Goal: Transaction & Acquisition: Purchase product/service

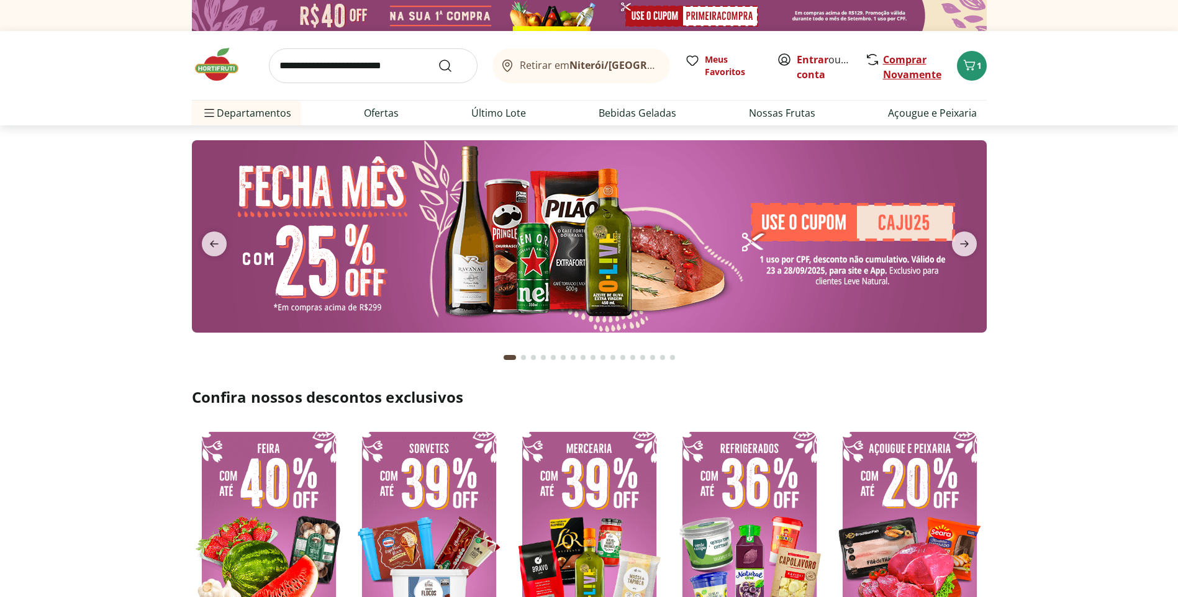
click at [909, 60] on link "Comprar Novamente" at bounding box center [912, 67] width 58 height 29
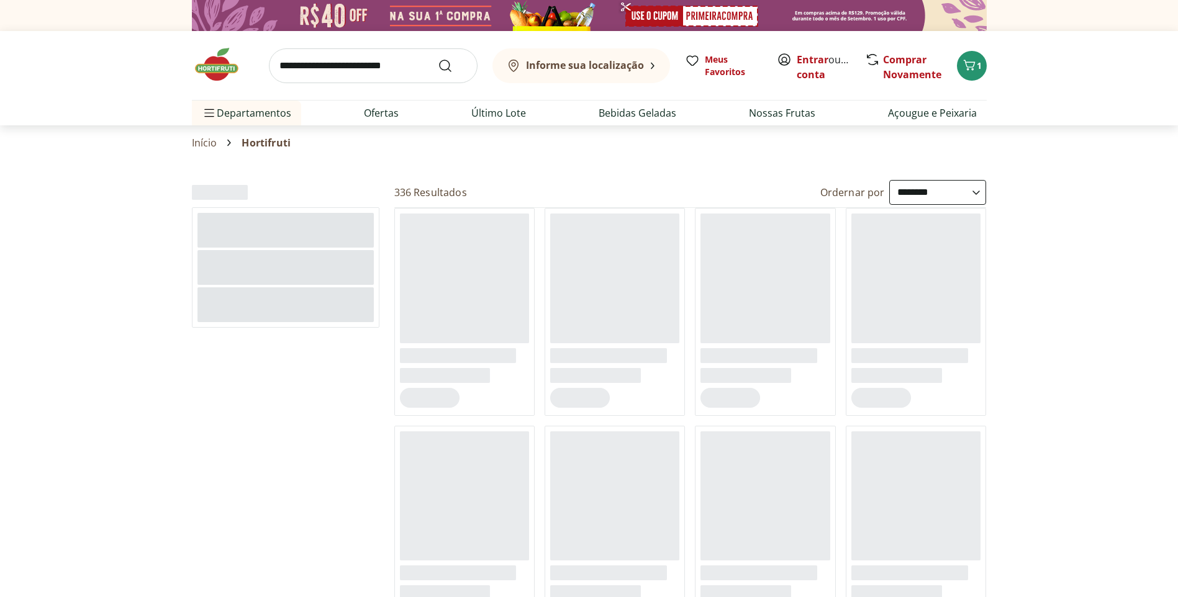
select select "**********"
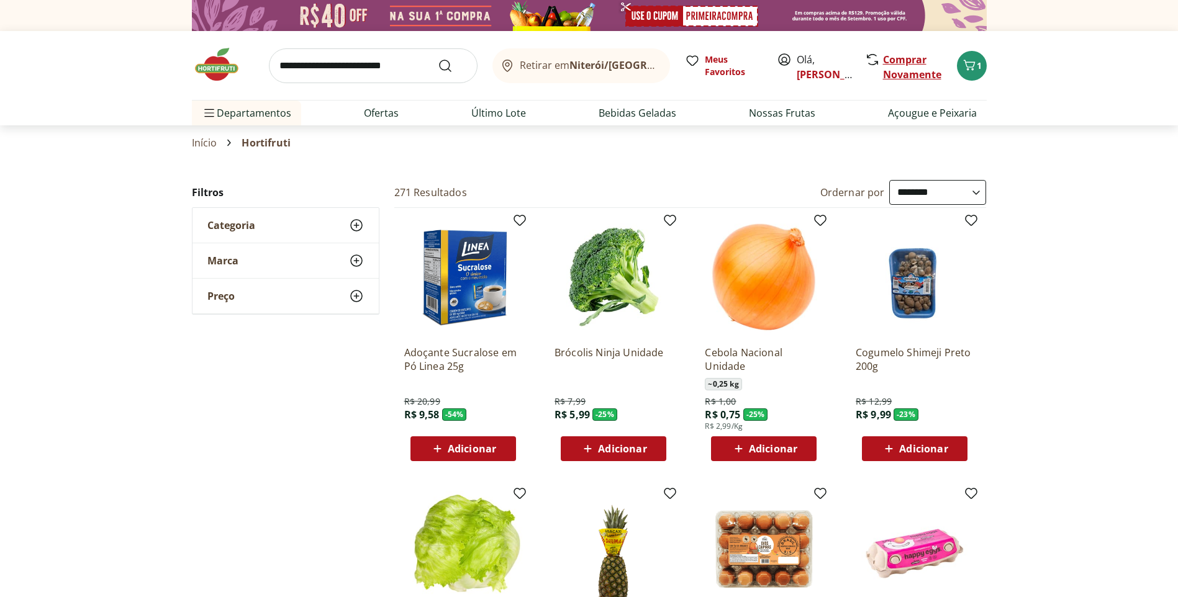
click at [919, 59] on link "Comprar Novamente" at bounding box center [912, 67] width 58 height 29
click at [724, 72] on span "Meus Favoritos" at bounding box center [733, 65] width 57 height 25
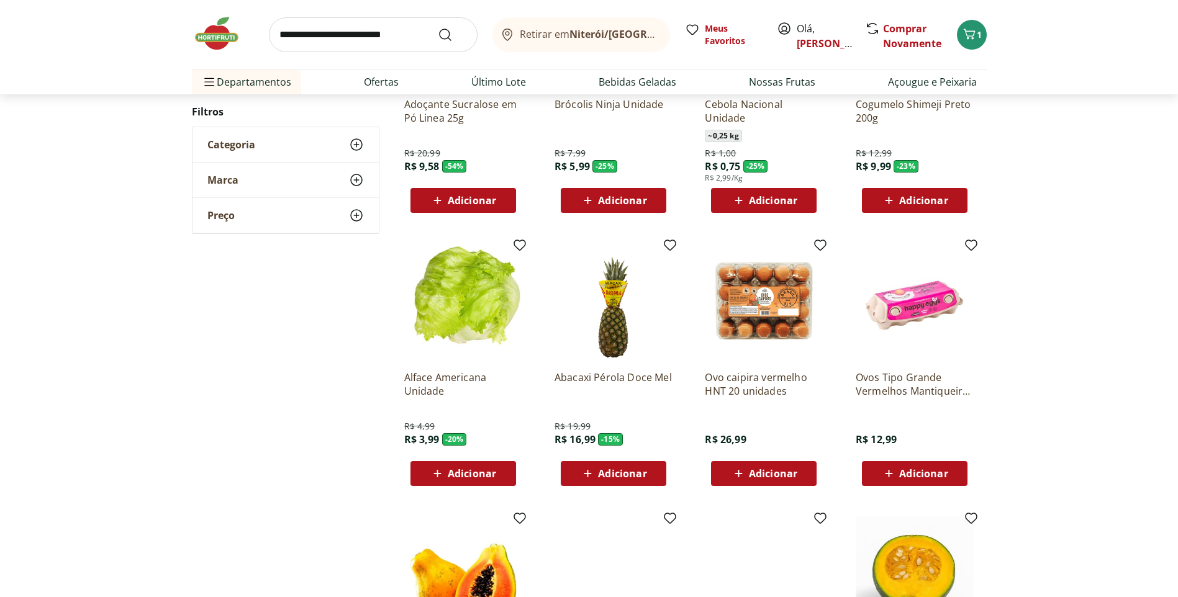
scroll to position [497, 0]
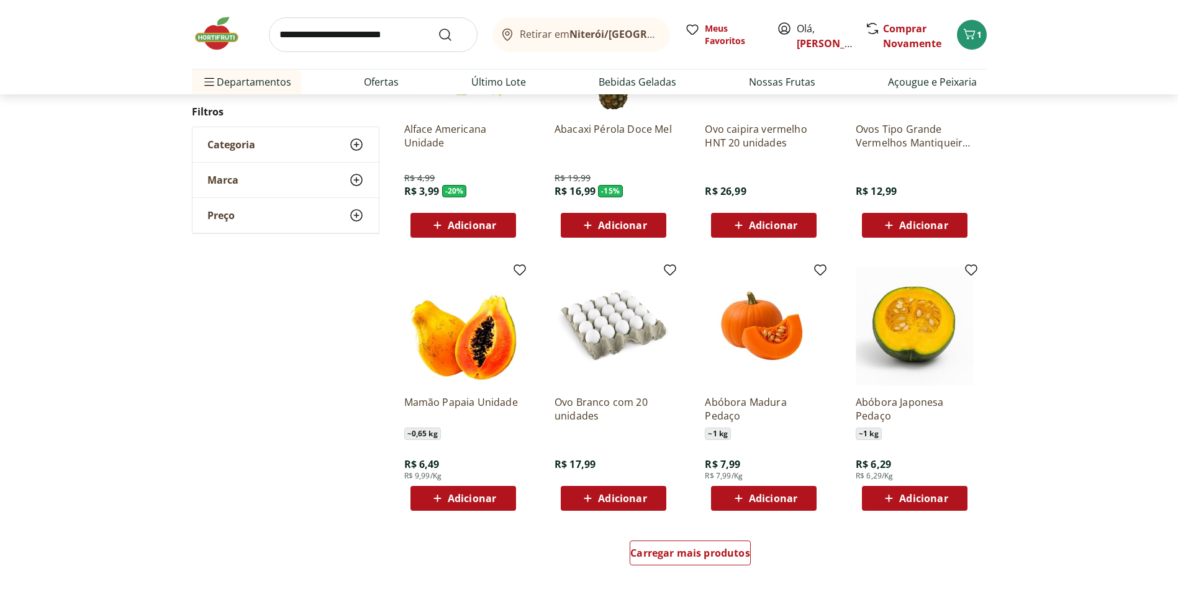
click at [622, 499] on span "Adicionar" at bounding box center [622, 498] width 48 height 10
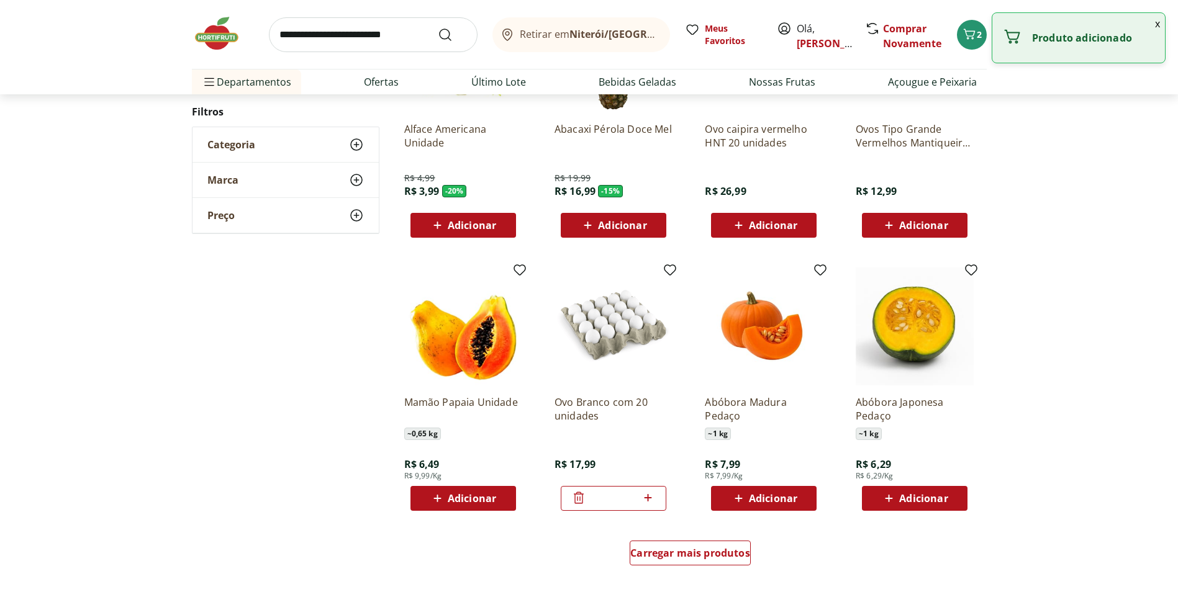
click at [651, 502] on icon at bounding box center [648, 497] width 16 height 15
type input "*"
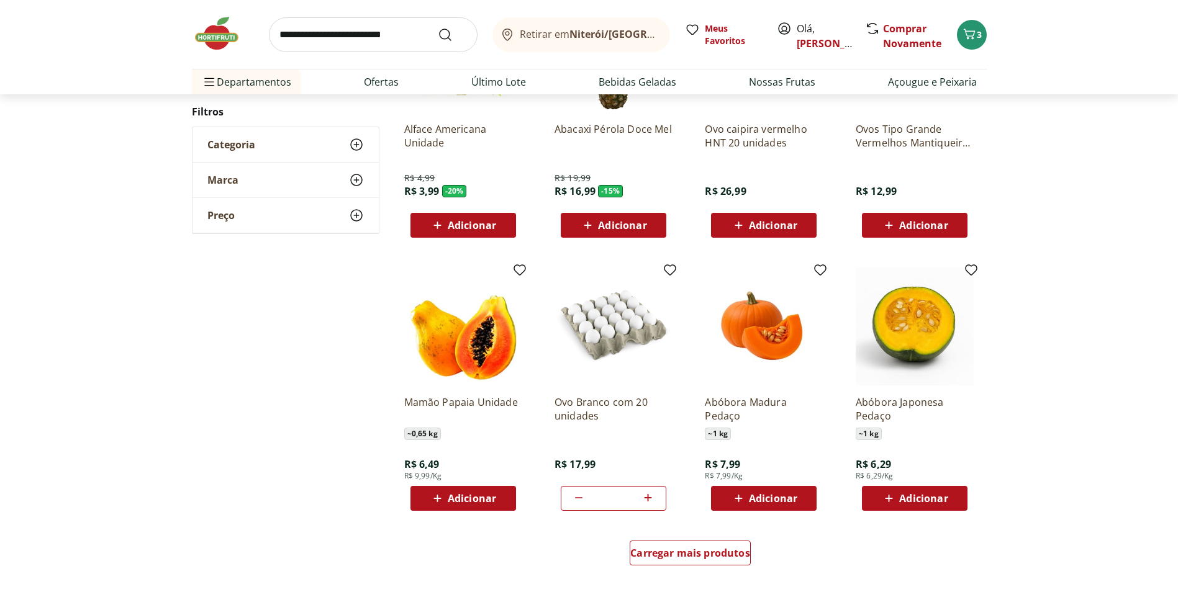
click at [480, 497] on span "Adicionar" at bounding box center [472, 498] width 48 height 10
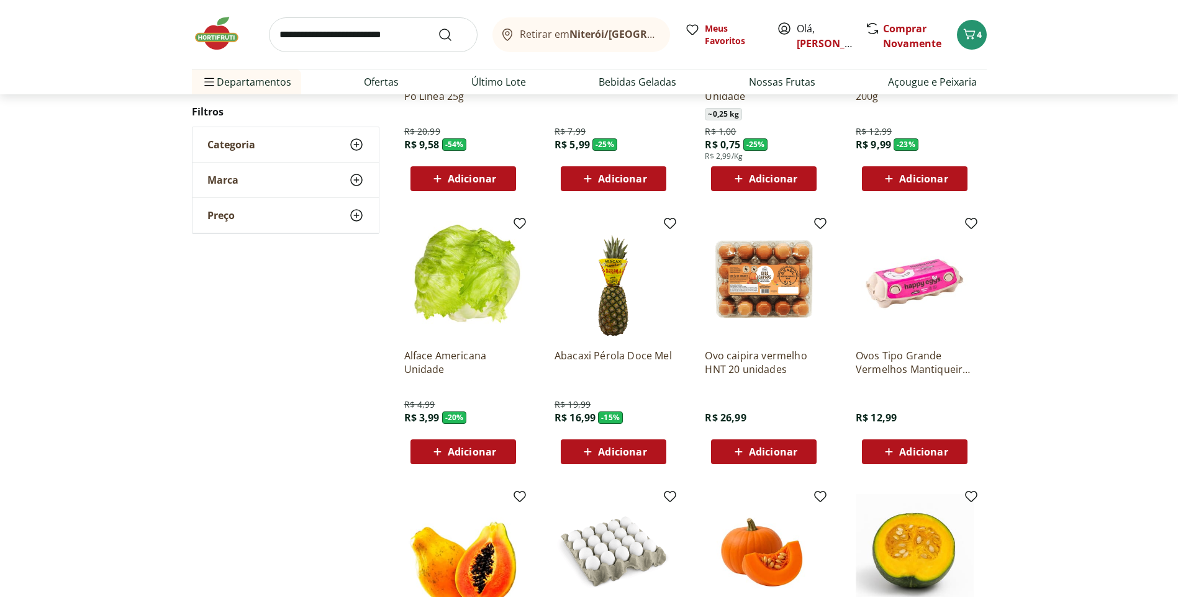
scroll to position [248, 0]
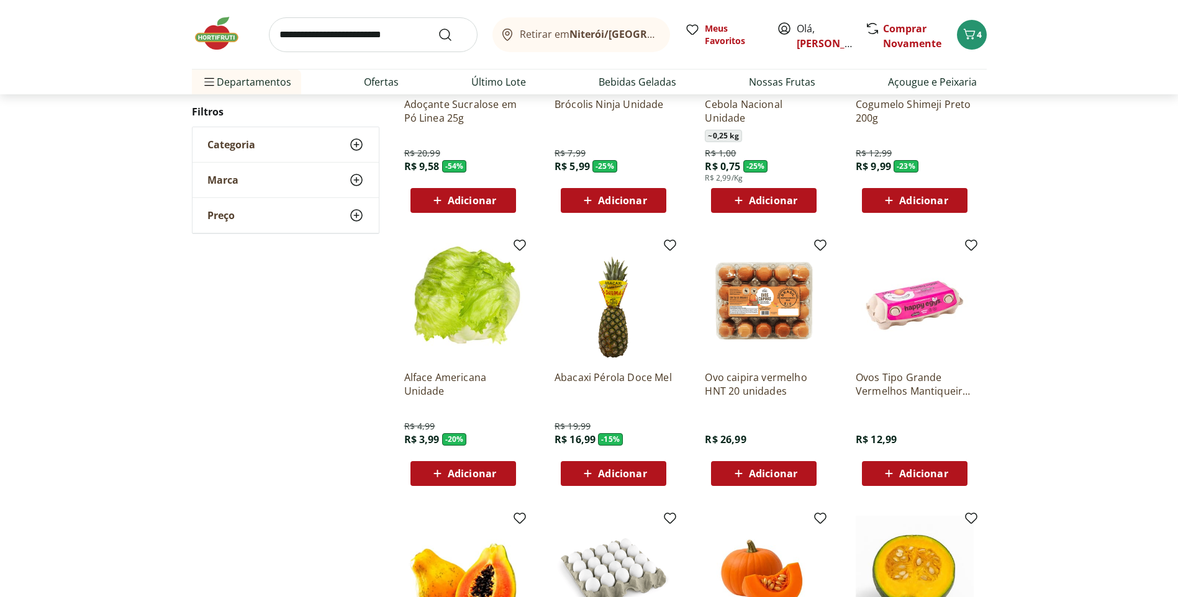
click at [458, 475] on span "Adicionar" at bounding box center [472, 474] width 48 height 10
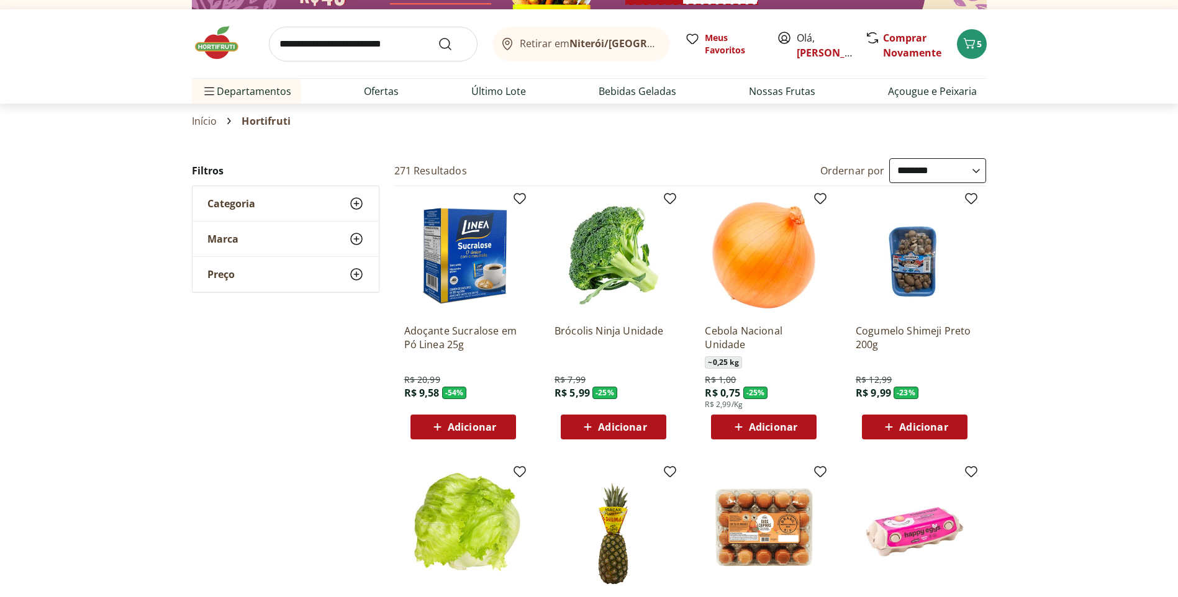
scroll to position [0, 0]
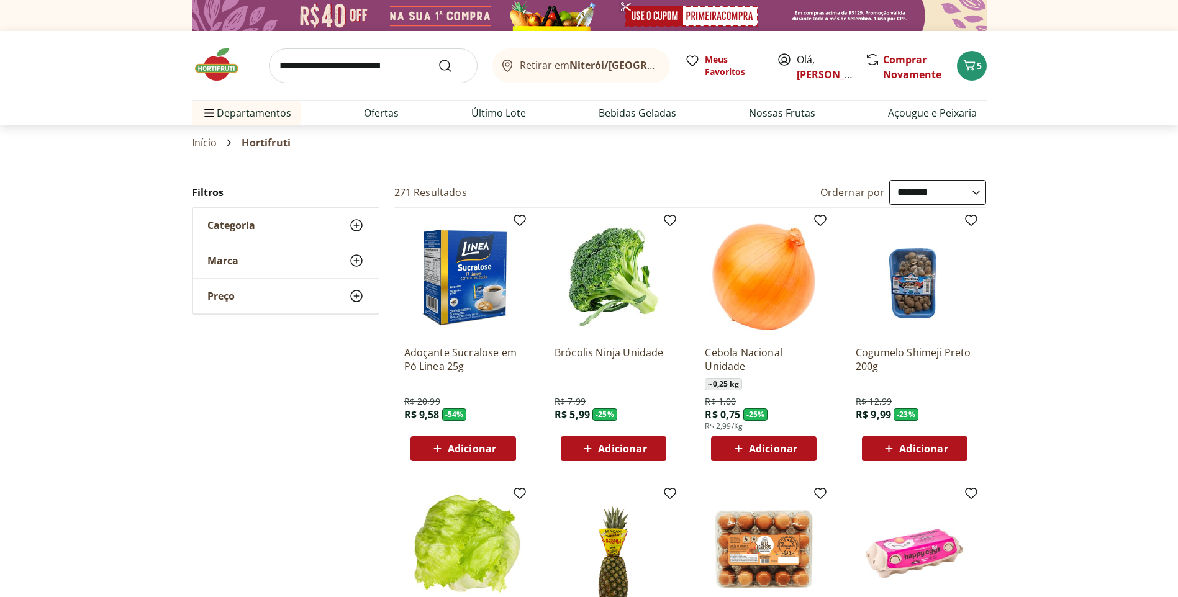
click at [315, 59] on input "search" at bounding box center [373, 65] width 209 height 35
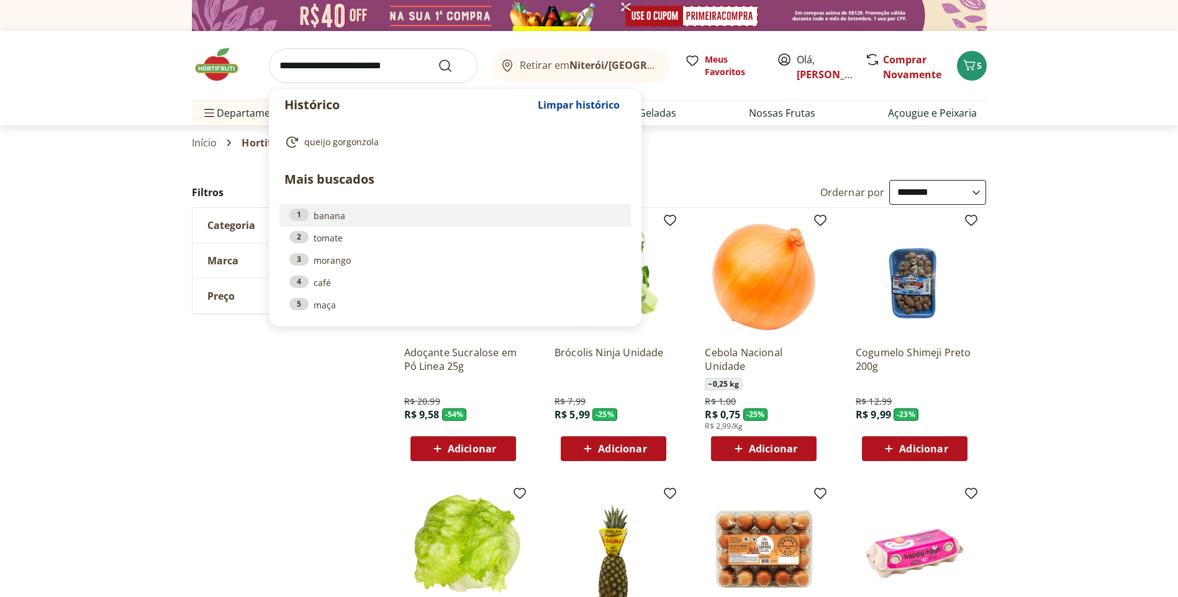
click at [327, 220] on link "1 banana" at bounding box center [454, 216] width 331 height 14
type input "******"
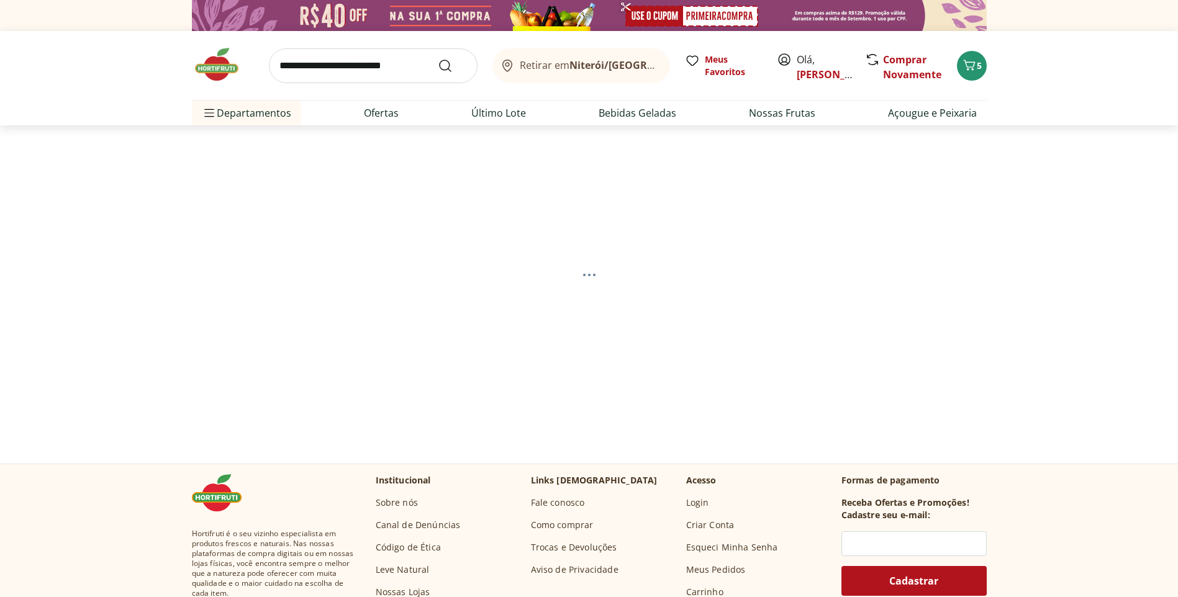
select select "**********"
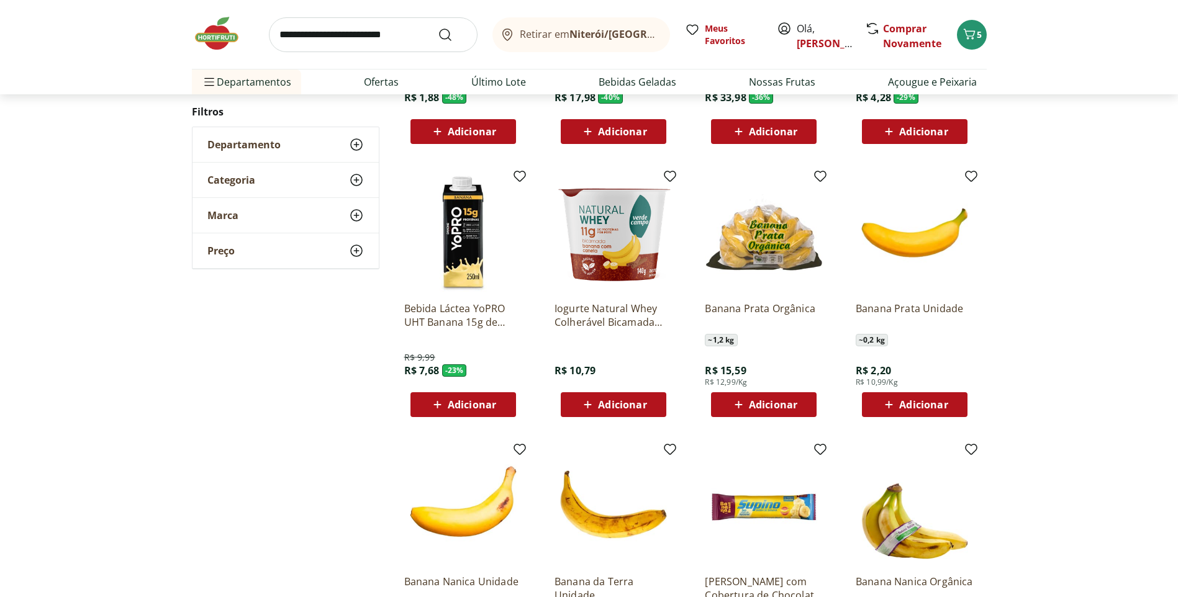
scroll to position [372, 0]
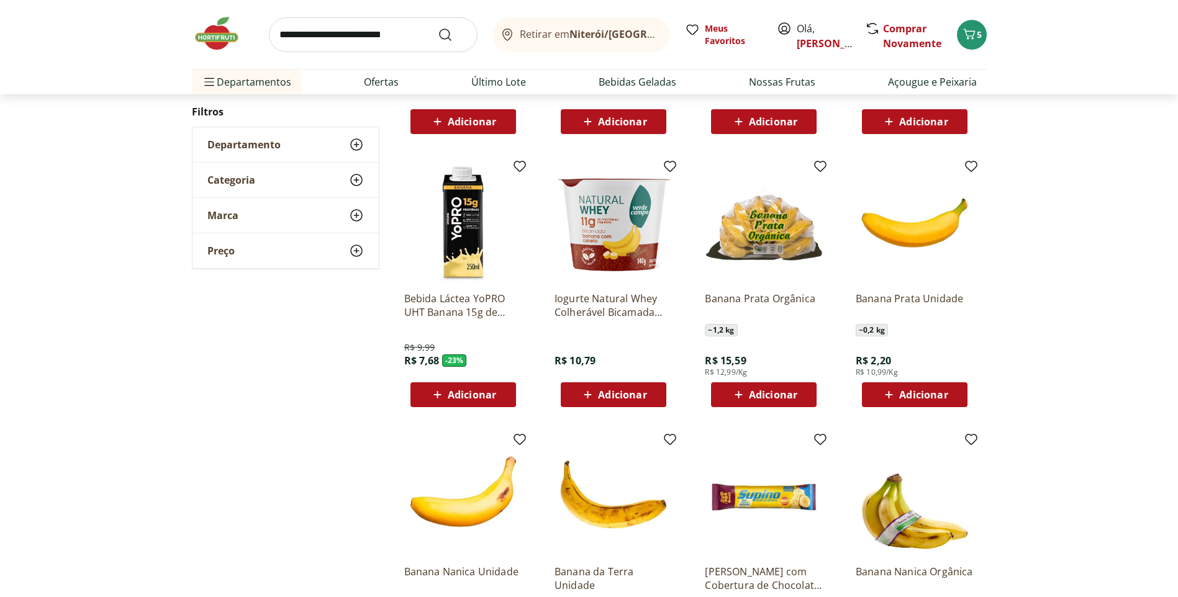
click at [921, 392] on span "Adicionar" at bounding box center [923, 395] width 48 height 10
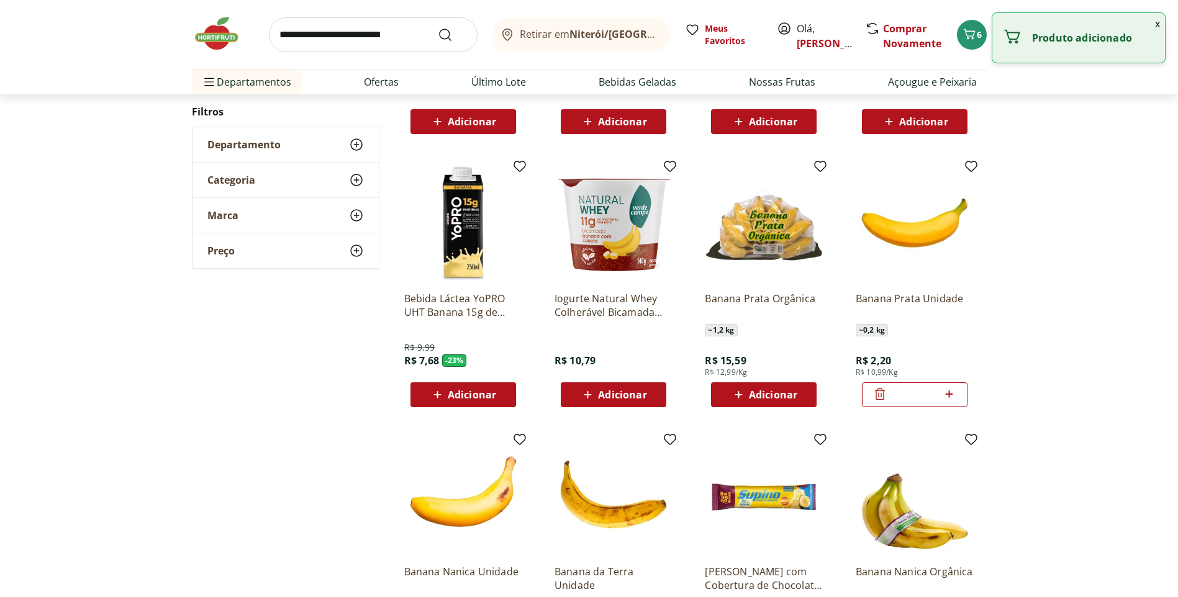
click at [948, 394] on icon at bounding box center [948, 393] width 7 height 7
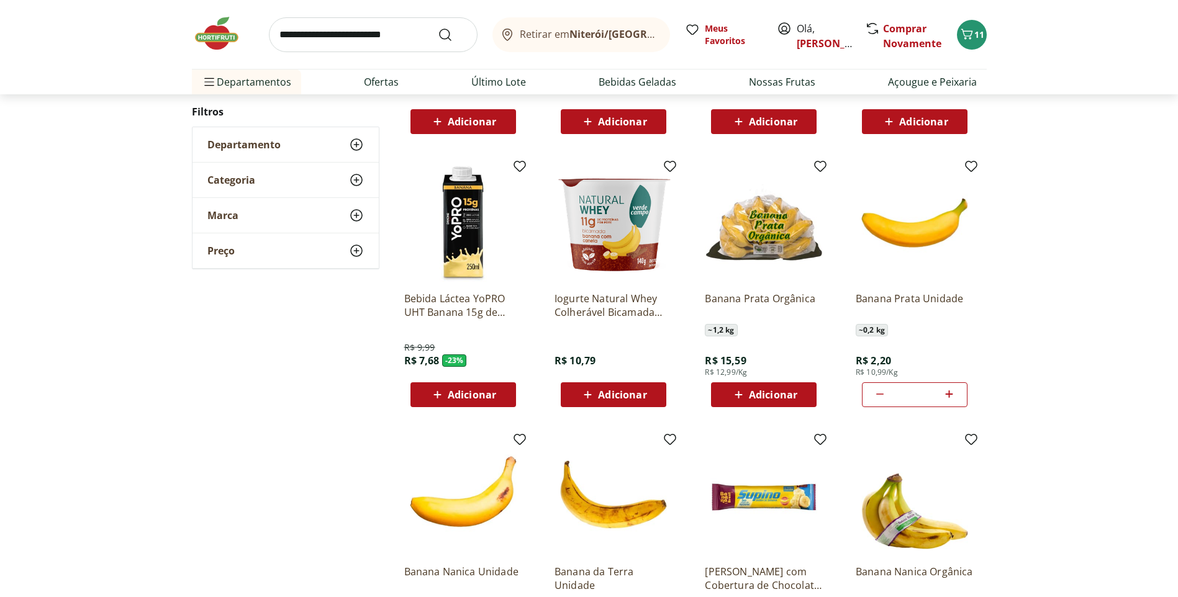
click at [948, 394] on icon at bounding box center [948, 393] width 7 height 7
type input "*"
click at [968, 438] on icon at bounding box center [971, 439] width 12 height 11
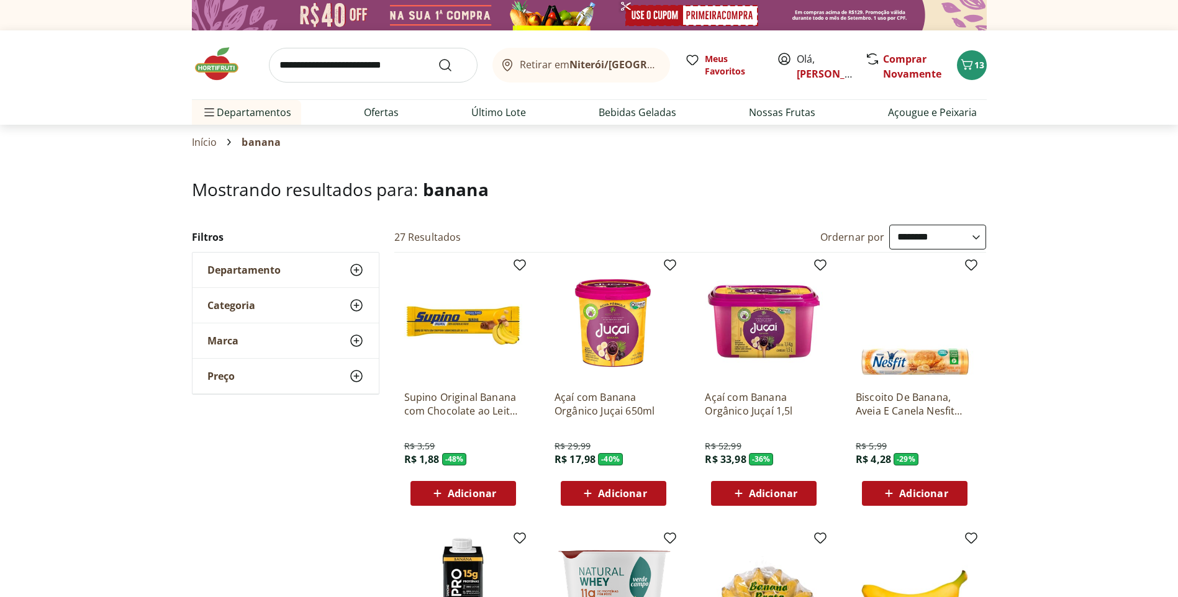
scroll to position [0, 0]
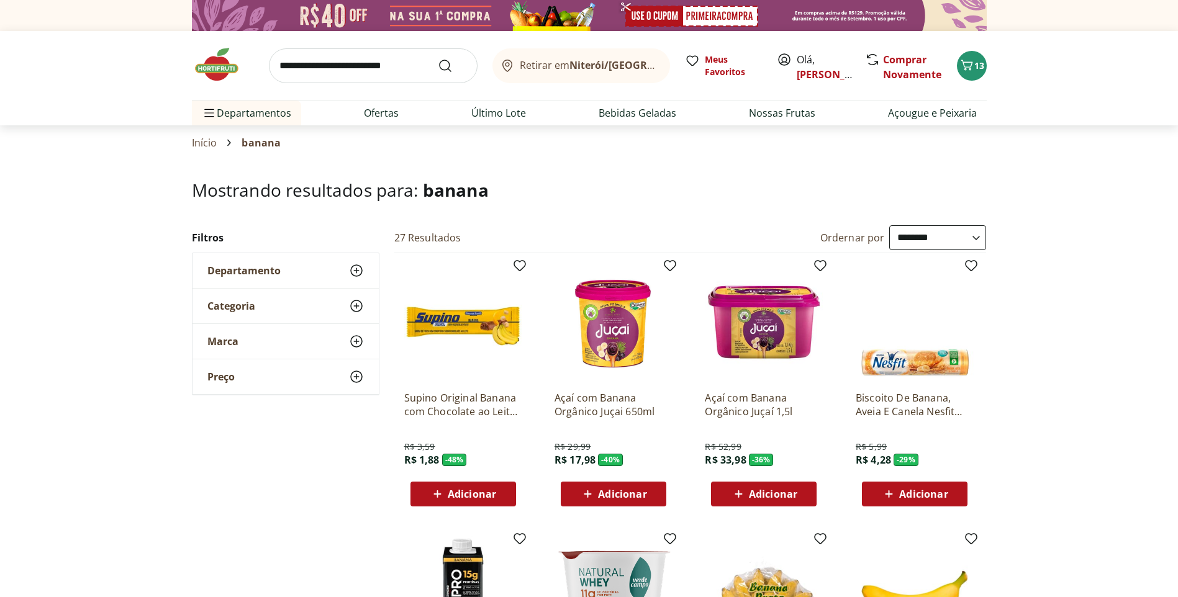
click at [348, 68] on input "search" at bounding box center [373, 65] width 209 height 35
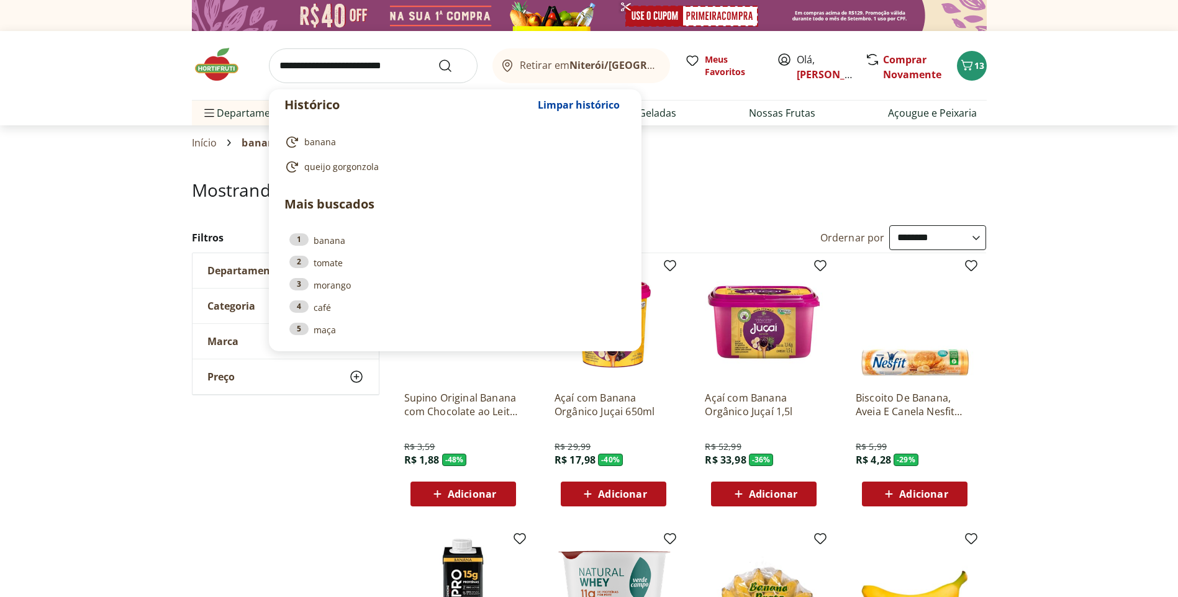
click at [351, 65] on input "search" at bounding box center [373, 65] width 209 height 35
click at [718, 184] on h1 "Mostrando resultados para: banana" at bounding box center [589, 190] width 795 height 20
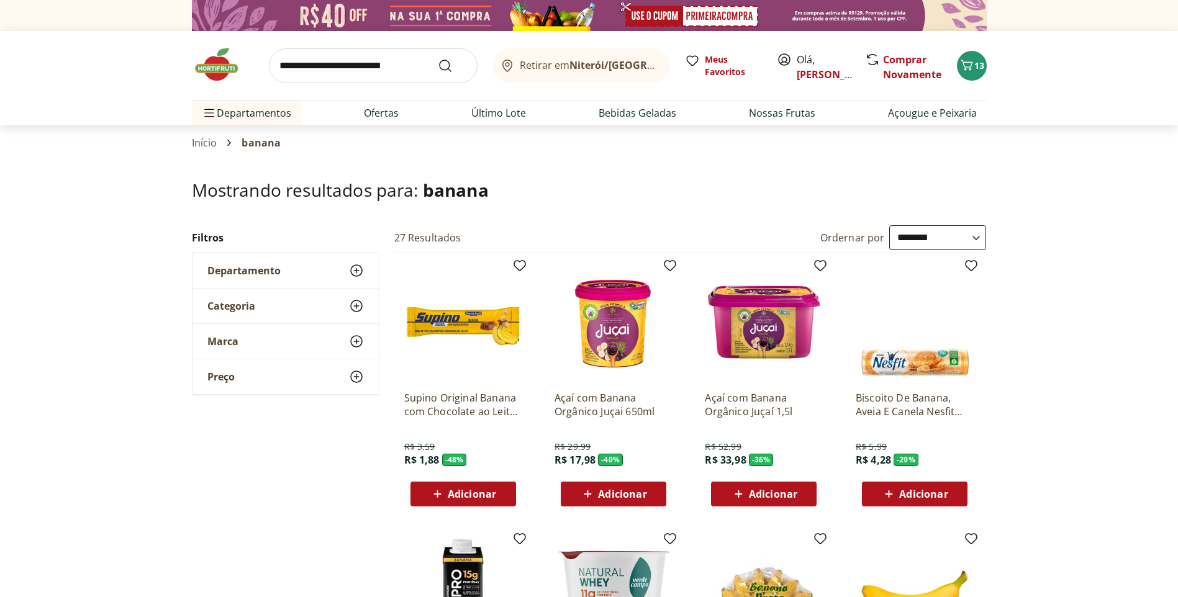
click at [646, 66] on button "Retirar em Niterói/RJ" at bounding box center [581, 65] width 178 height 35
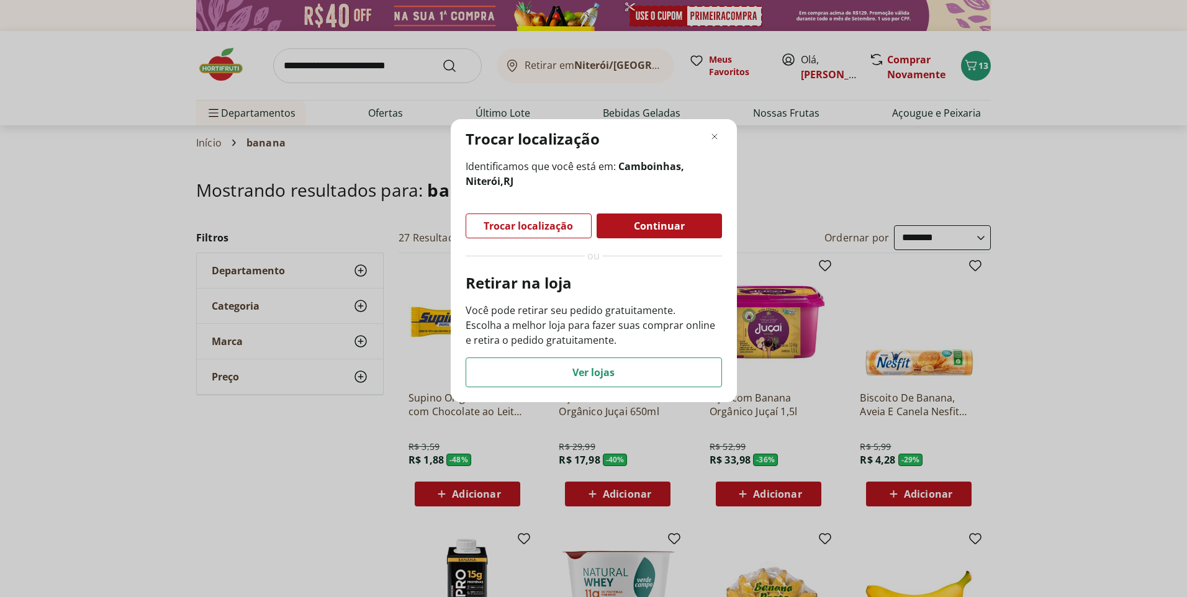
click at [648, 228] on span "Continuar" at bounding box center [659, 226] width 51 height 10
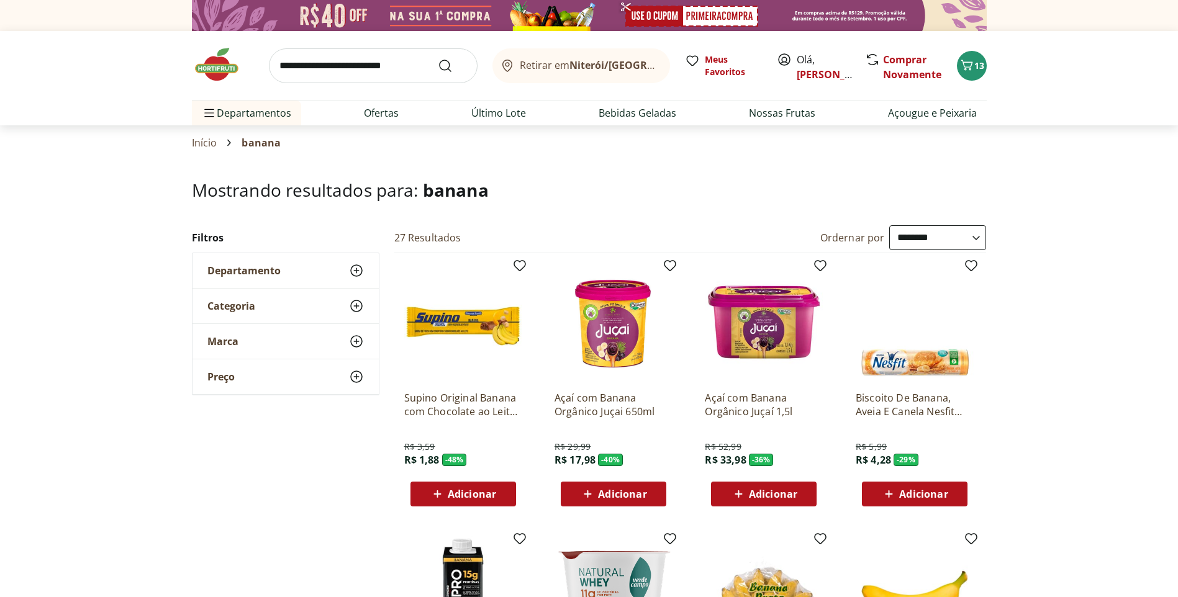
click at [642, 70] on button "Retirar em Niterói/RJ" at bounding box center [581, 65] width 178 height 35
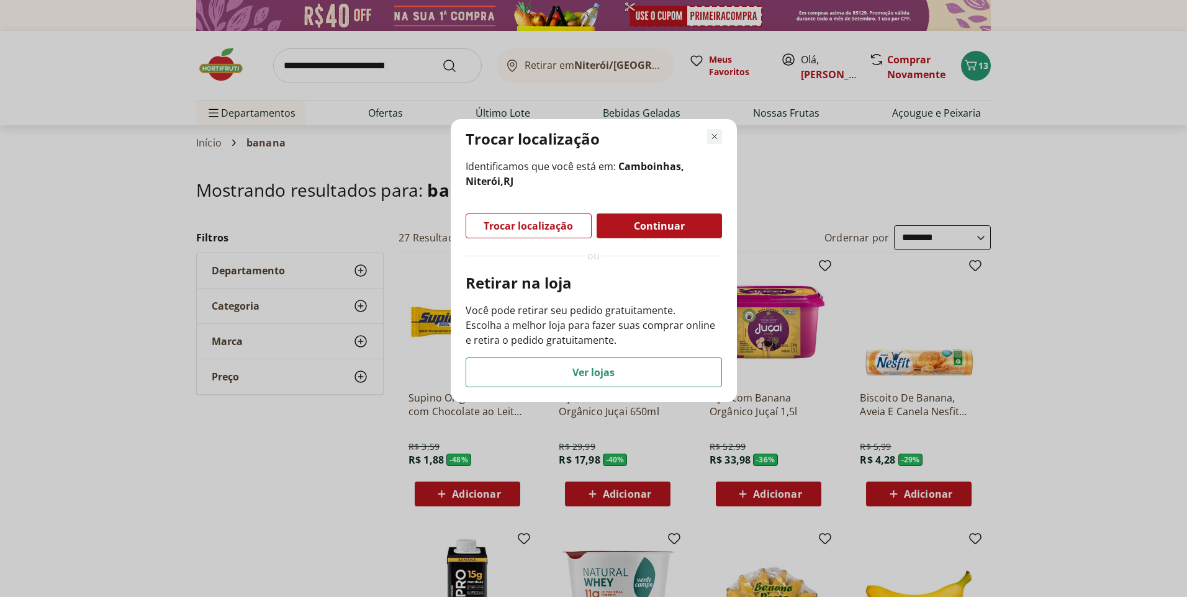
click at [714, 137] on use "Fechar modal de regionalização" at bounding box center [714, 136] width 9 height 9
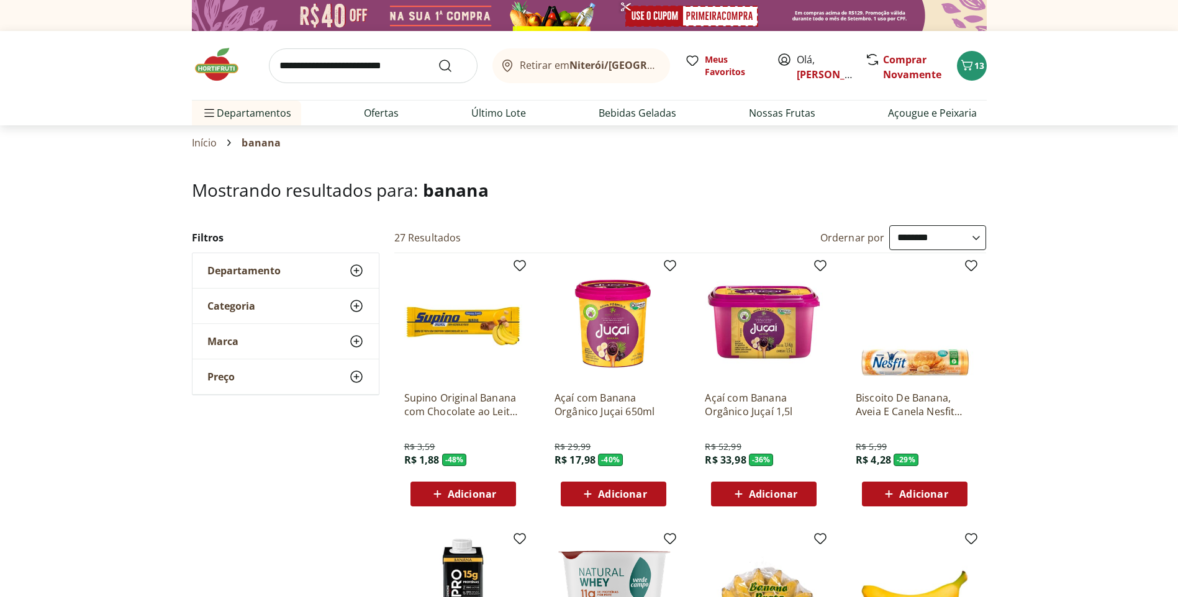
click at [385, 72] on input "search" at bounding box center [373, 65] width 209 height 35
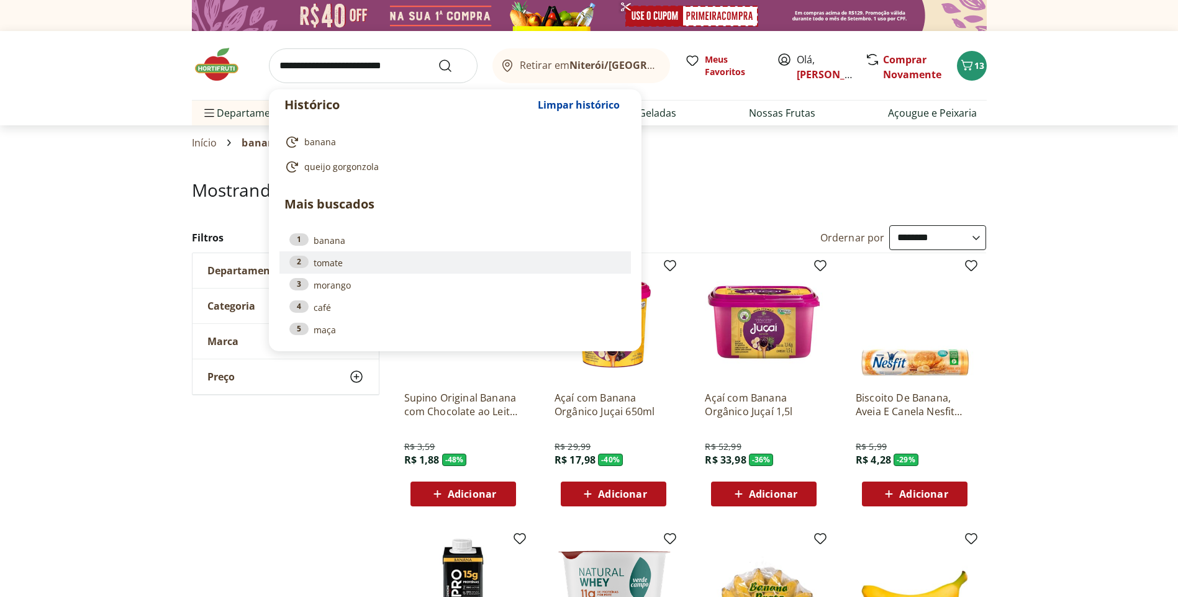
click at [341, 261] on link "2 tomate" at bounding box center [454, 263] width 331 height 14
type input "******"
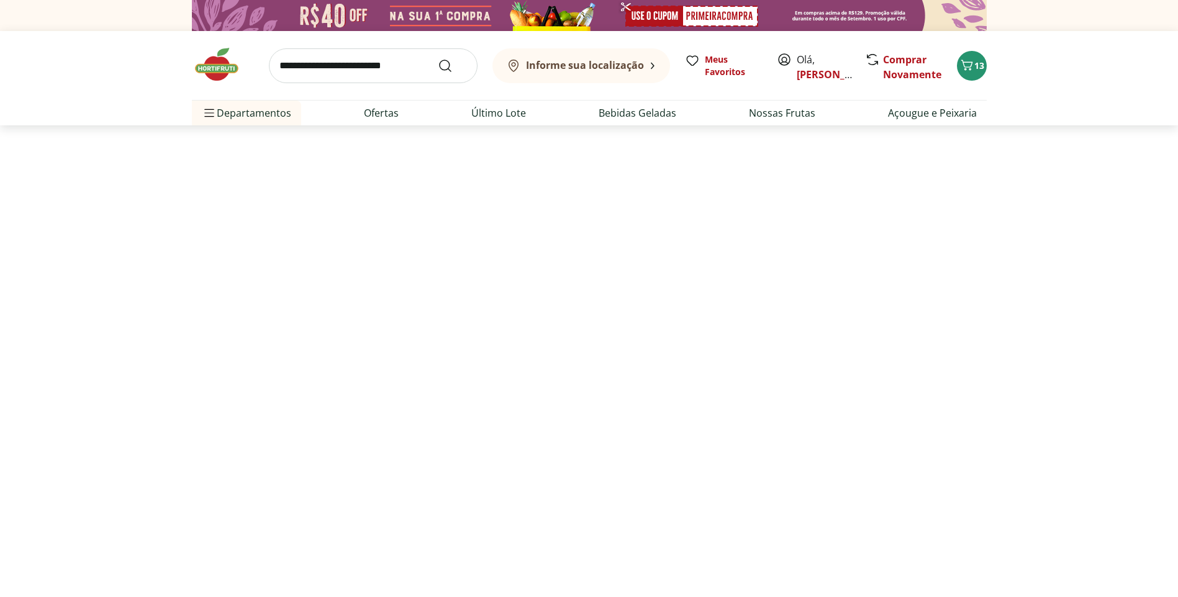
select select "**********"
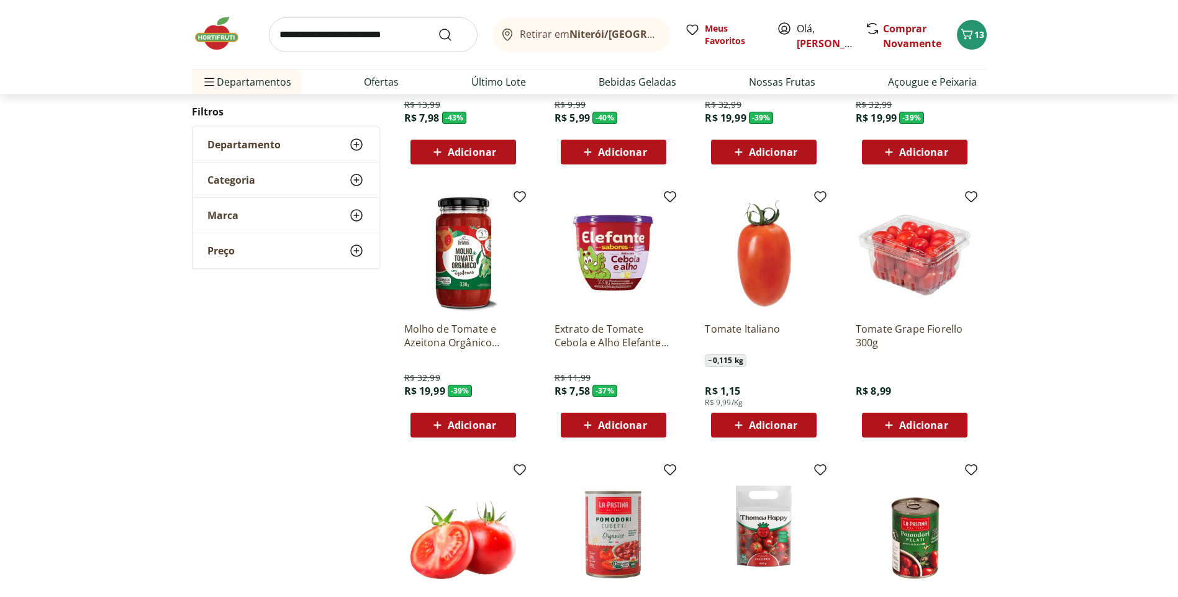
scroll to position [372, 0]
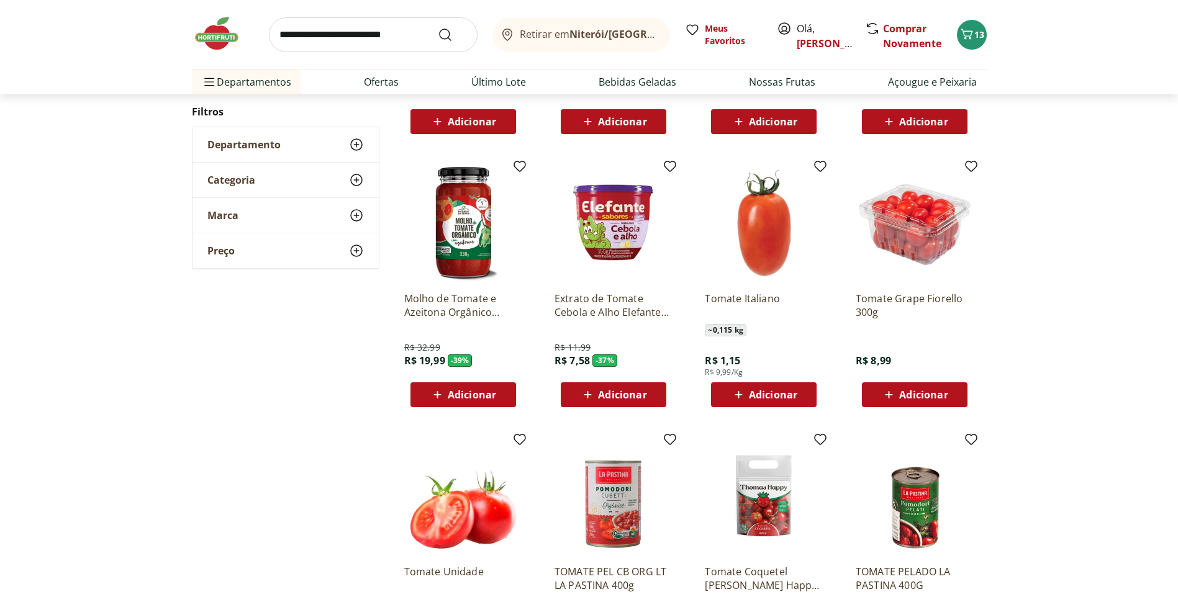
click at [775, 398] on span "Adicionar" at bounding box center [773, 395] width 48 height 10
click at [792, 394] on span "Adicionar" at bounding box center [773, 395] width 48 height 10
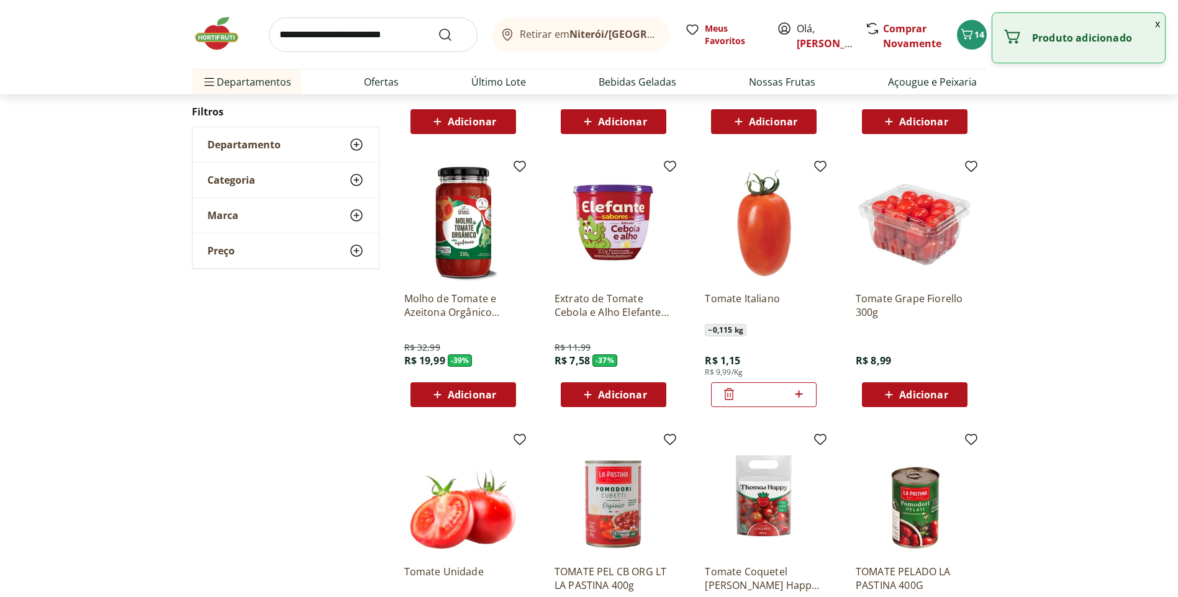
click at [794, 395] on icon at bounding box center [799, 394] width 16 height 15
click at [798, 397] on icon at bounding box center [799, 394] width 16 height 15
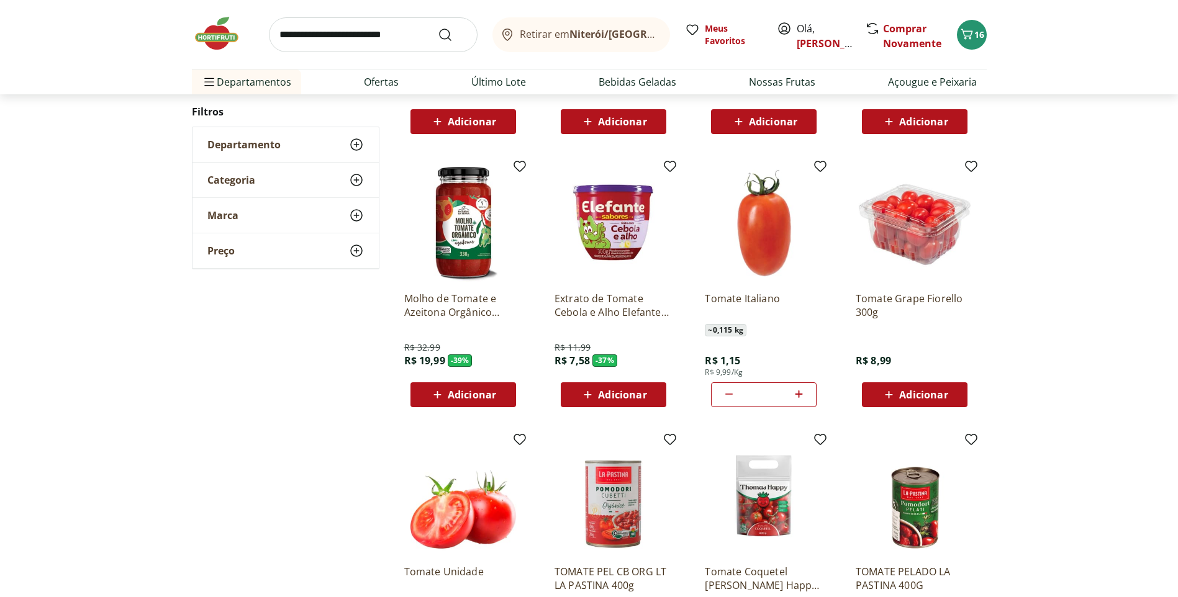
click at [798, 397] on icon at bounding box center [799, 394] width 16 height 15
type input "*"
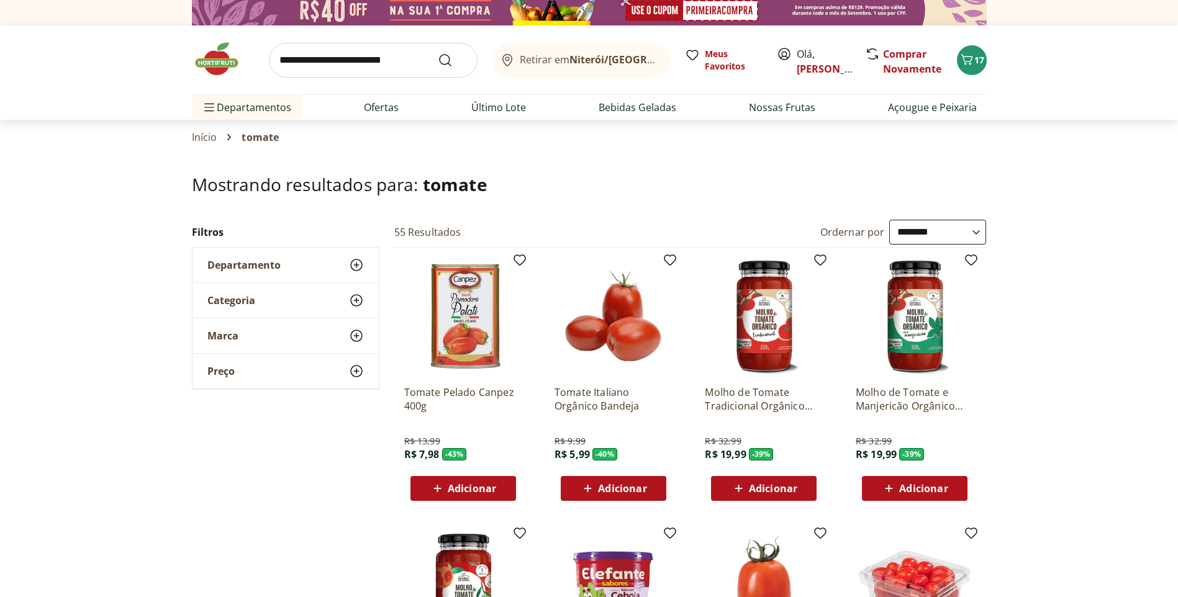
scroll to position [0, 0]
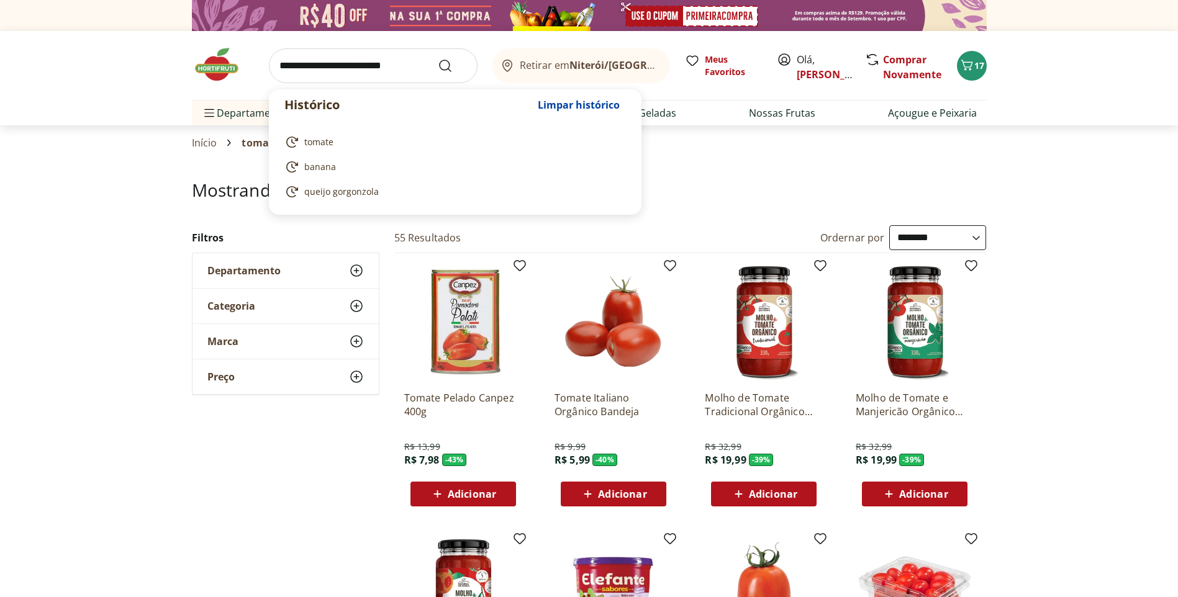
click at [346, 63] on input "search" at bounding box center [373, 65] width 209 height 35
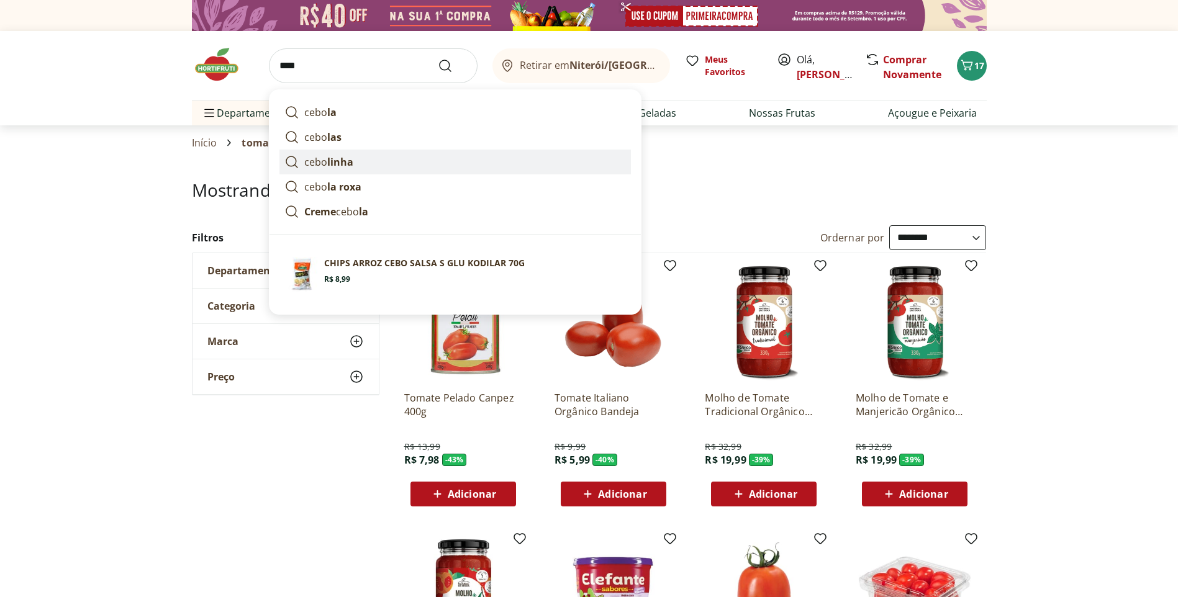
click at [335, 156] on strong "linha" at bounding box center [340, 162] width 26 height 14
type input "*********"
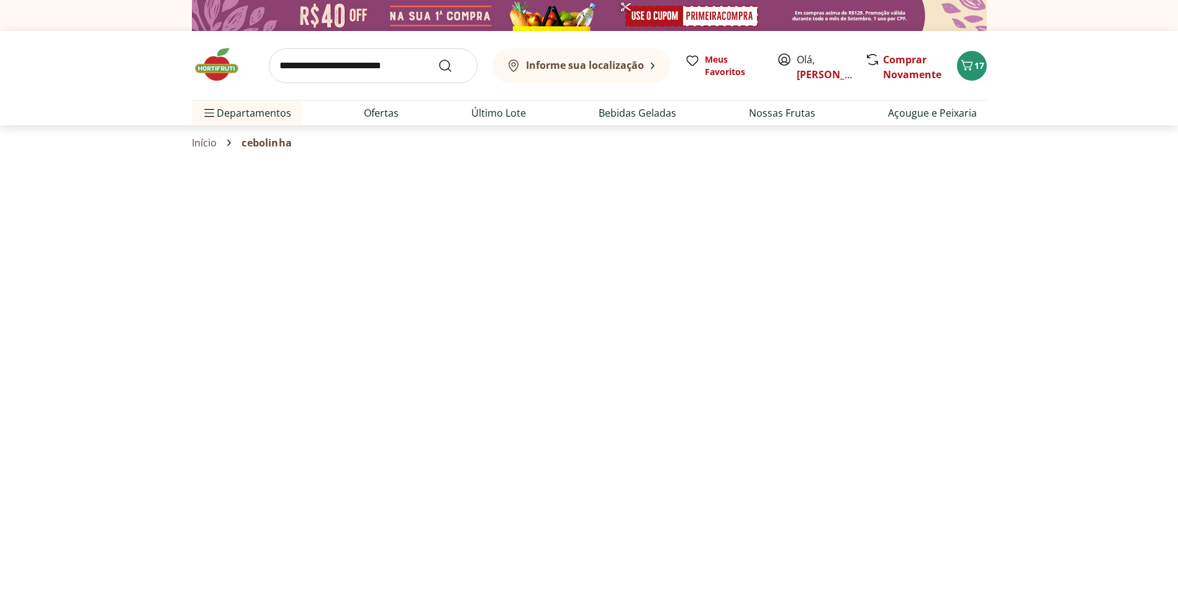
select select "**********"
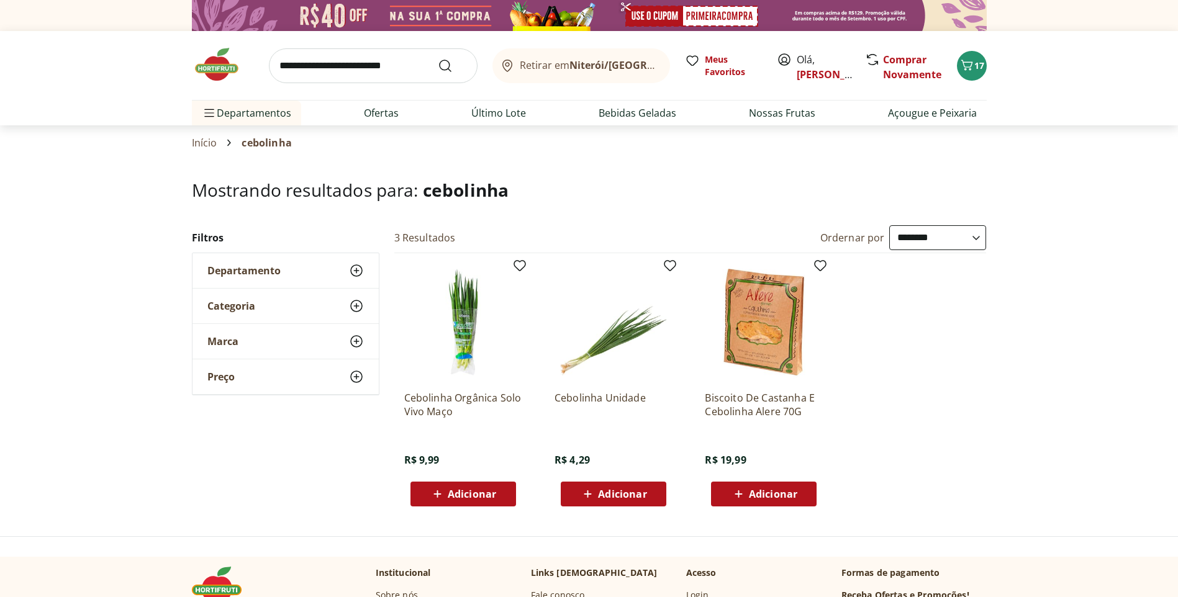
click at [606, 501] on span "Adicionar" at bounding box center [613, 494] width 66 height 15
click at [968, 69] on icon "Carrinho" at bounding box center [966, 65] width 15 height 15
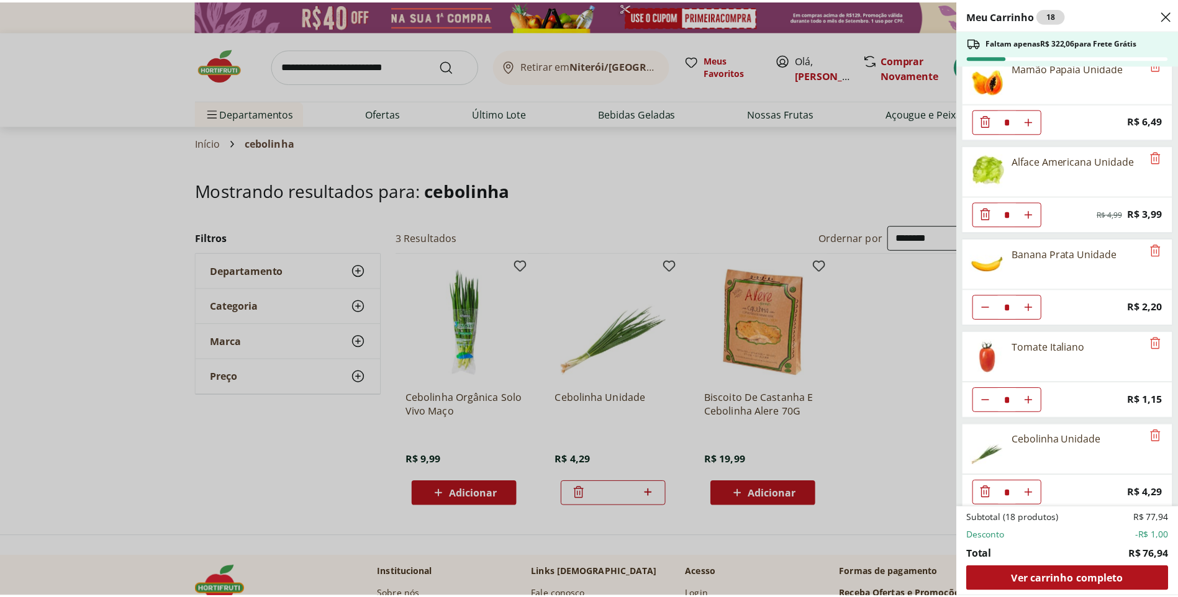
scroll to position [214, 0]
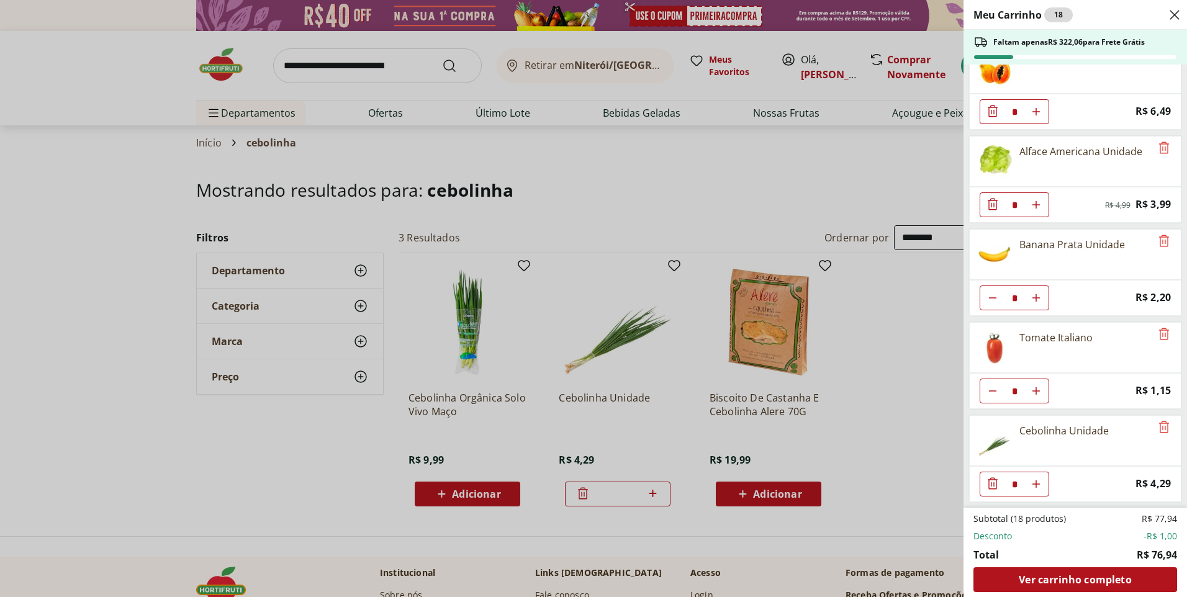
click at [354, 55] on div "Meu Carrinho 18 Faltam apenas R$ 322,06 para Frete Grátis Coentro Unidade * Pri…" at bounding box center [593, 298] width 1187 height 597
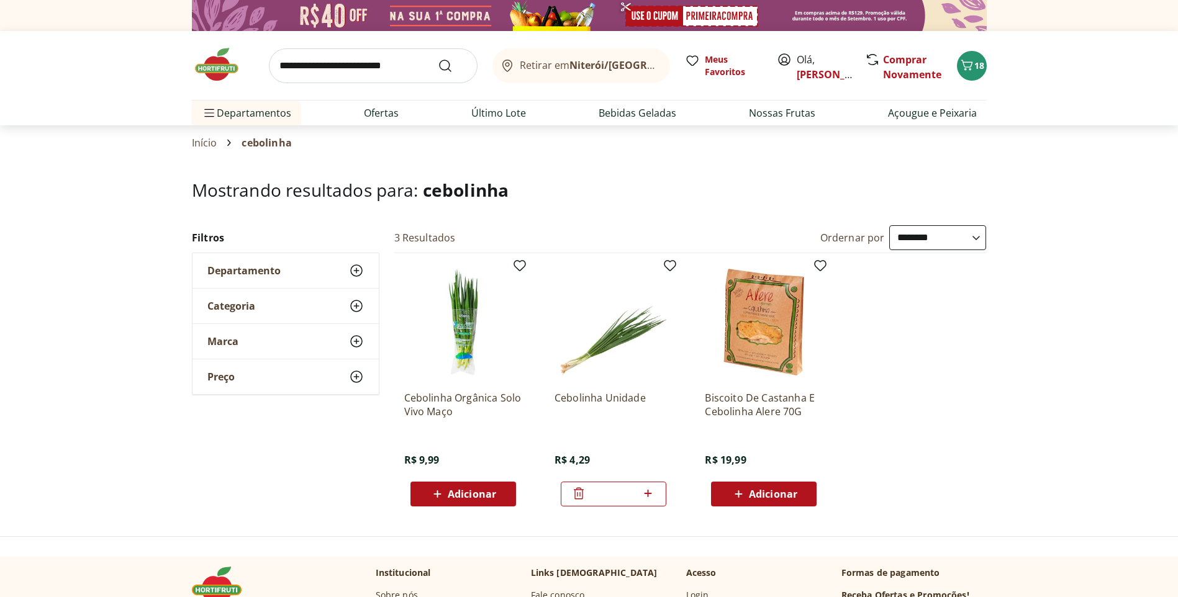
click at [353, 61] on input "search" at bounding box center [373, 65] width 209 height 35
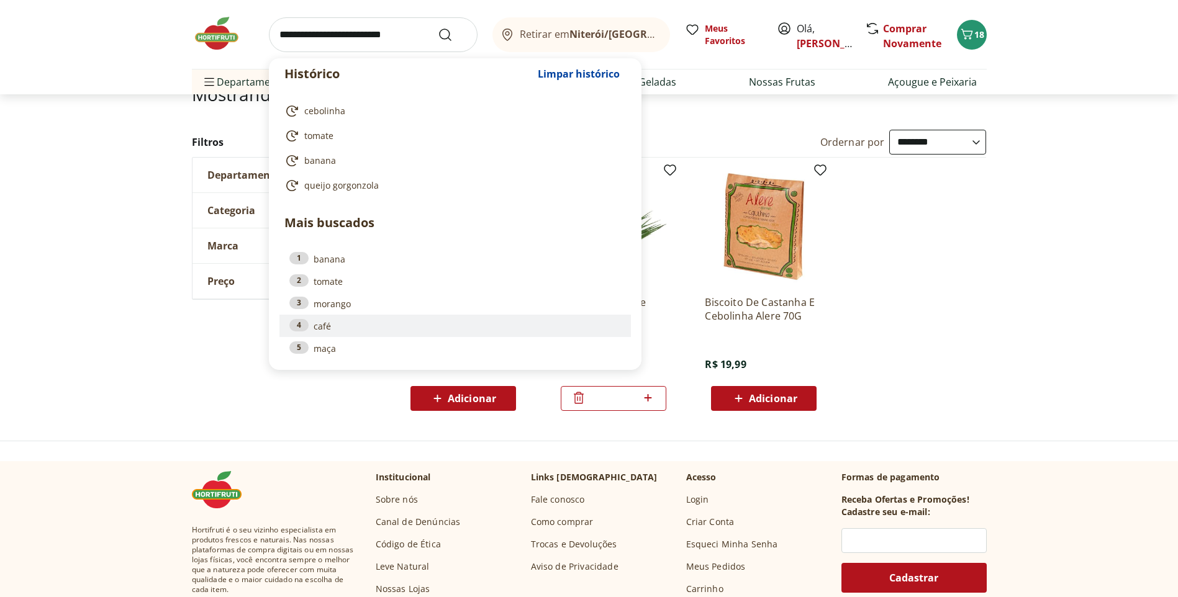
scroll to position [124, 0]
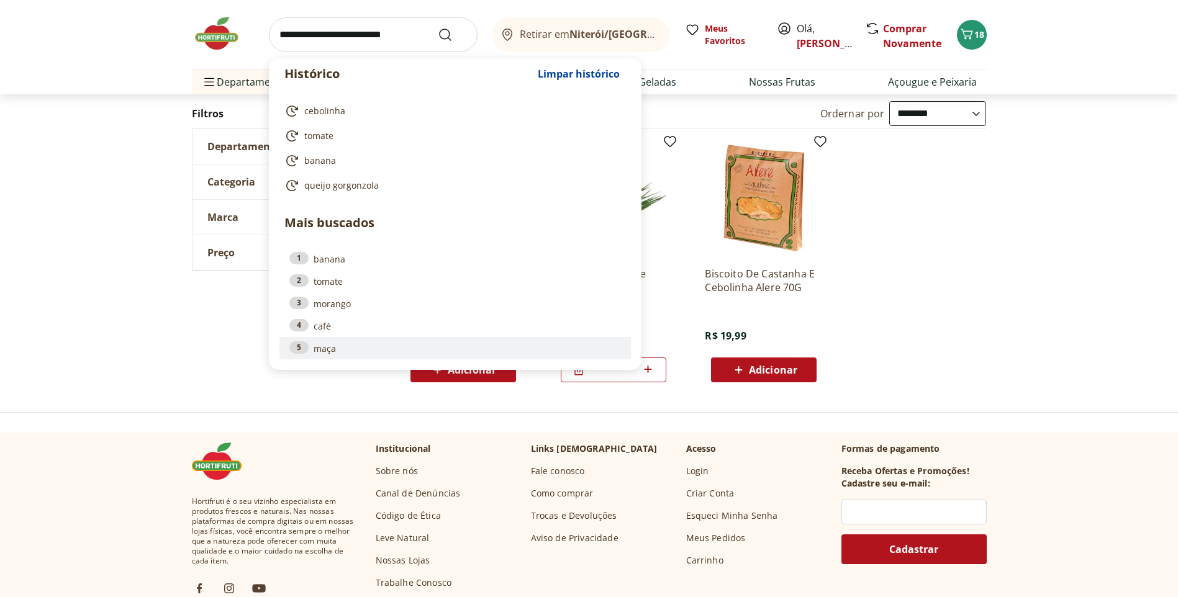
click at [335, 343] on link "5 maça" at bounding box center [454, 348] width 331 height 14
type input "****"
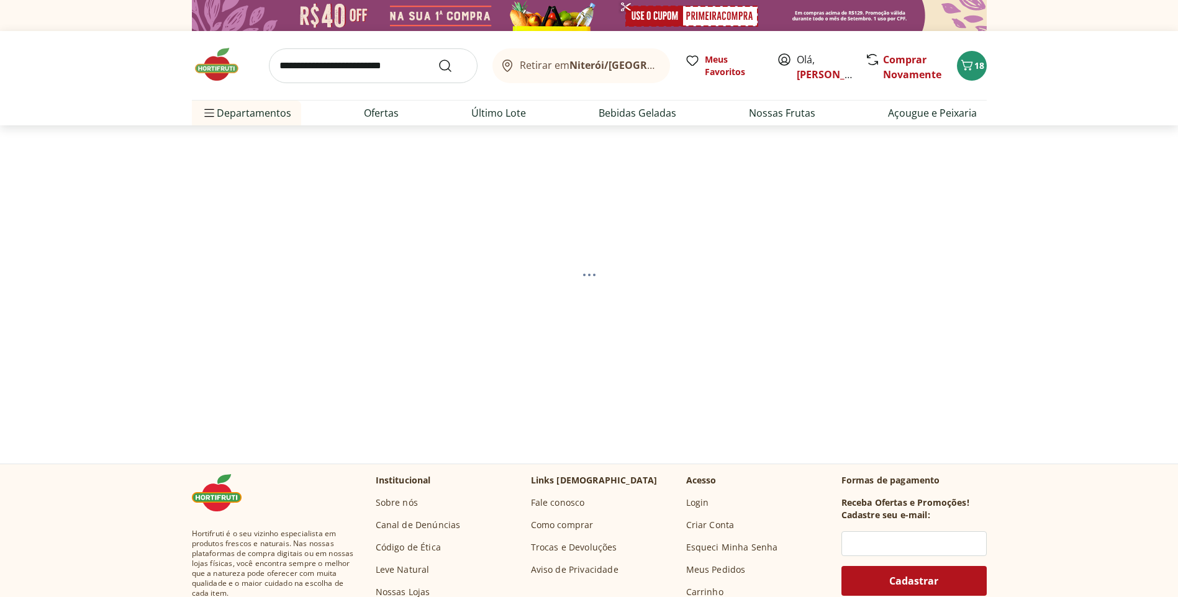
select select "**********"
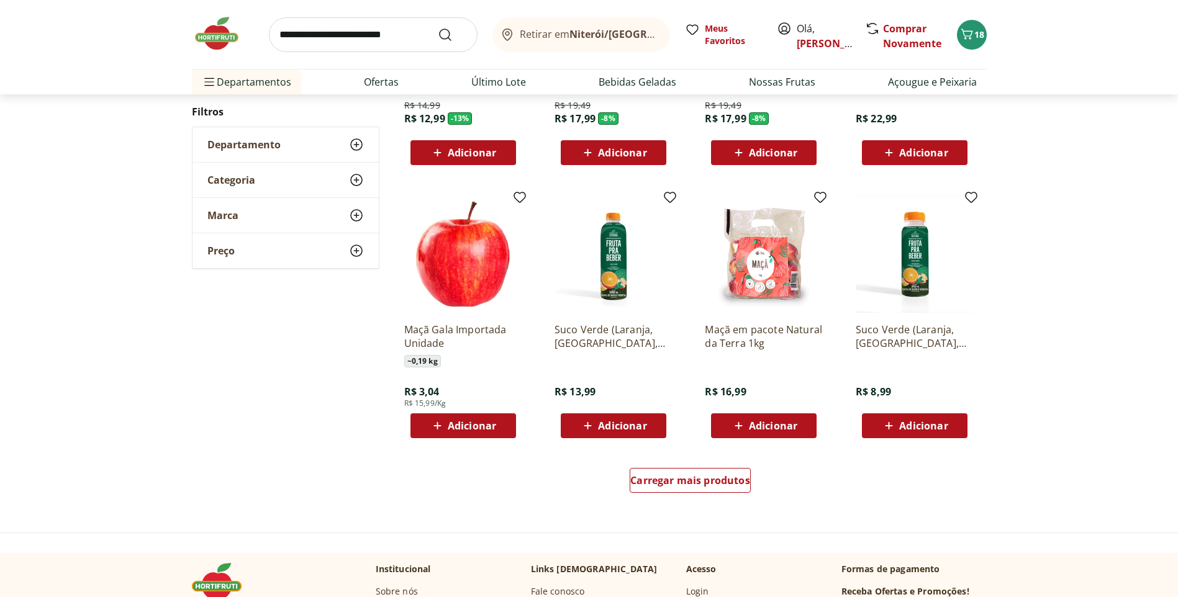
scroll to position [614, 0]
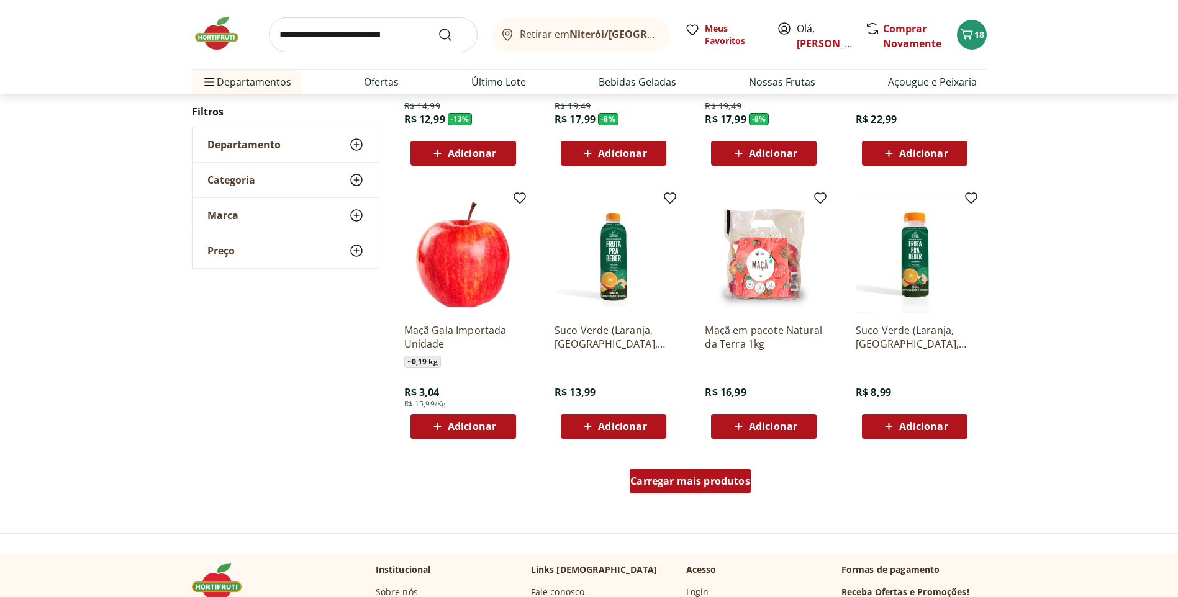
click at [736, 476] on span "Carregar mais produtos" at bounding box center [690, 481] width 120 height 10
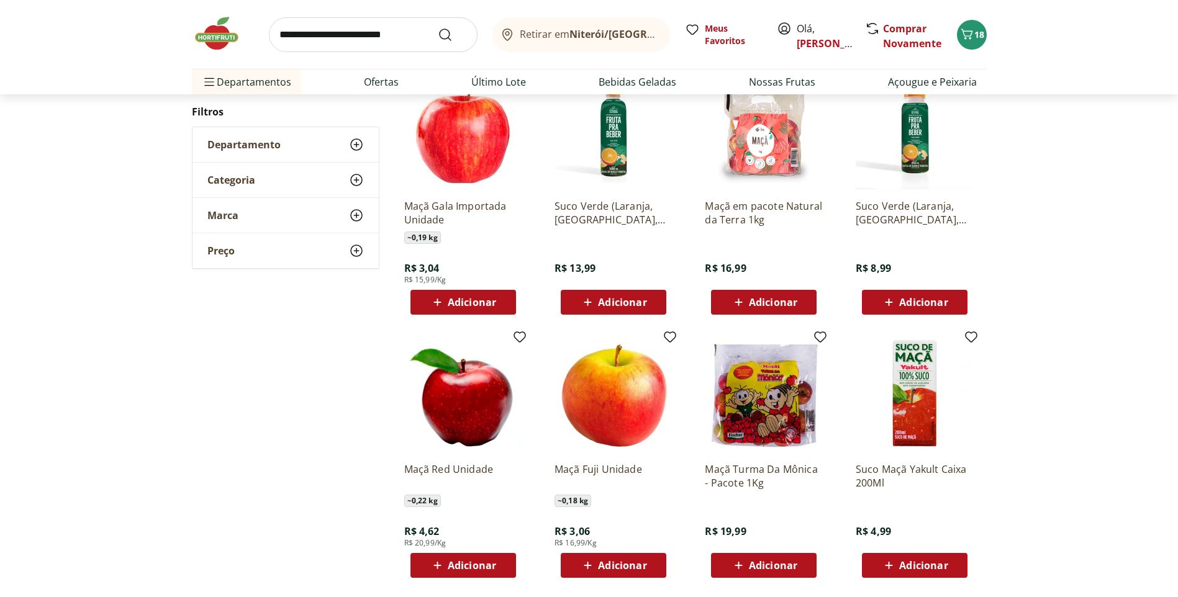
scroll to position [862, 0]
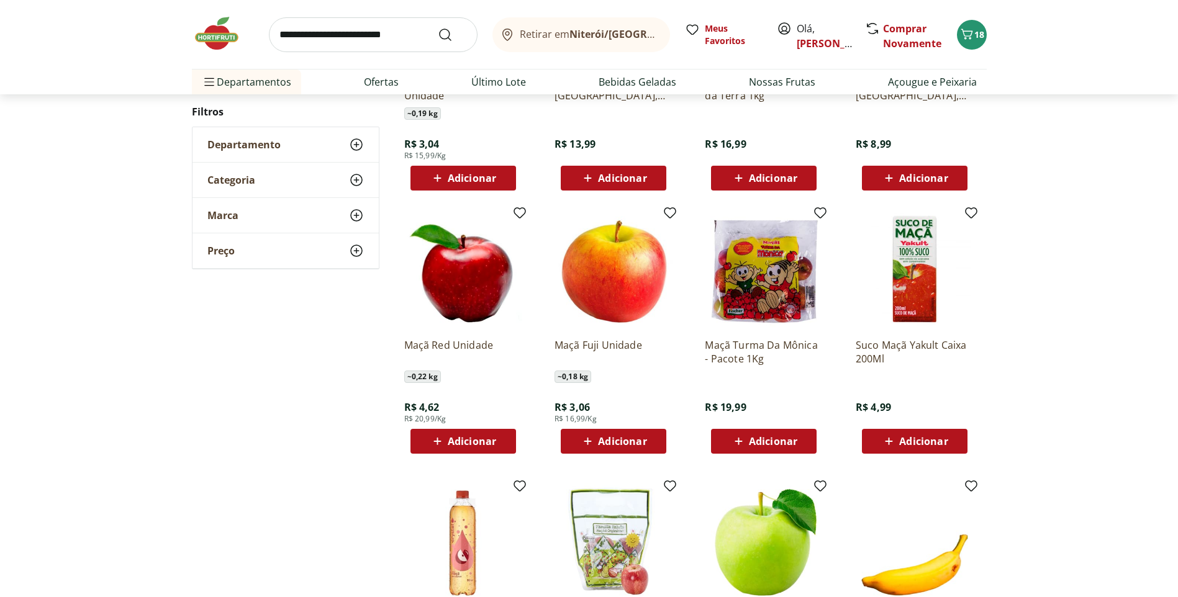
click at [633, 443] on span "Adicionar" at bounding box center [622, 441] width 48 height 10
click at [647, 443] on icon at bounding box center [648, 440] width 16 height 15
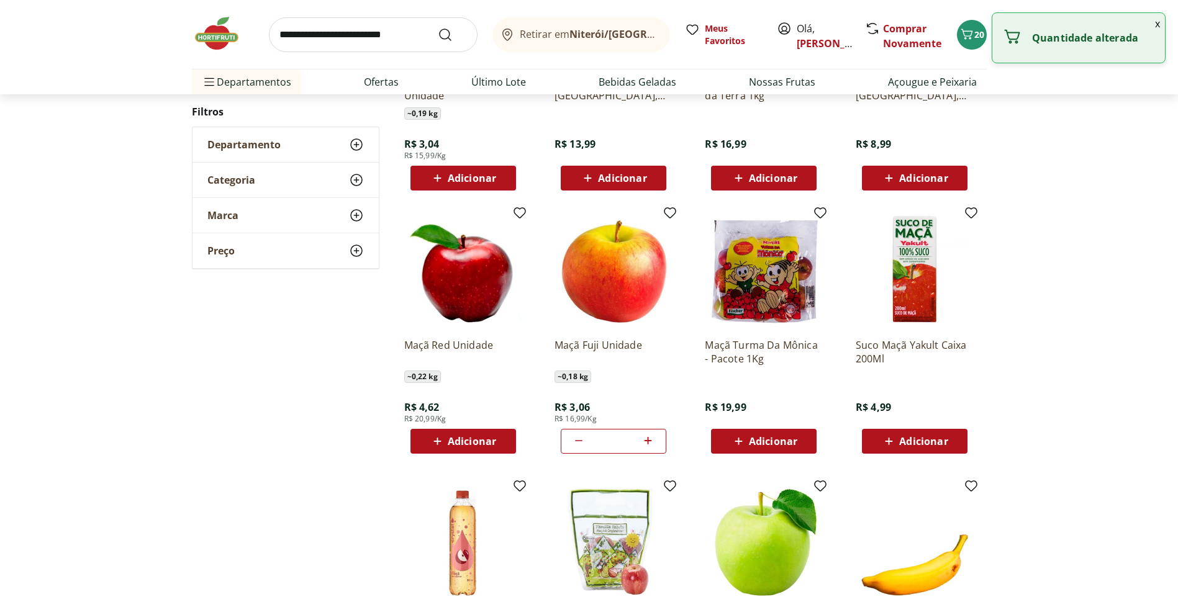
click at [647, 443] on icon at bounding box center [648, 440] width 16 height 15
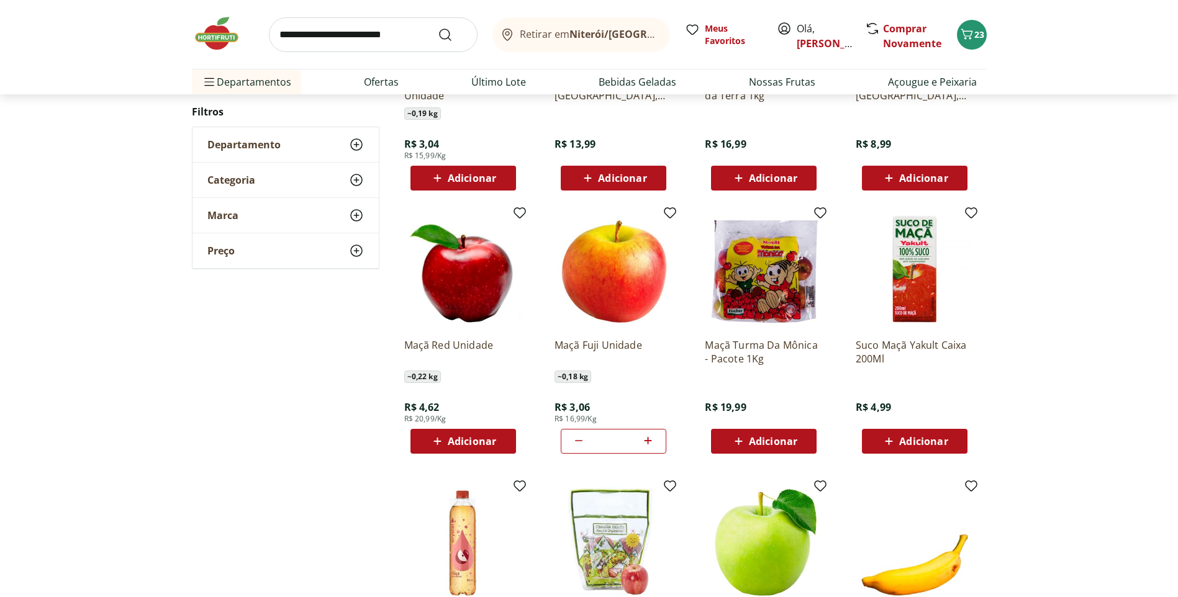
click at [648, 443] on icon at bounding box center [647, 440] width 7 height 7
type input "*"
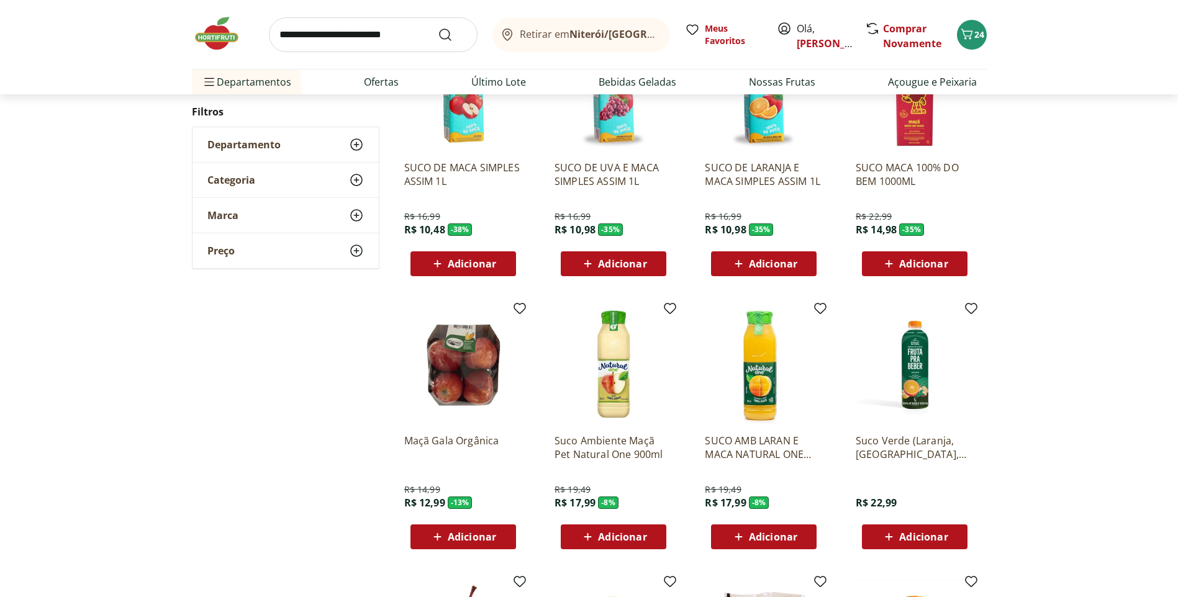
scroll to position [0, 0]
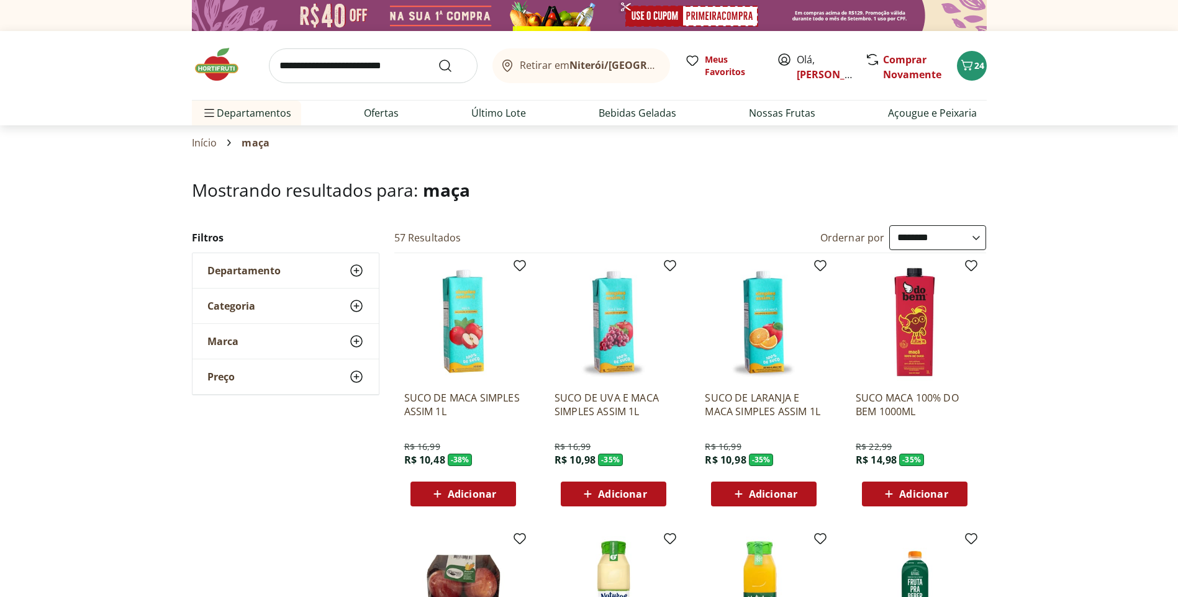
click at [337, 66] on input "search" at bounding box center [373, 65] width 209 height 35
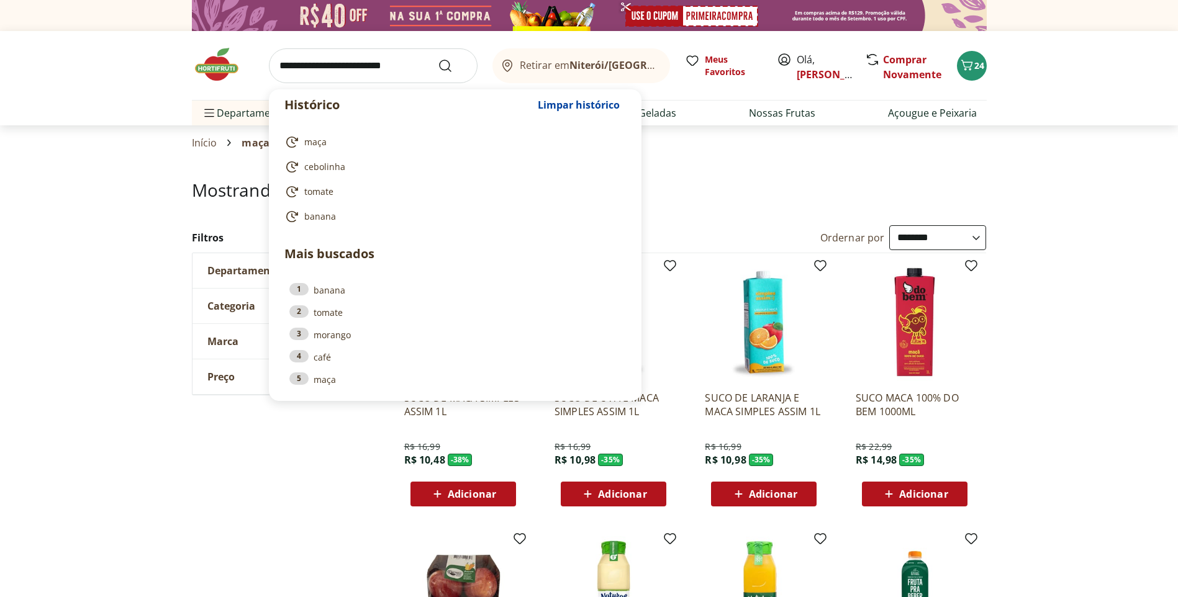
scroll to position [62, 0]
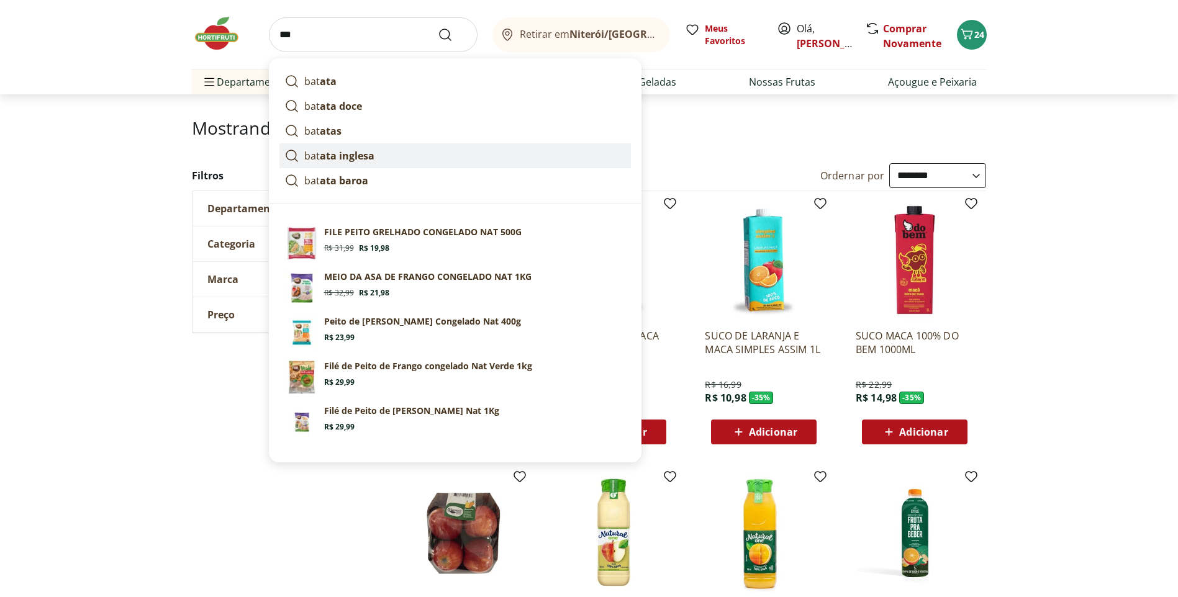
click at [342, 161] on strong "ata inglesa" at bounding box center [347, 156] width 55 height 14
type input "**********"
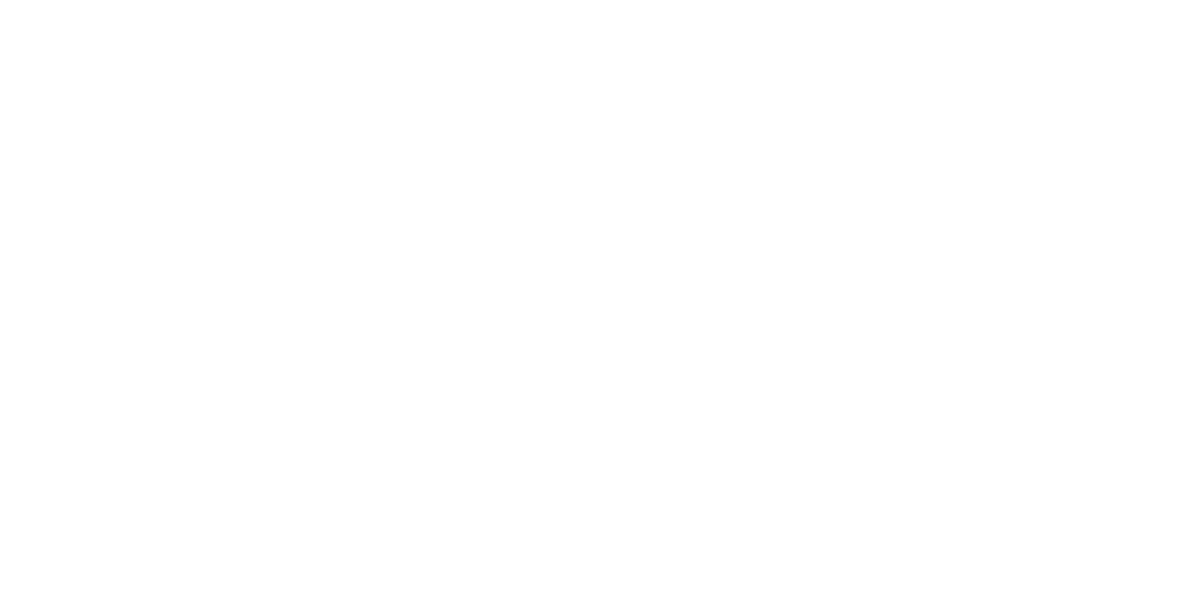
select select "**********"
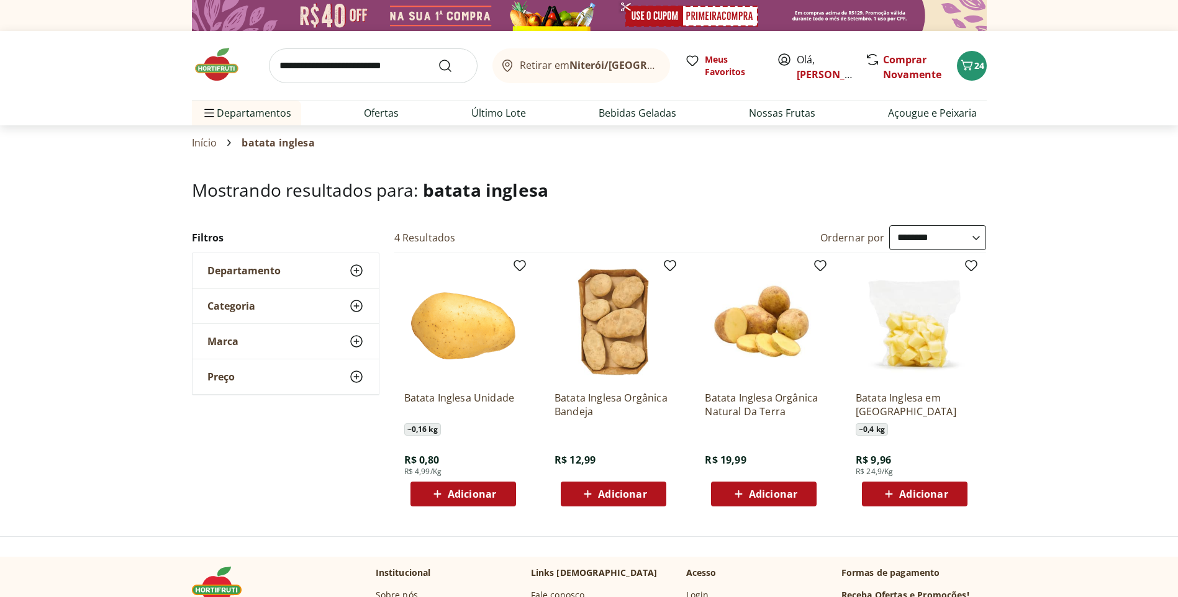
click at [442, 493] on icon at bounding box center [438, 494] width 16 height 15
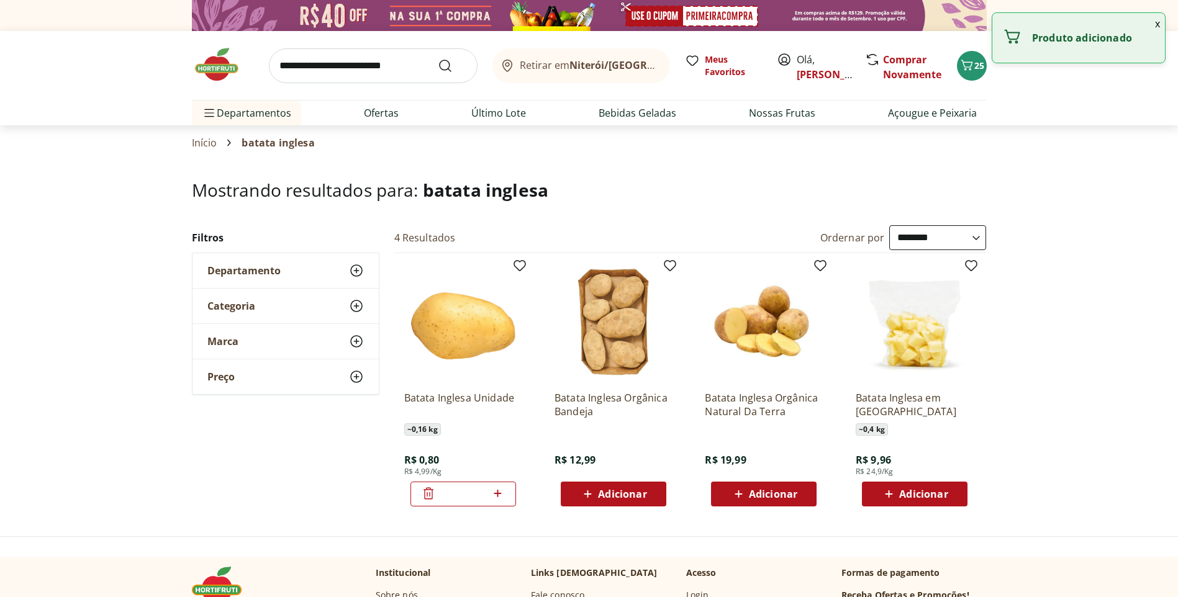
click at [499, 494] on icon at bounding box center [498, 493] width 16 height 15
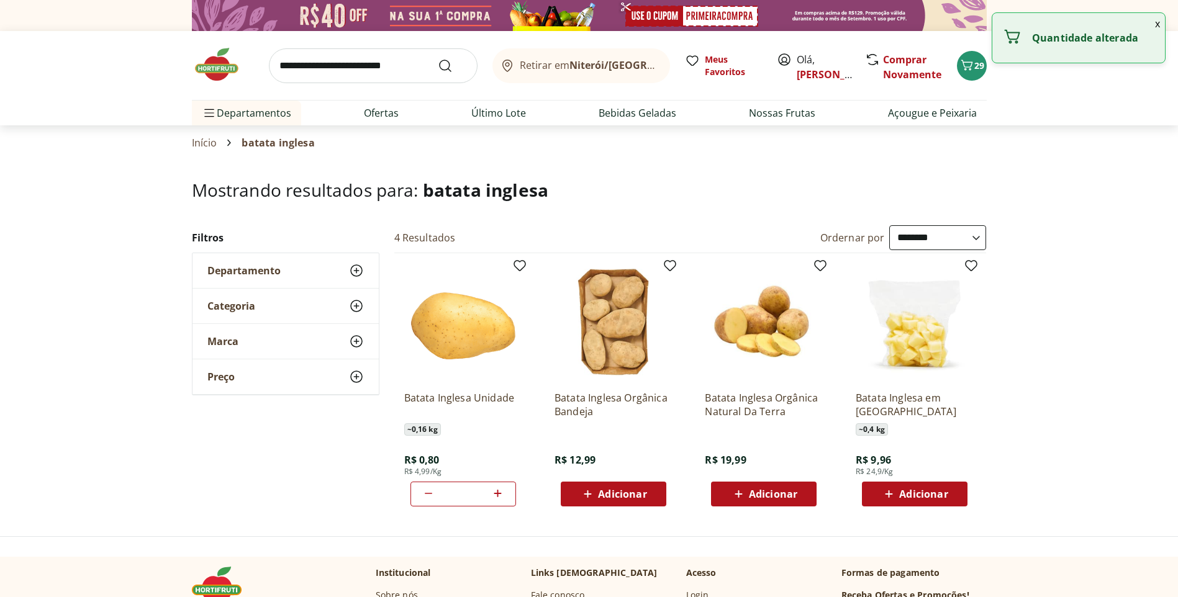
type input "*"
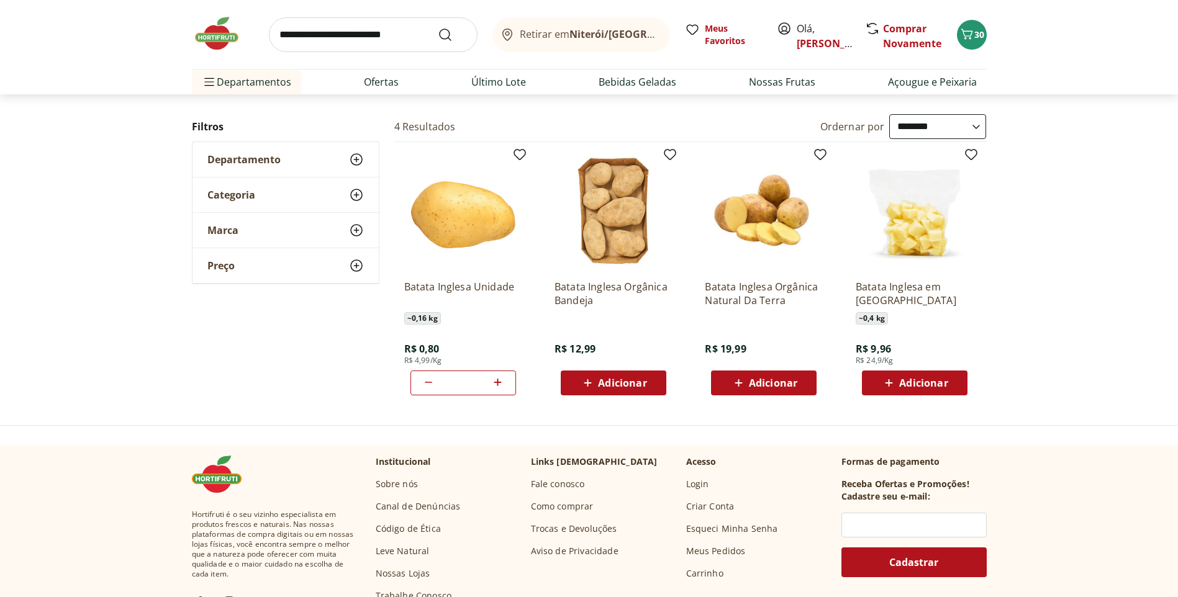
scroll to position [124, 0]
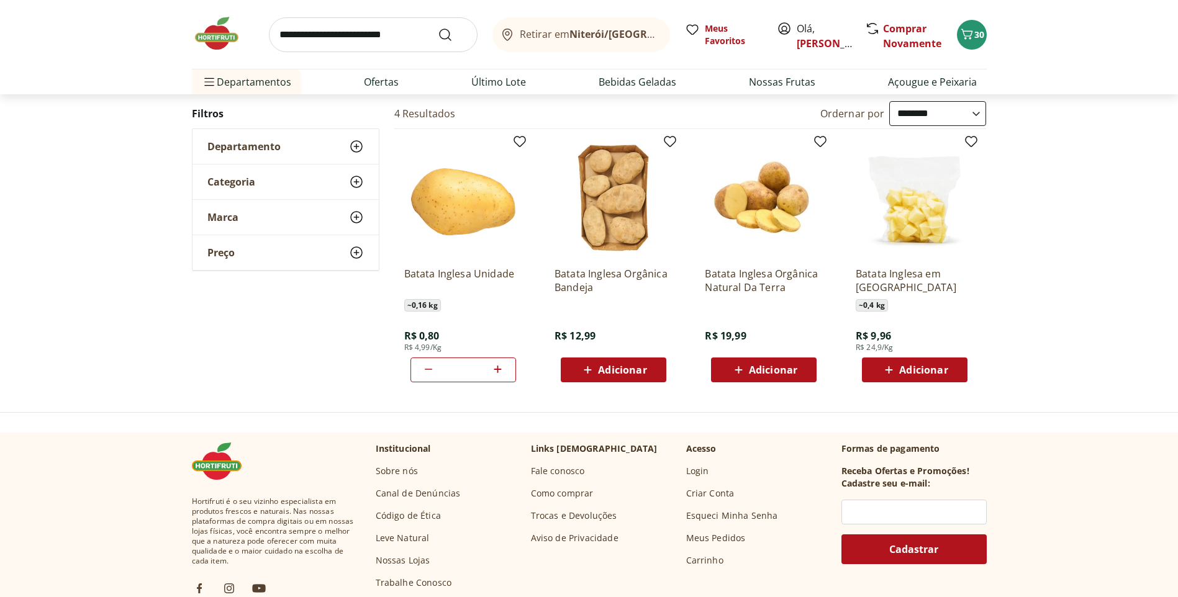
click at [417, 37] on input "search" at bounding box center [373, 34] width 209 height 35
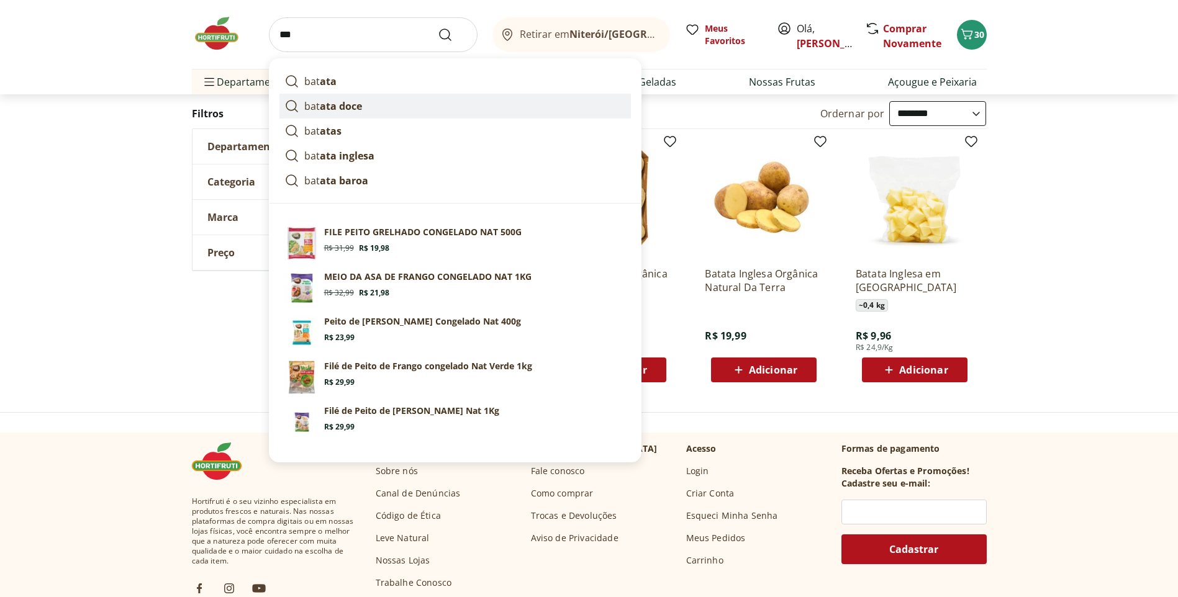
click at [367, 107] on link "bat ata doce" at bounding box center [454, 106] width 351 height 25
type input "**********"
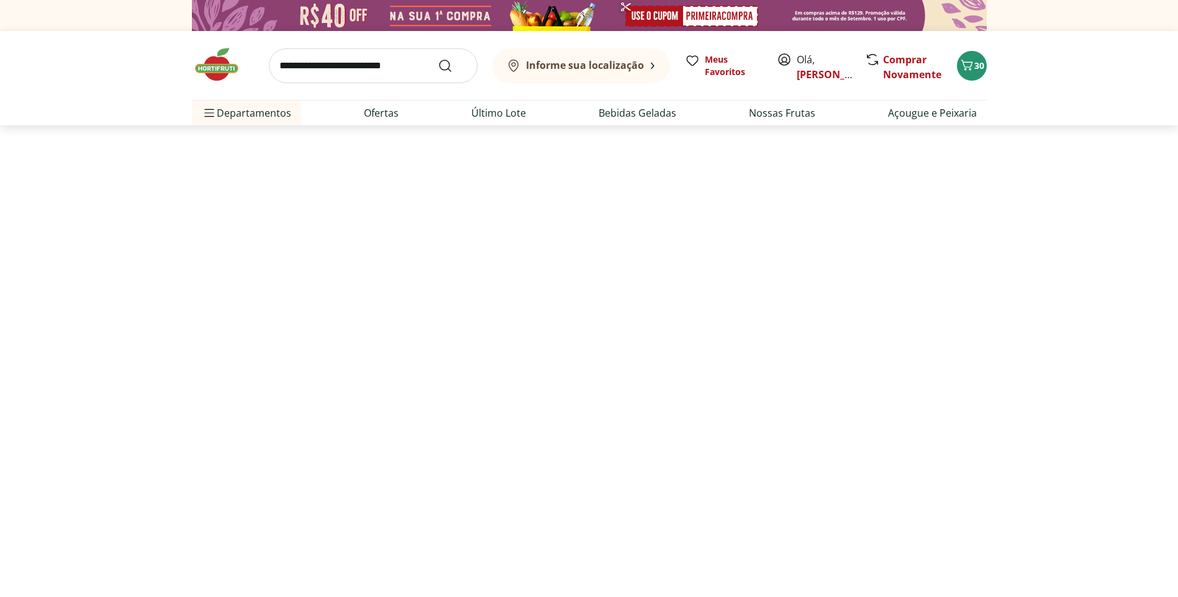
select select "**********"
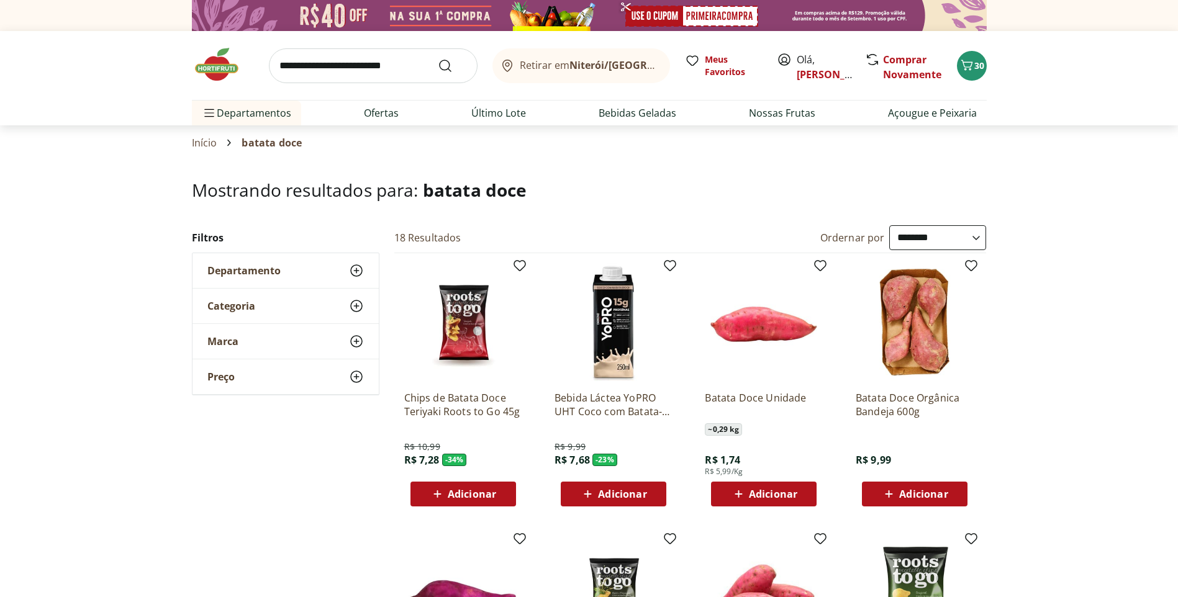
click at [749, 494] on span "Adicionar" at bounding box center [773, 494] width 48 height 10
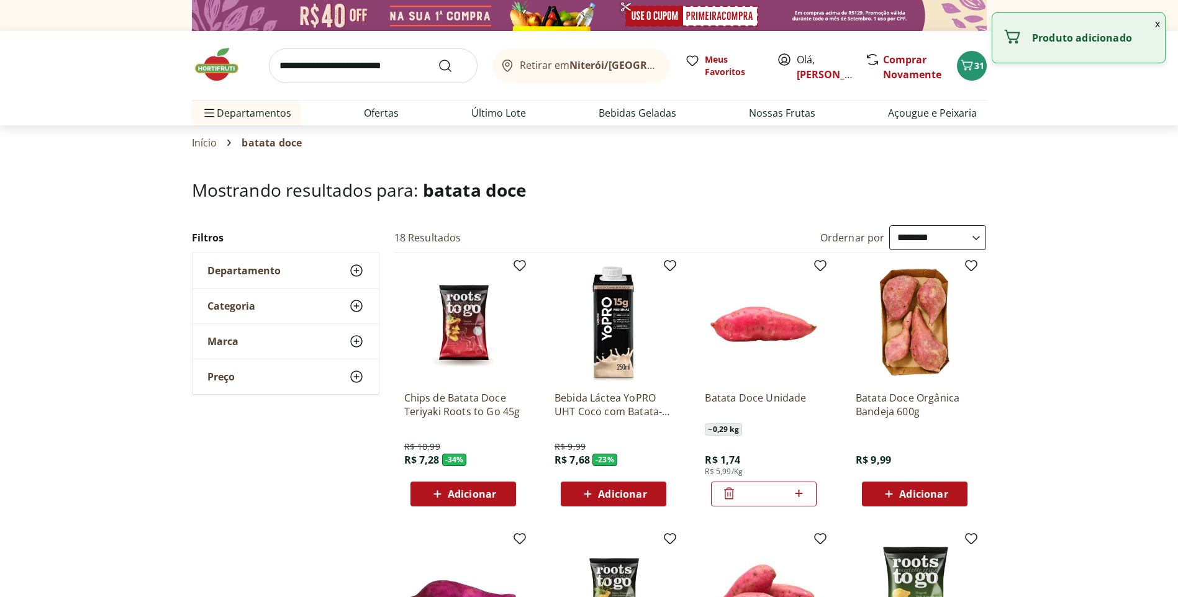
click at [801, 495] on icon at bounding box center [799, 493] width 16 height 15
type input "*"
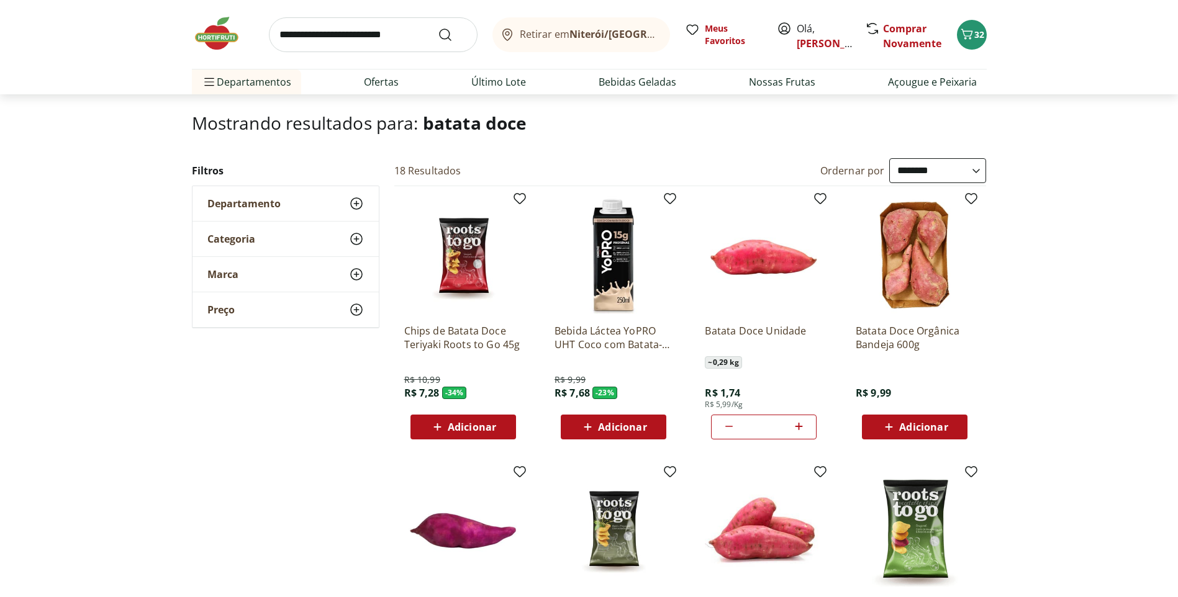
scroll to position [62, 0]
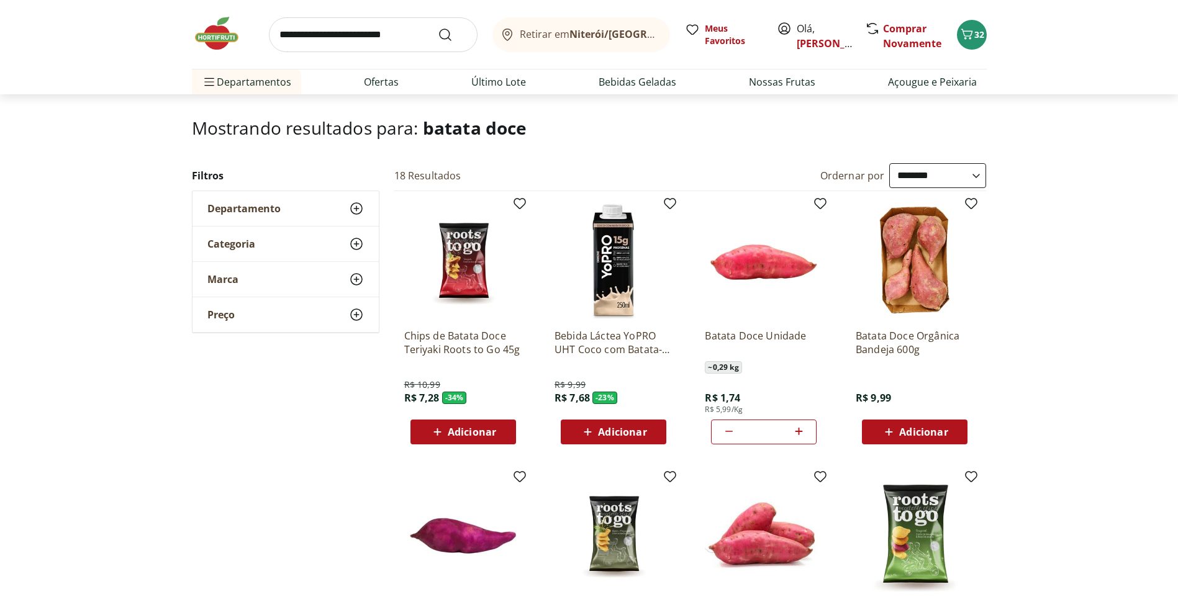
click at [349, 33] on input "search" at bounding box center [373, 34] width 209 height 35
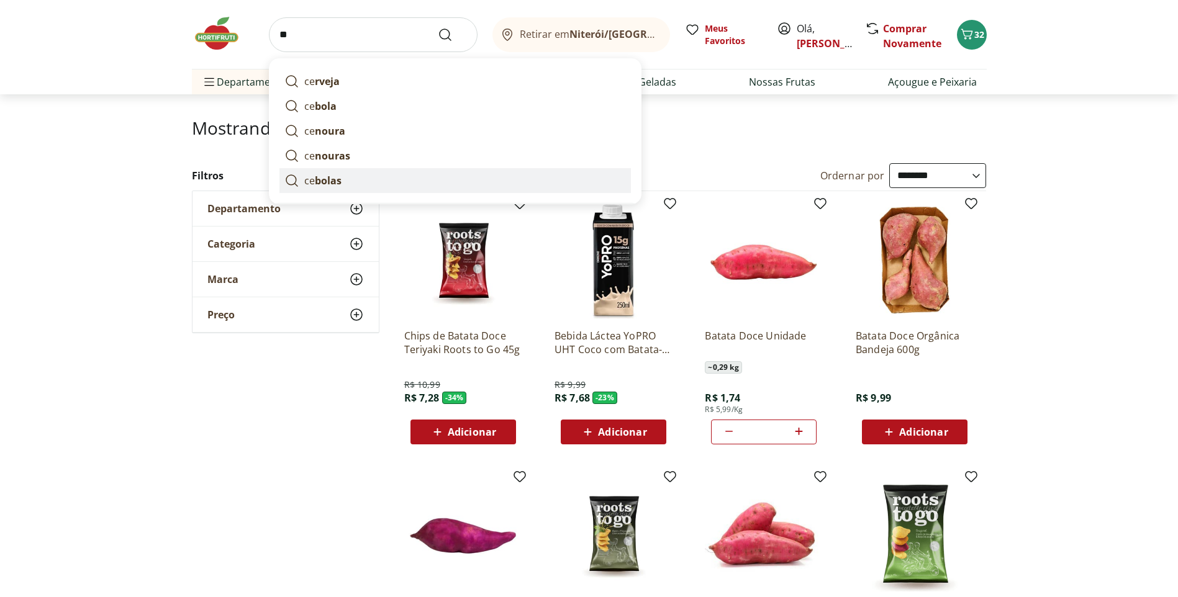
click at [354, 189] on link "ce bolas" at bounding box center [454, 180] width 351 height 25
type input "*******"
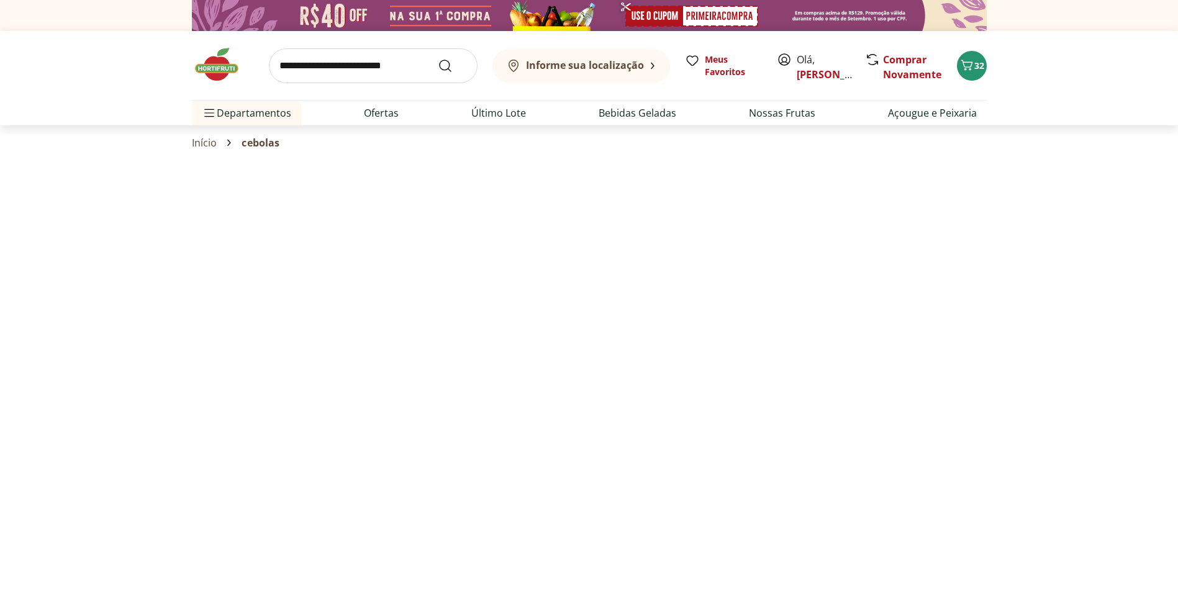
select select "**********"
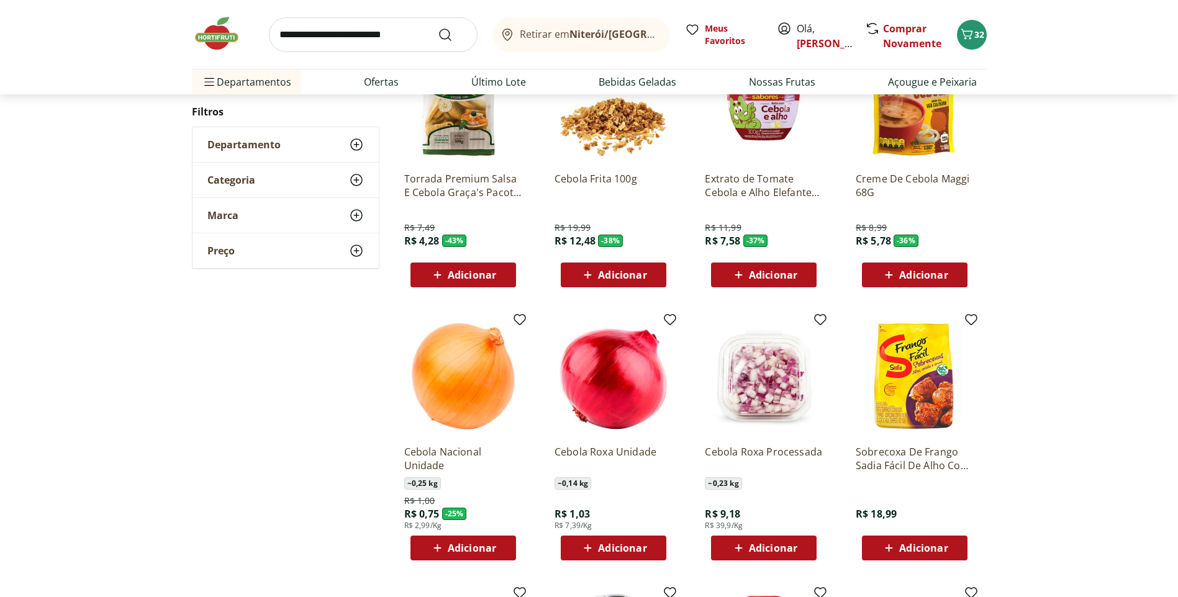
scroll to position [248, 0]
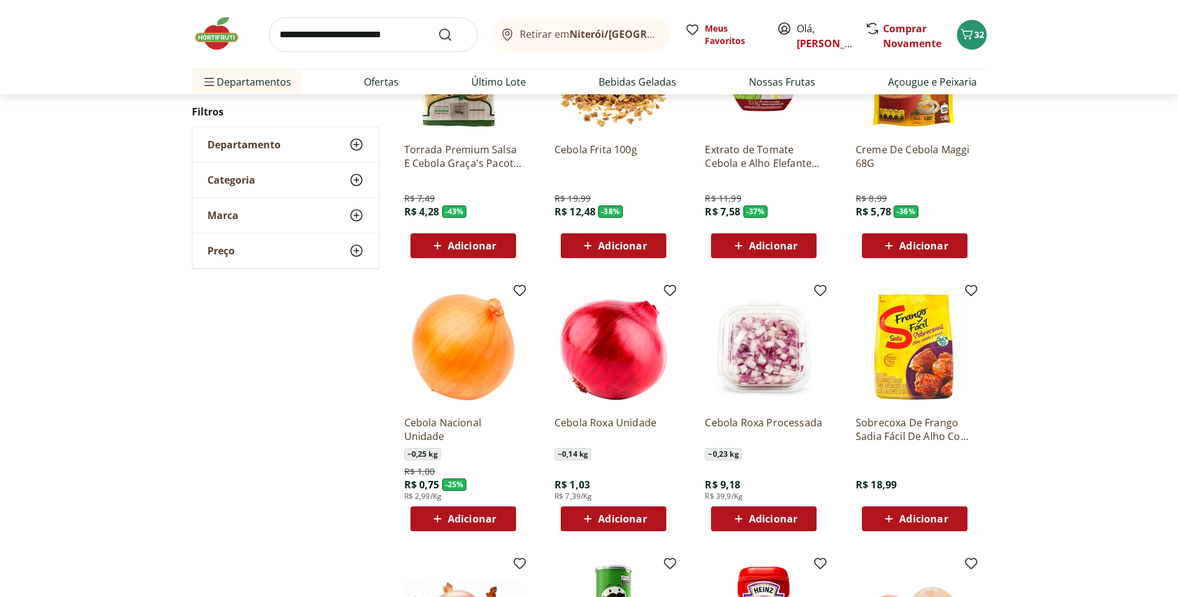
click at [617, 521] on span "Adicionar" at bounding box center [622, 519] width 48 height 10
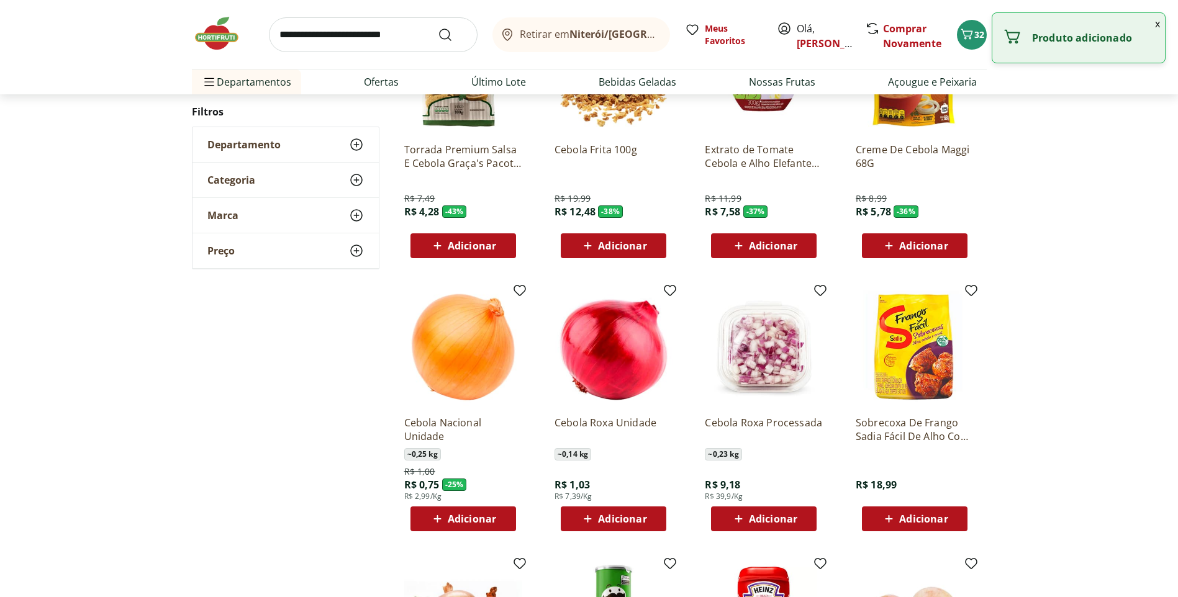
click at [654, 520] on div "Adicionar" at bounding box center [613, 519] width 86 height 22
click at [654, 520] on icon at bounding box center [648, 518] width 16 height 15
type input "*"
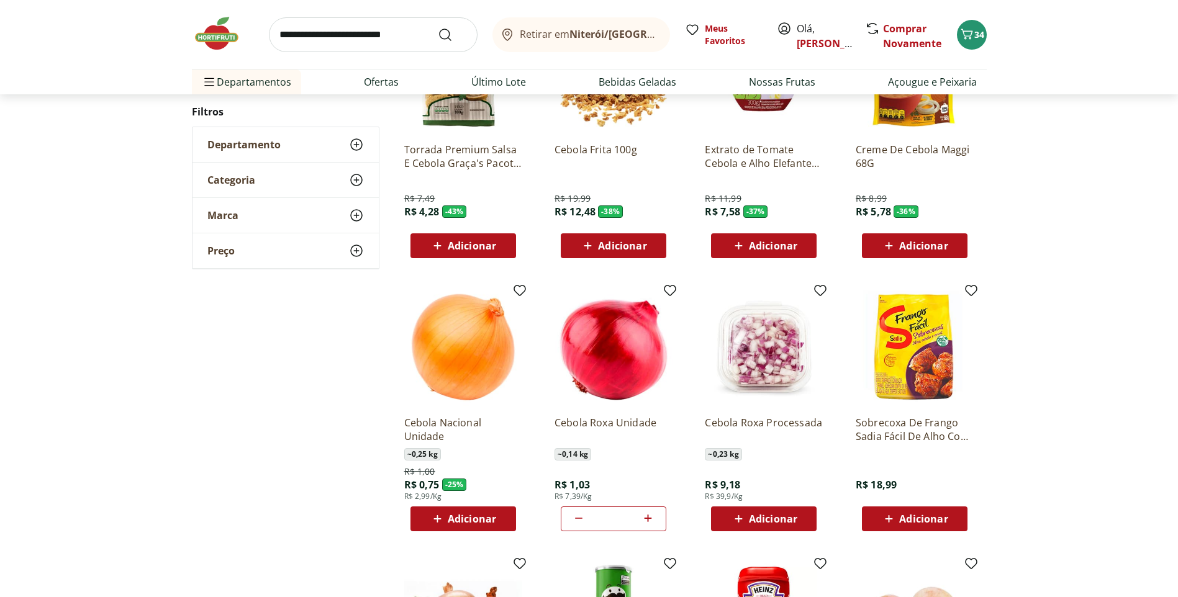
click at [467, 523] on span "Adicionar" at bounding box center [472, 519] width 48 height 10
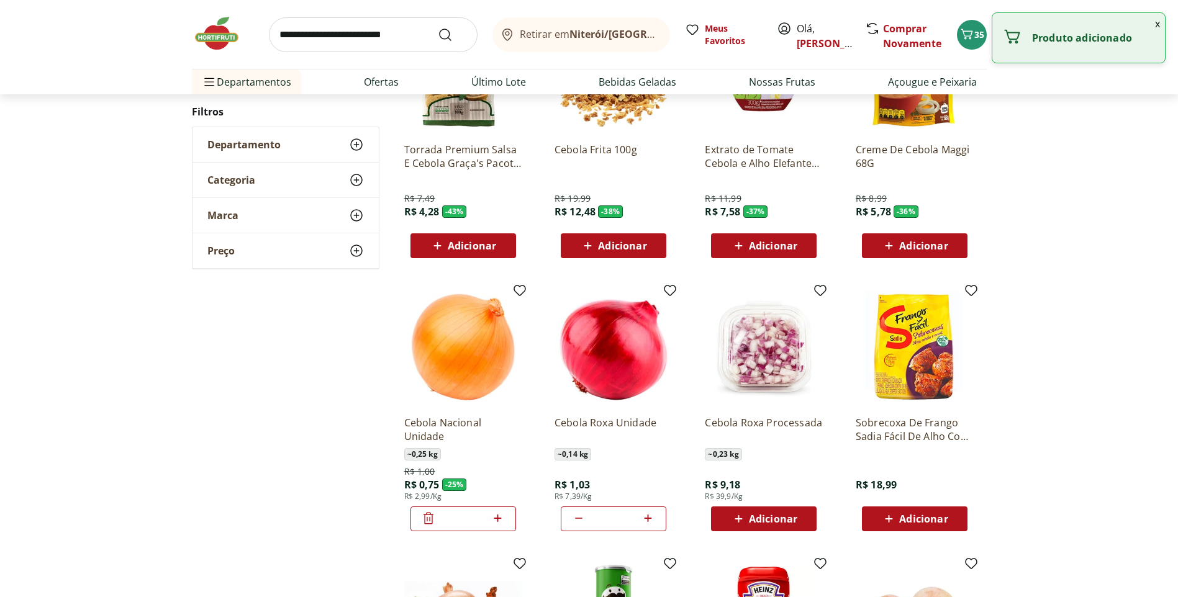
click at [497, 518] on icon at bounding box center [497, 518] width 7 height 7
click at [428, 518] on icon at bounding box center [428, 518] width 7 height 1
type input "*"
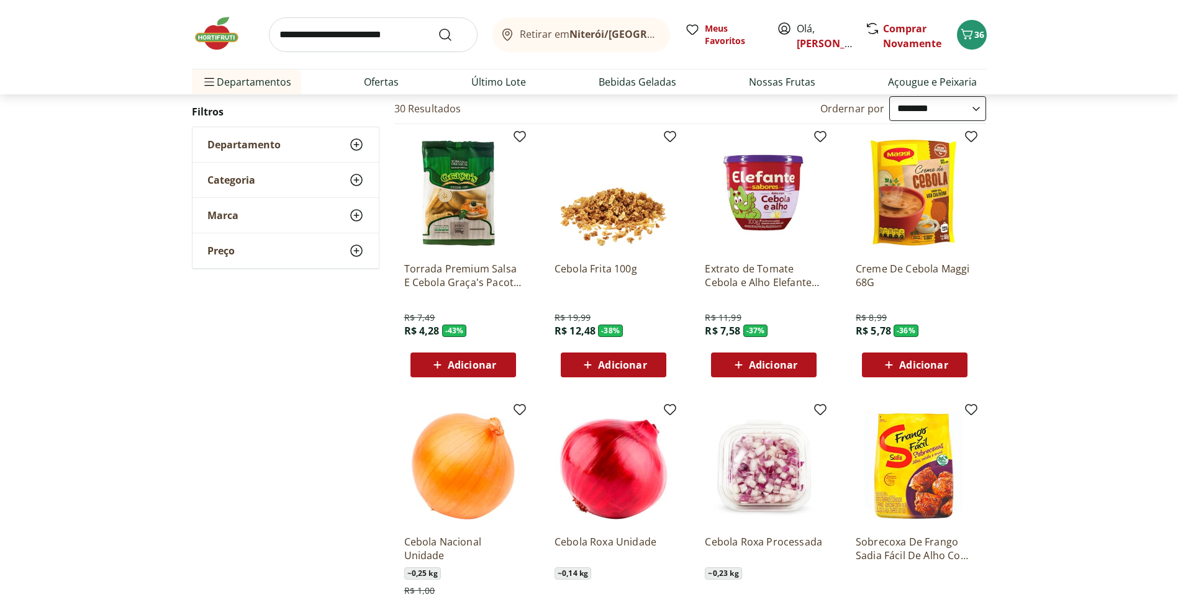
scroll to position [62, 0]
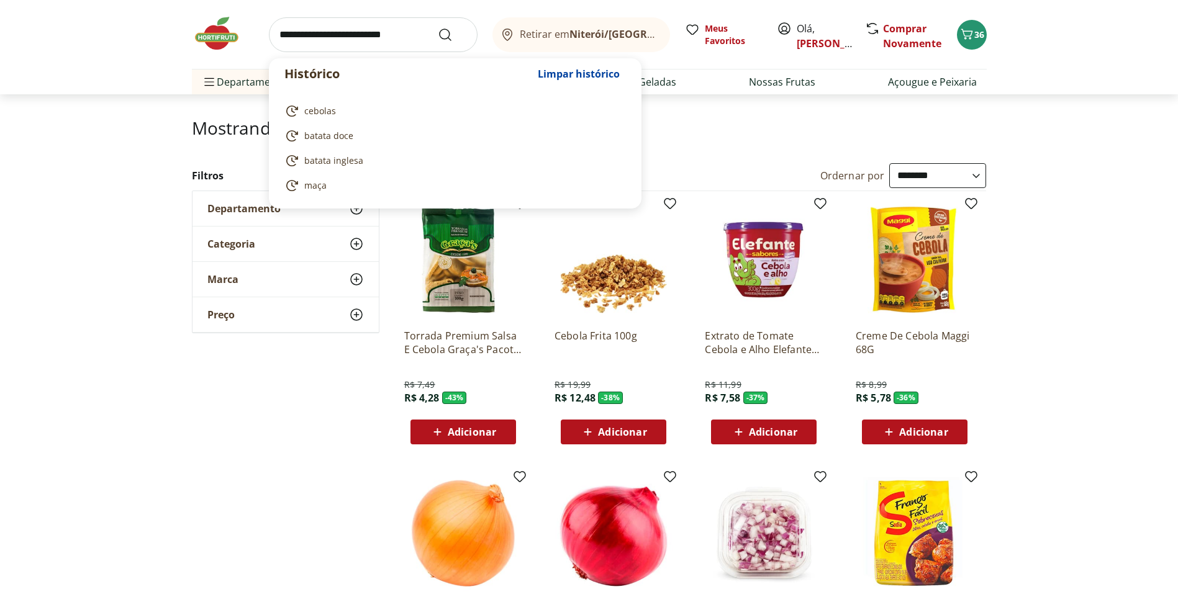
click at [410, 32] on input "search" at bounding box center [373, 34] width 209 height 35
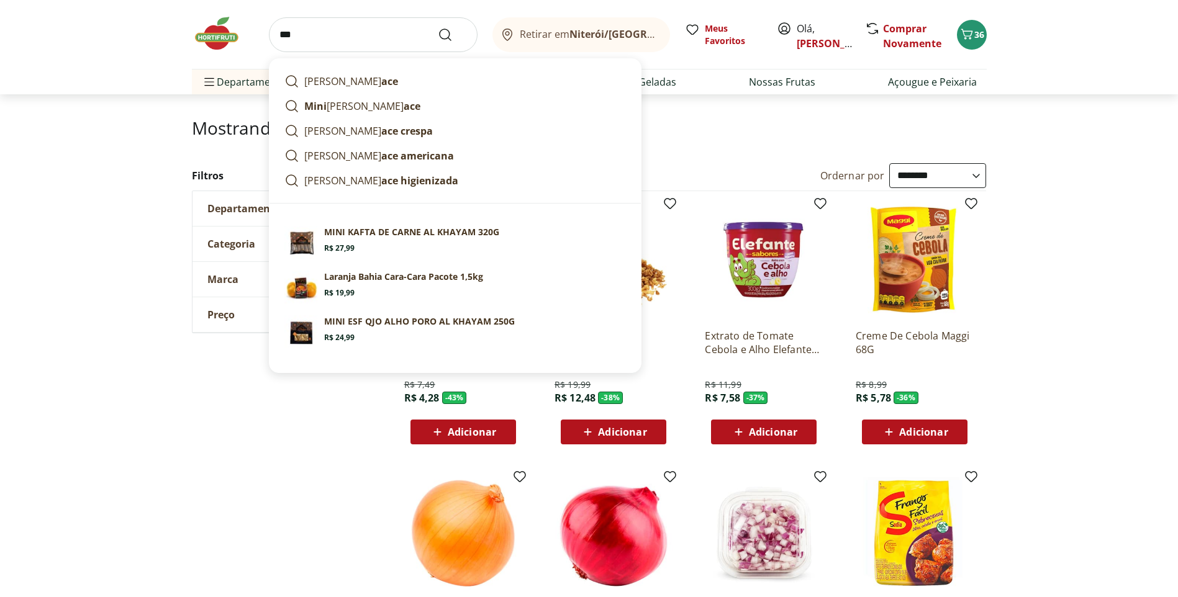
click at [764, 134] on h1 "Mostrando resultados para: cebolas" at bounding box center [589, 128] width 795 height 20
click at [374, 36] on input "***" at bounding box center [373, 34] width 209 height 35
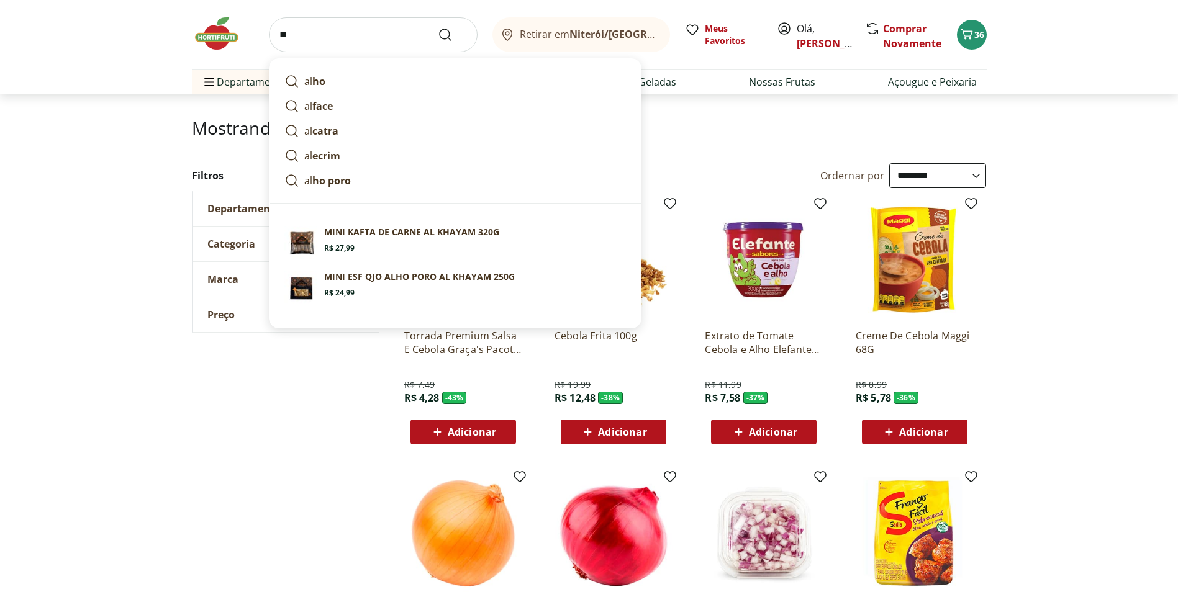
type input "*"
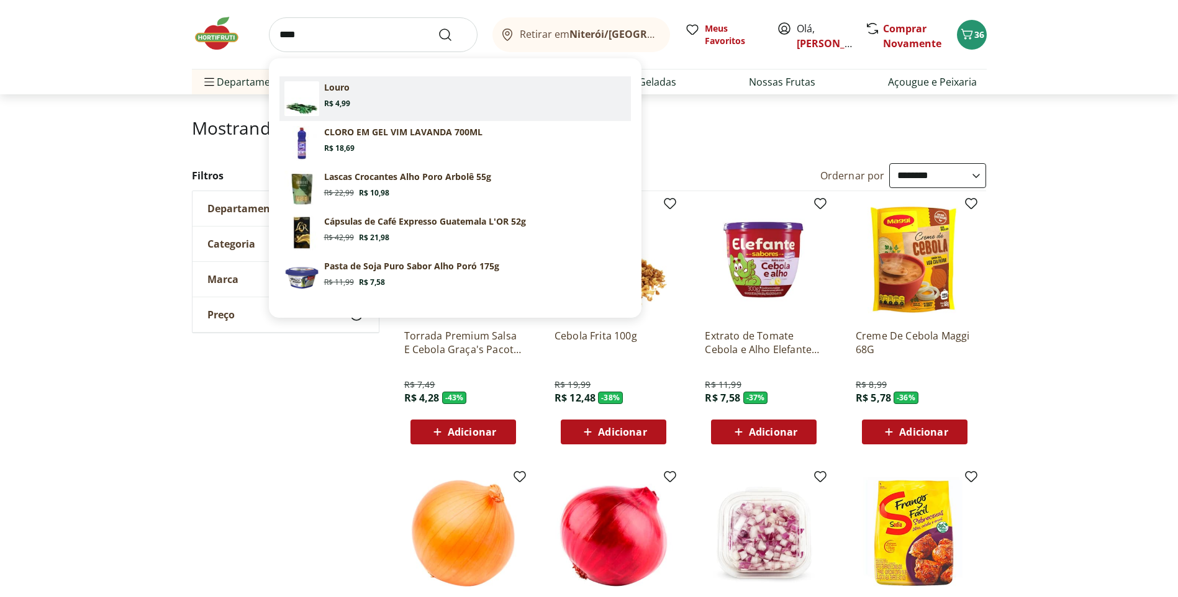
click at [354, 92] on section "Louro Price: R$ 4,99" at bounding box center [475, 94] width 302 height 27
type input "*****"
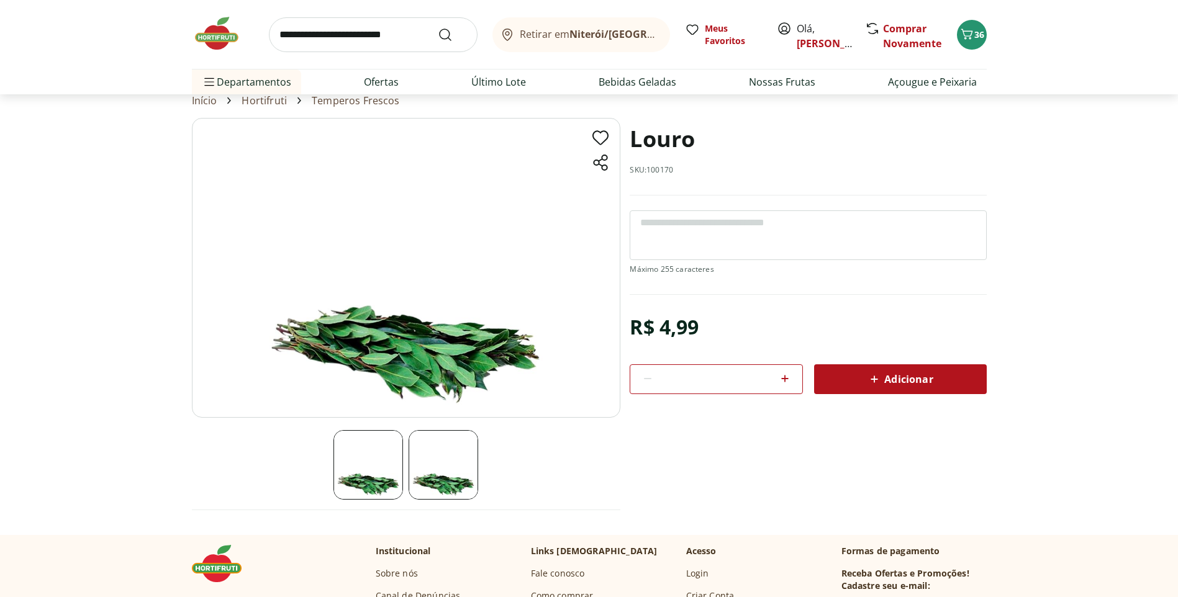
scroll to position [62, 0]
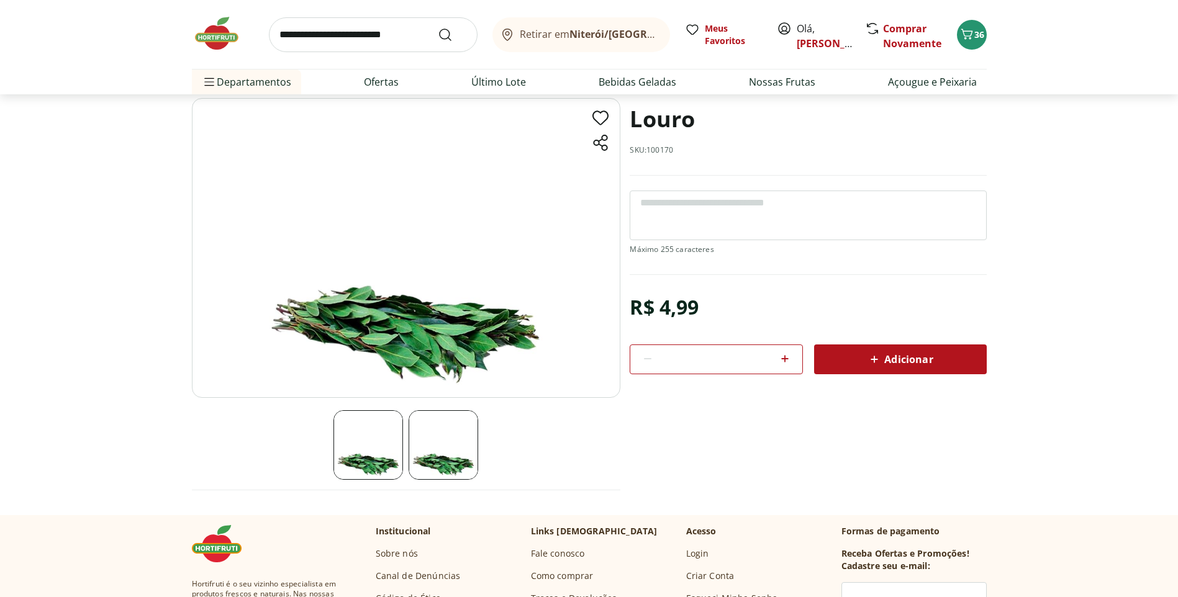
click at [358, 448] on img at bounding box center [368, 445] width 70 height 70
click at [433, 459] on img at bounding box center [443, 445] width 70 height 70
click at [380, 462] on img at bounding box center [368, 445] width 70 height 70
click at [892, 360] on span "Adicionar" at bounding box center [900, 359] width 66 height 15
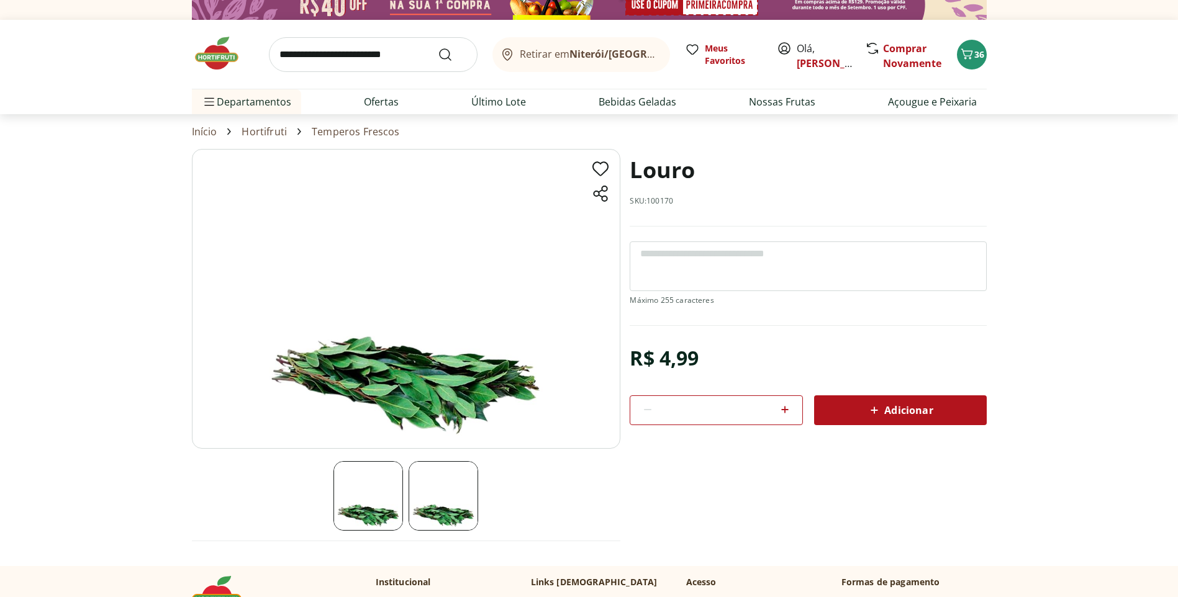
scroll to position [0, 0]
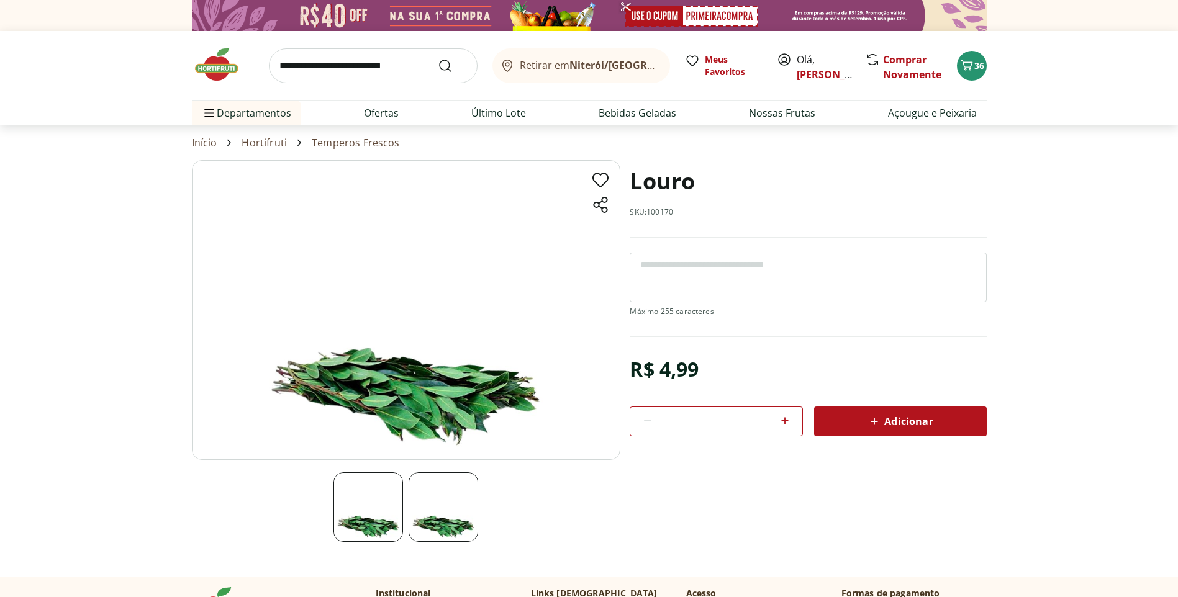
click at [387, 69] on input "search" at bounding box center [373, 65] width 209 height 35
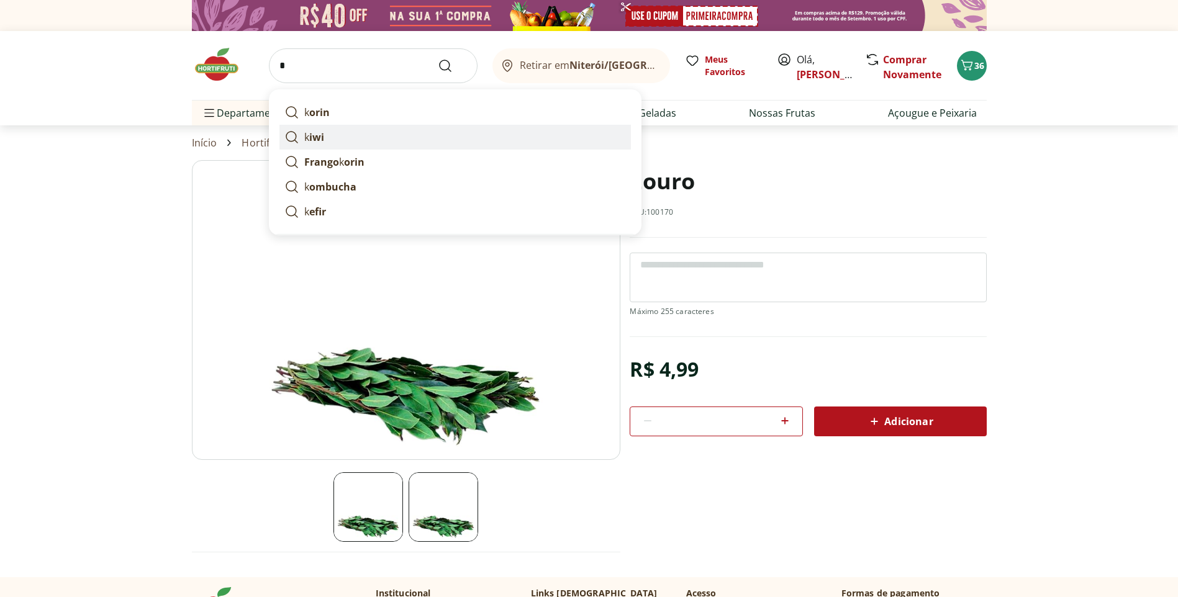
click at [354, 138] on link "k iwi" at bounding box center [454, 137] width 351 height 25
type input "****"
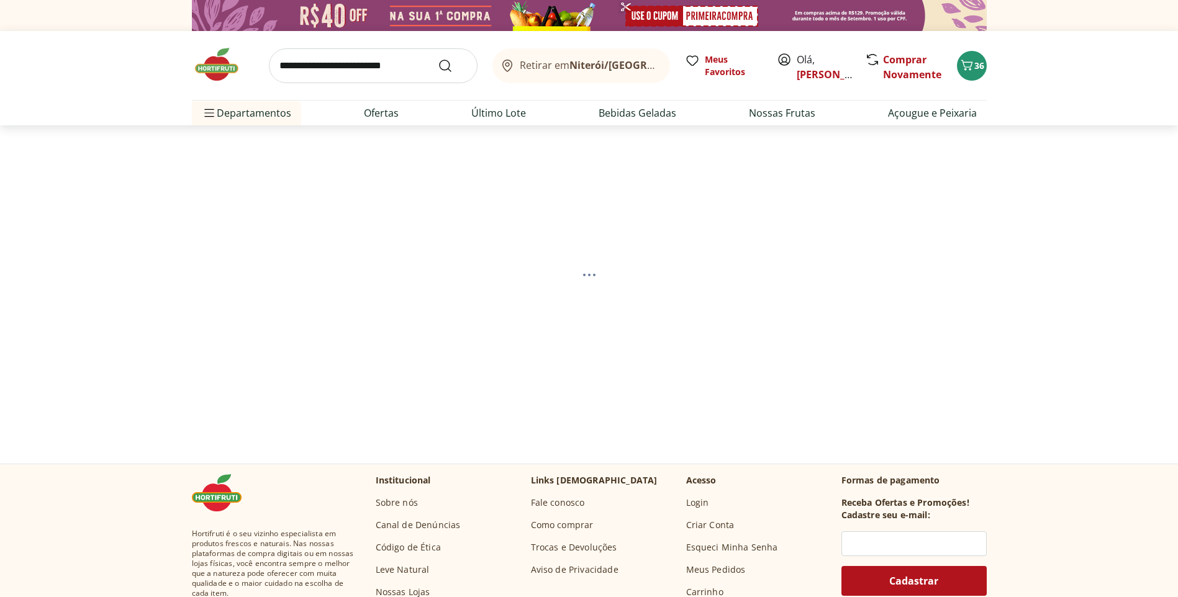
select select "**********"
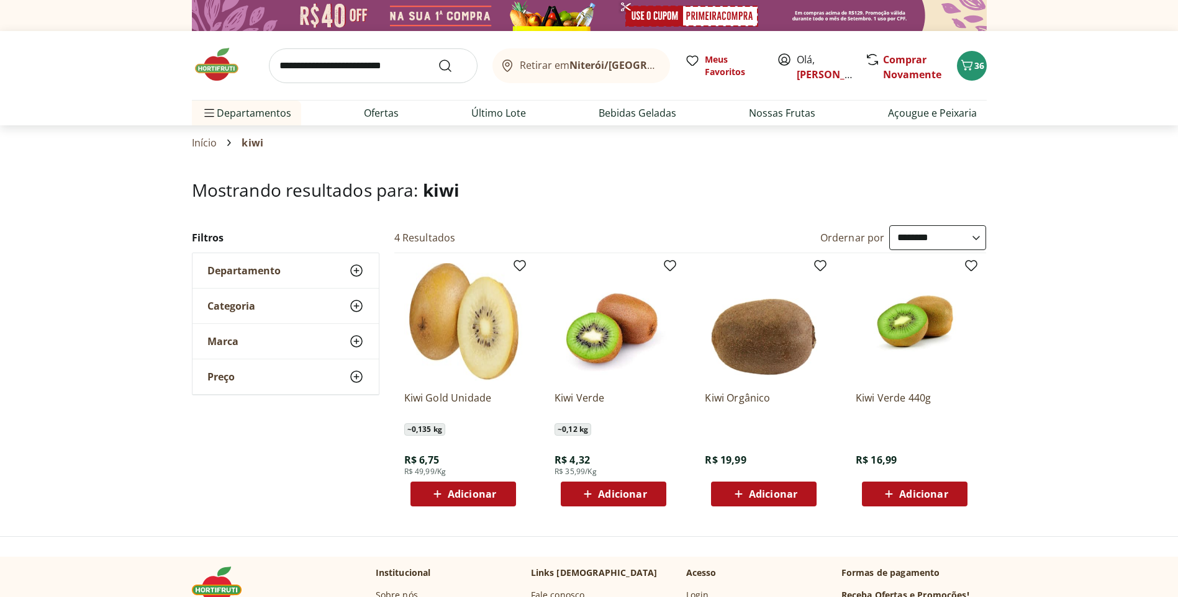
scroll to position [62, 0]
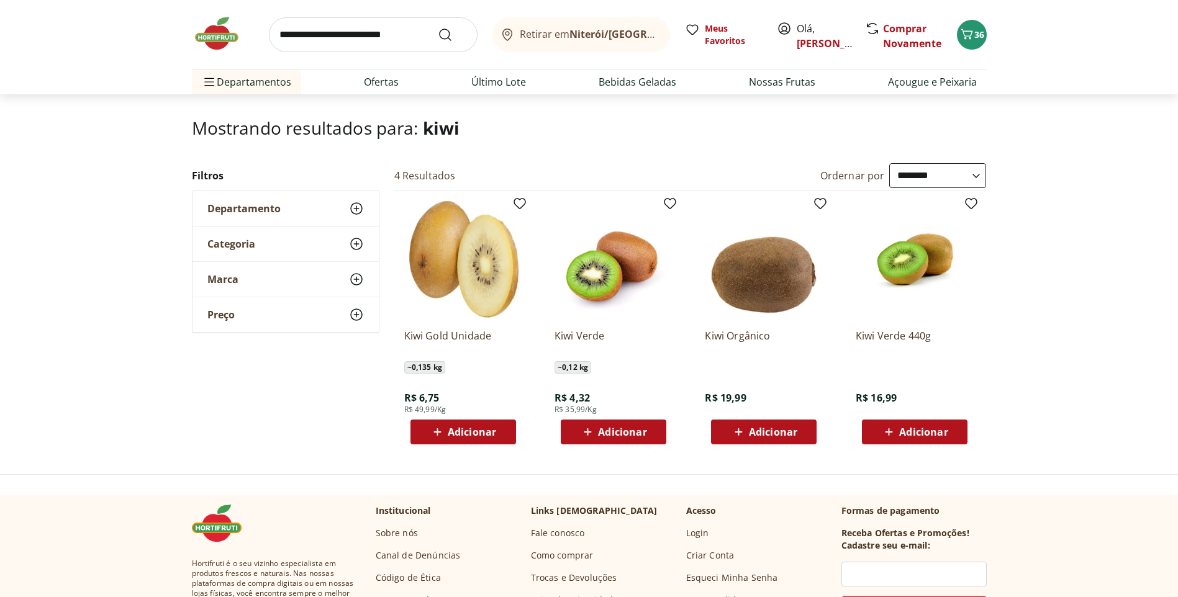
click at [610, 434] on span "Adicionar" at bounding box center [622, 432] width 48 height 10
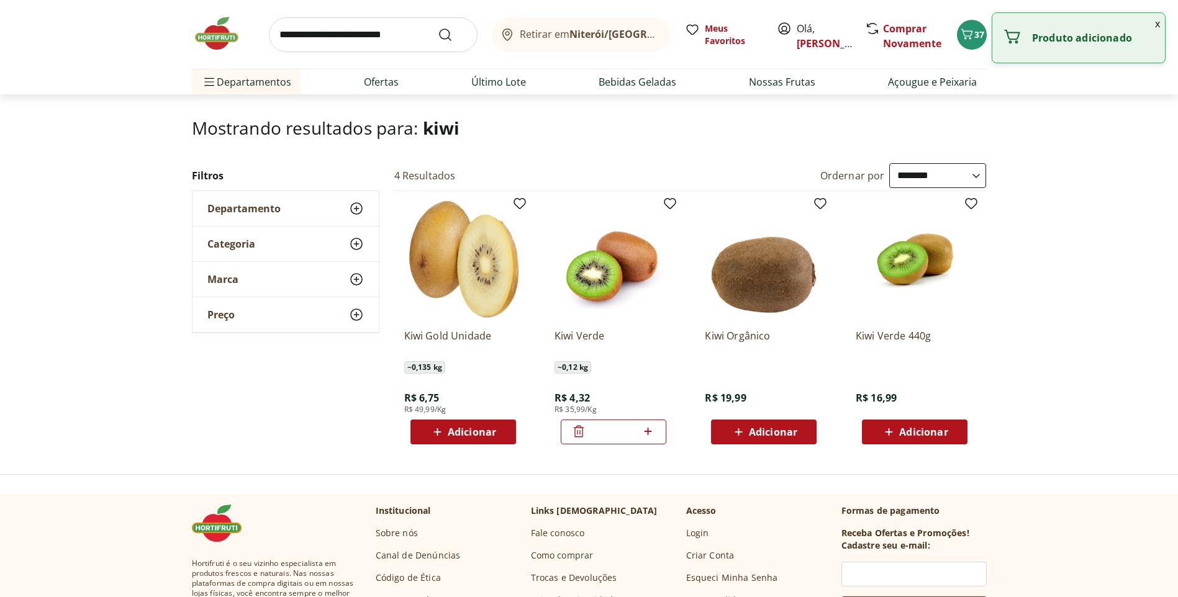
click at [652, 427] on icon at bounding box center [648, 431] width 16 height 15
type input "*"
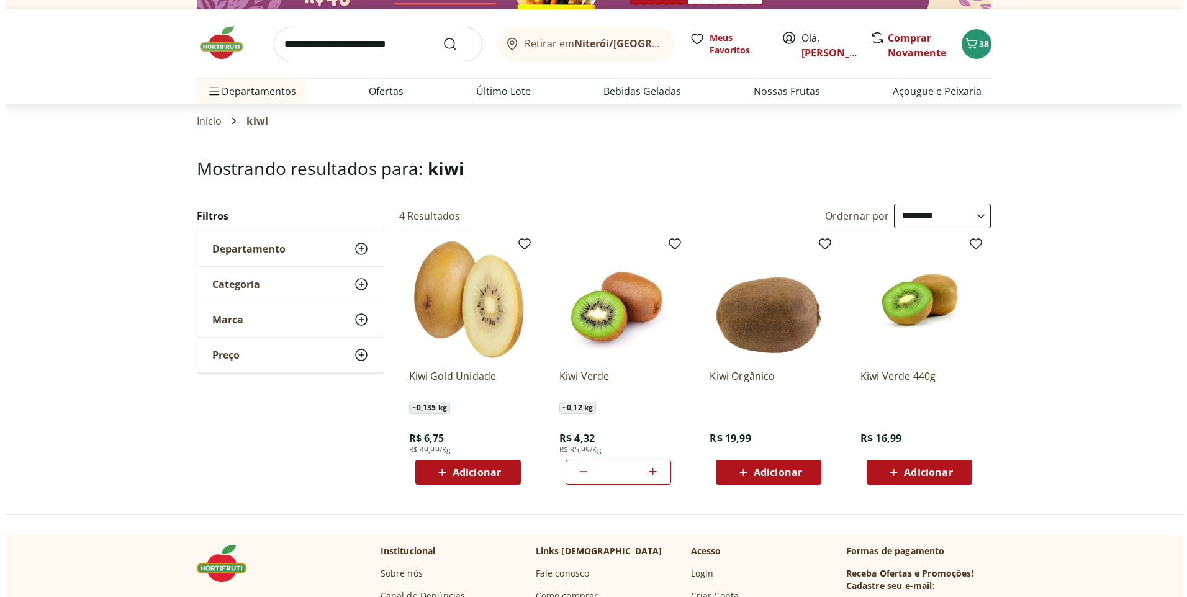
scroll to position [0, 0]
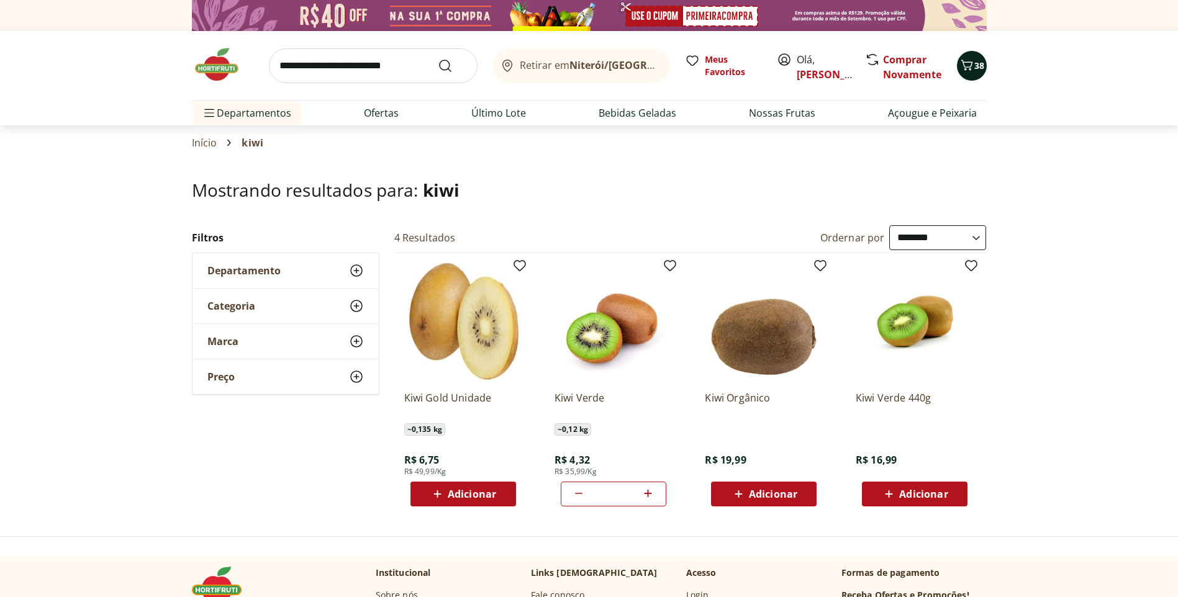
click at [963, 69] on icon "Carrinho" at bounding box center [966, 65] width 15 height 15
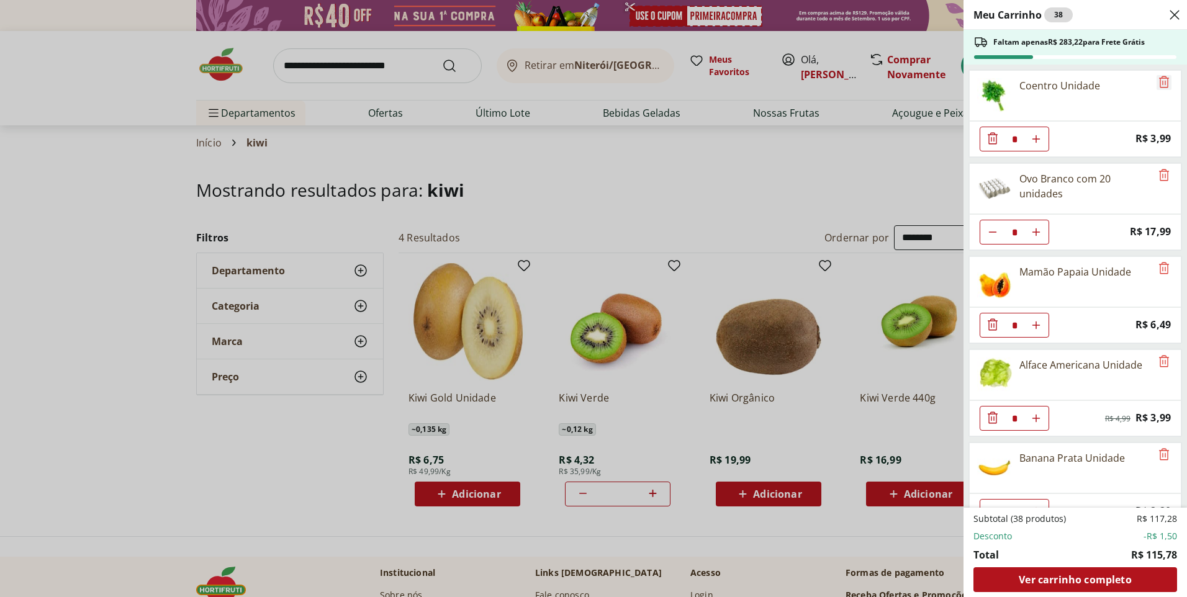
click at [1163, 81] on icon "Remove" at bounding box center [1163, 81] width 15 height 15
click at [1158, 82] on icon "Remove" at bounding box center [1163, 81] width 15 height 15
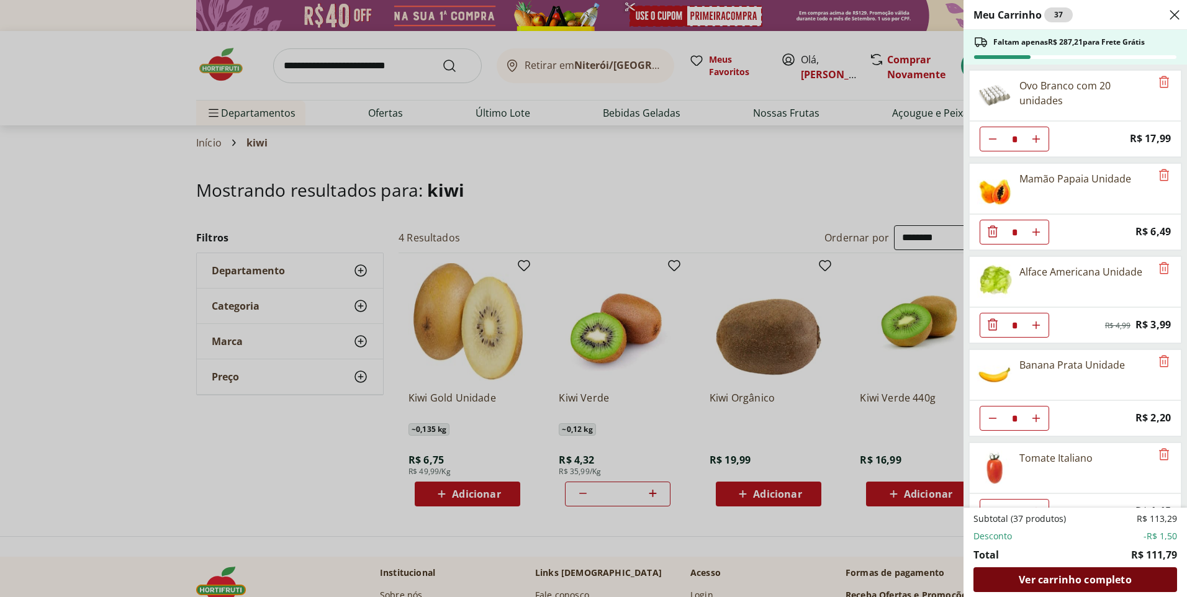
click at [1071, 579] on span "Ver carrinho completo" at bounding box center [1075, 580] width 112 height 10
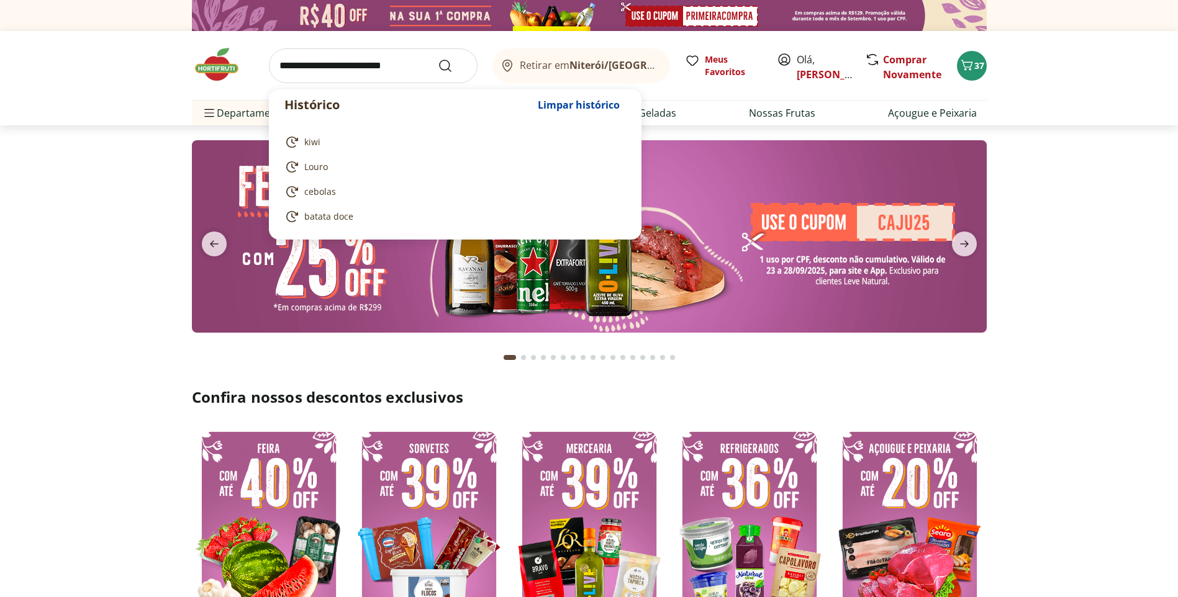
click at [314, 58] on input "search" at bounding box center [373, 65] width 209 height 35
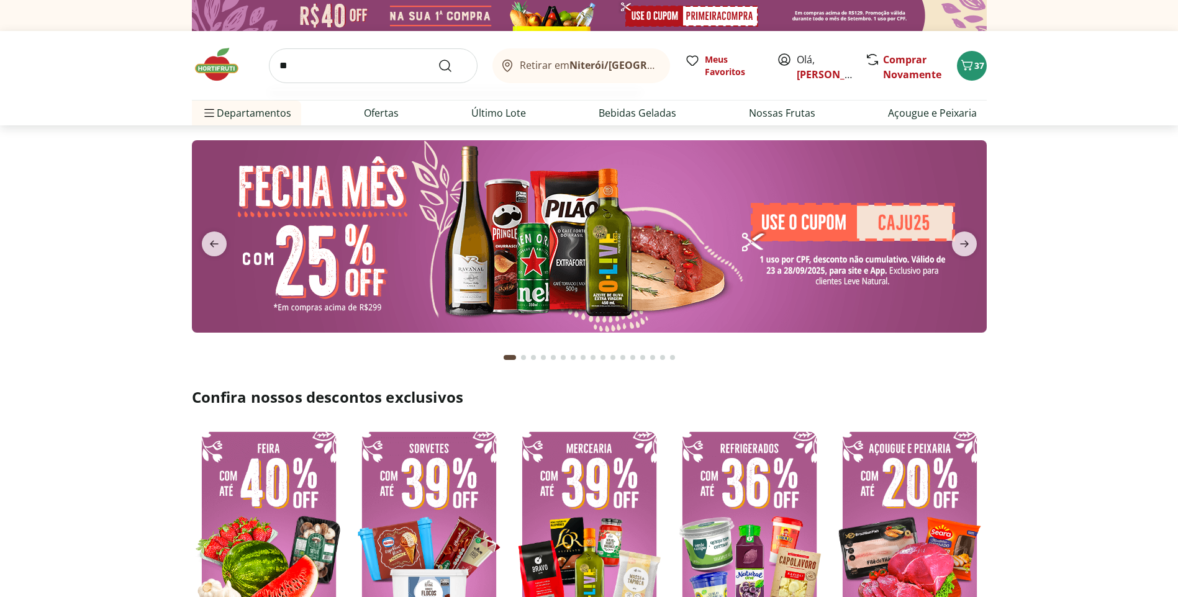
type input "***"
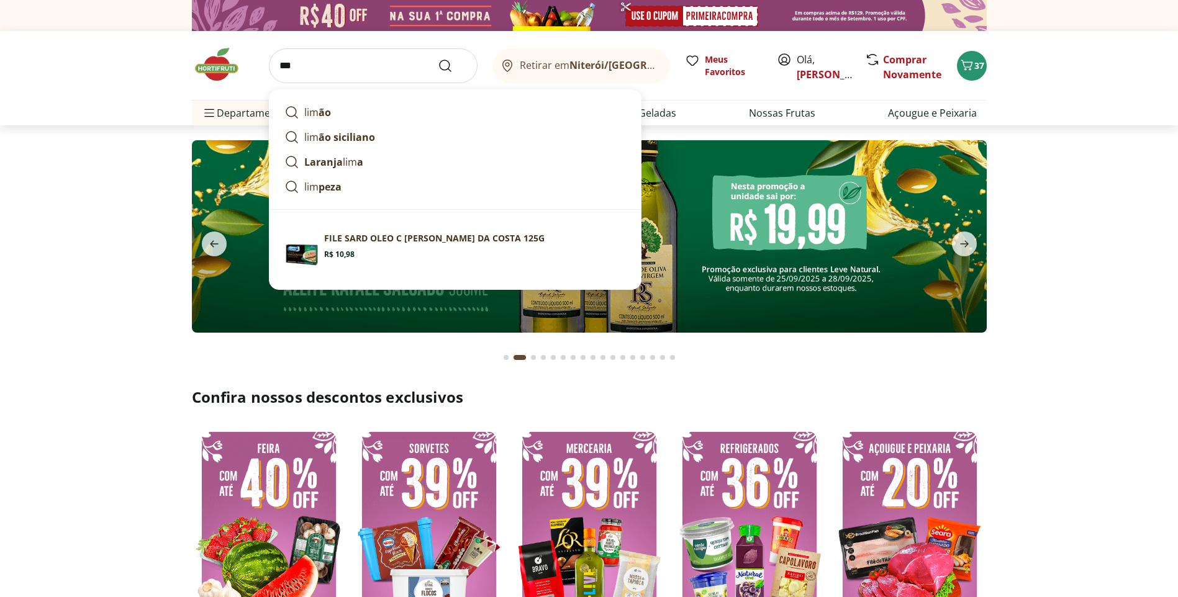
type input "*"
click at [304, 115] on link "lim ão" at bounding box center [454, 112] width 351 height 25
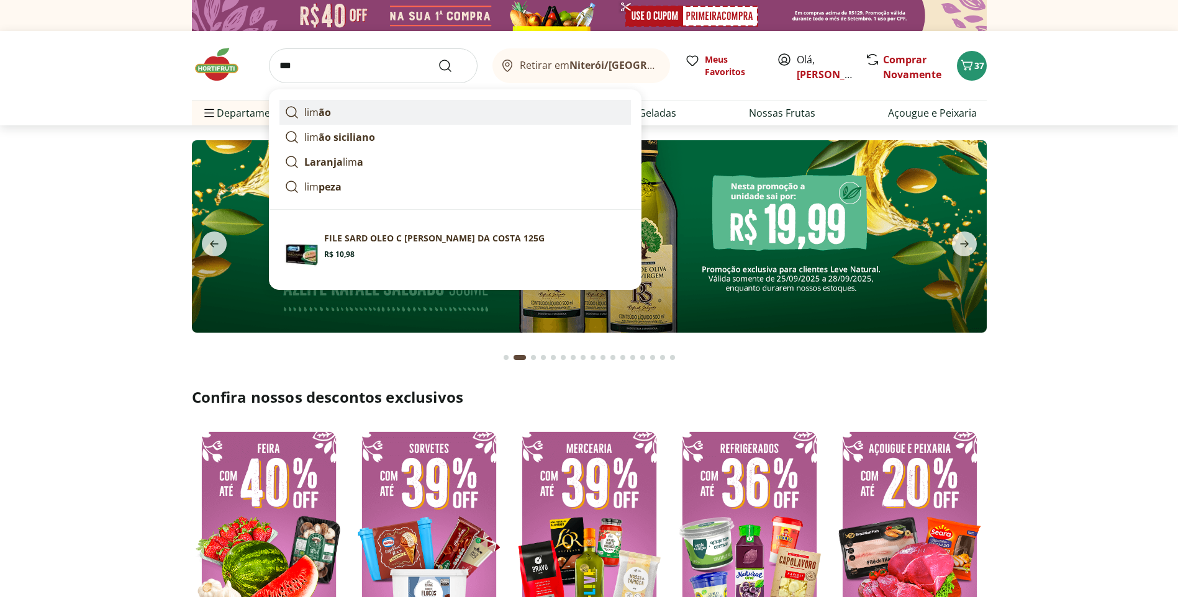
type input "*****"
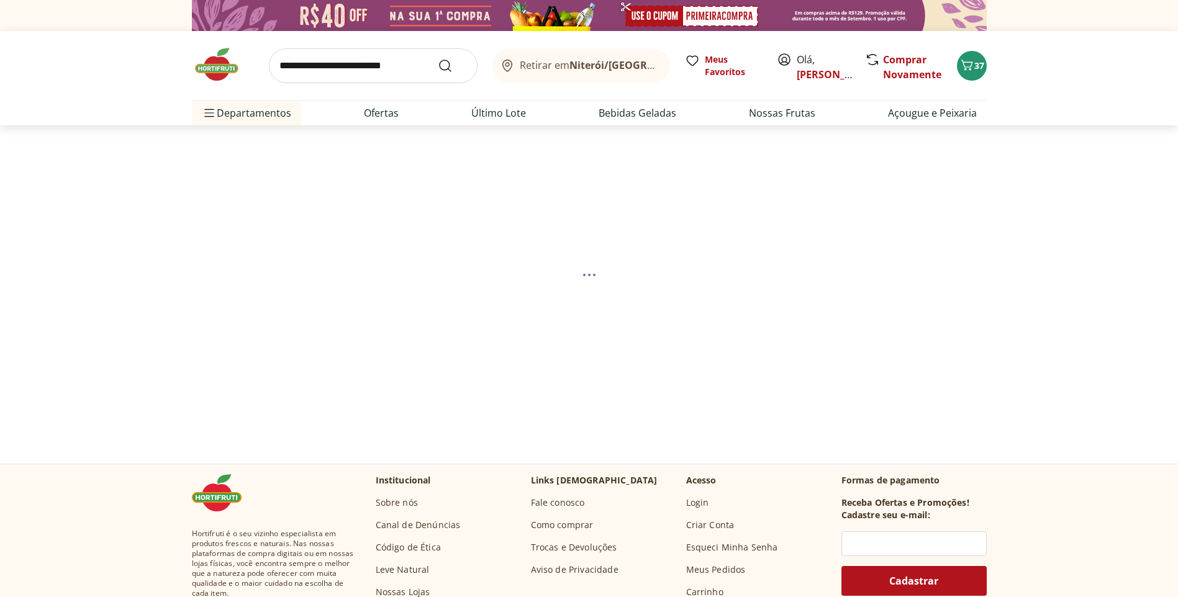
select select "**********"
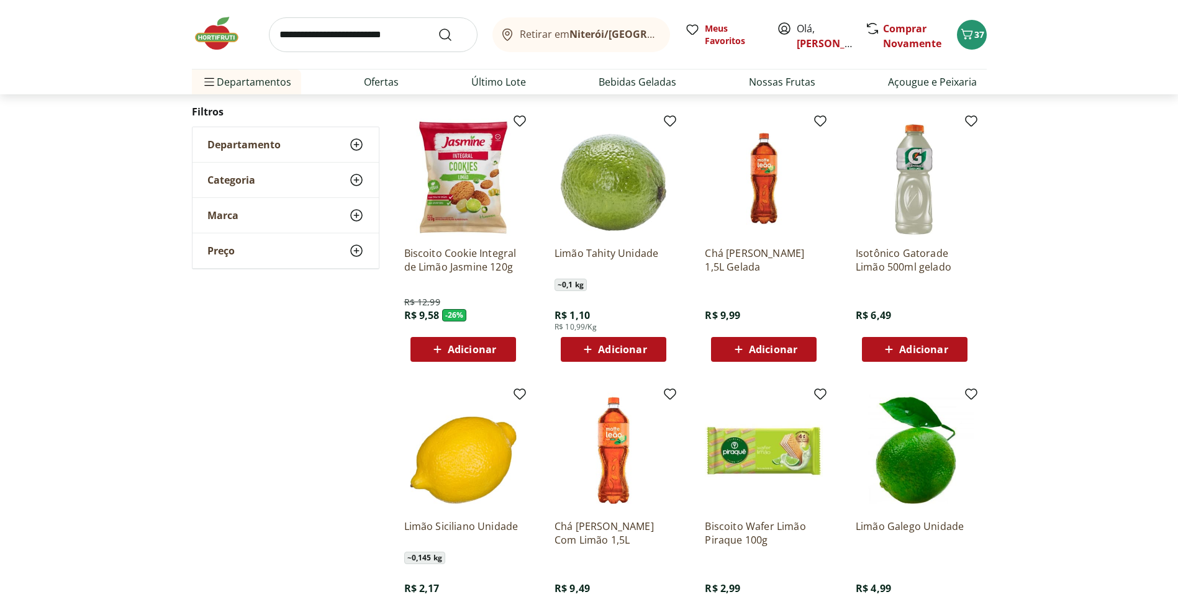
scroll to position [435, 0]
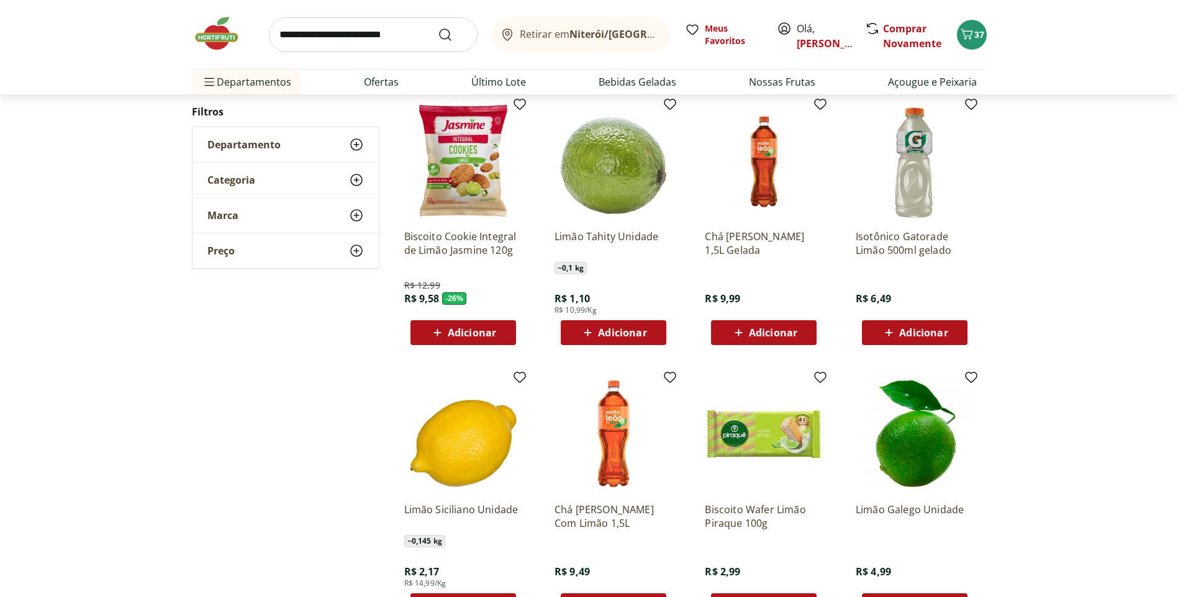
click at [626, 328] on span "Adicionar" at bounding box center [622, 333] width 48 height 10
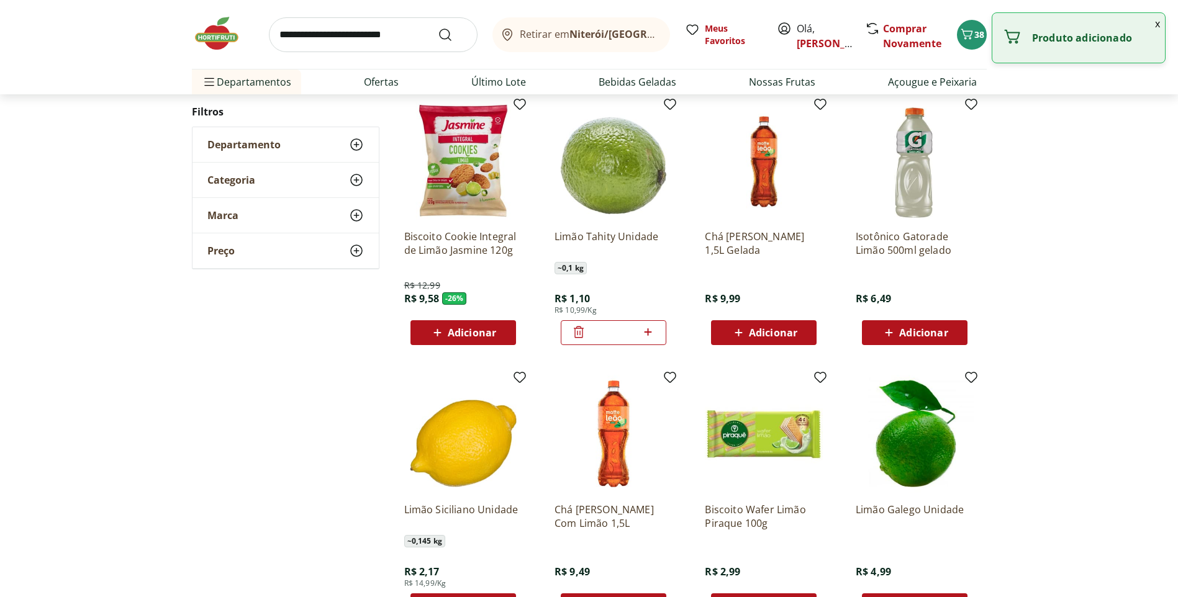
click at [646, 334] on icon at bounding box center [648, 332] width 16 height 15
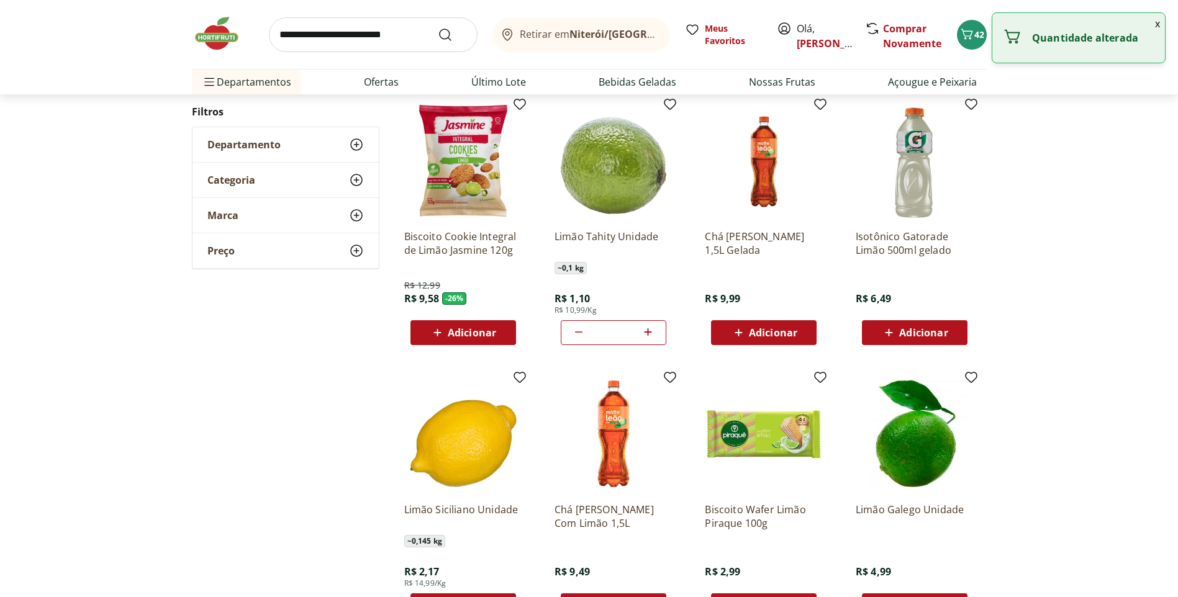
type input "*"
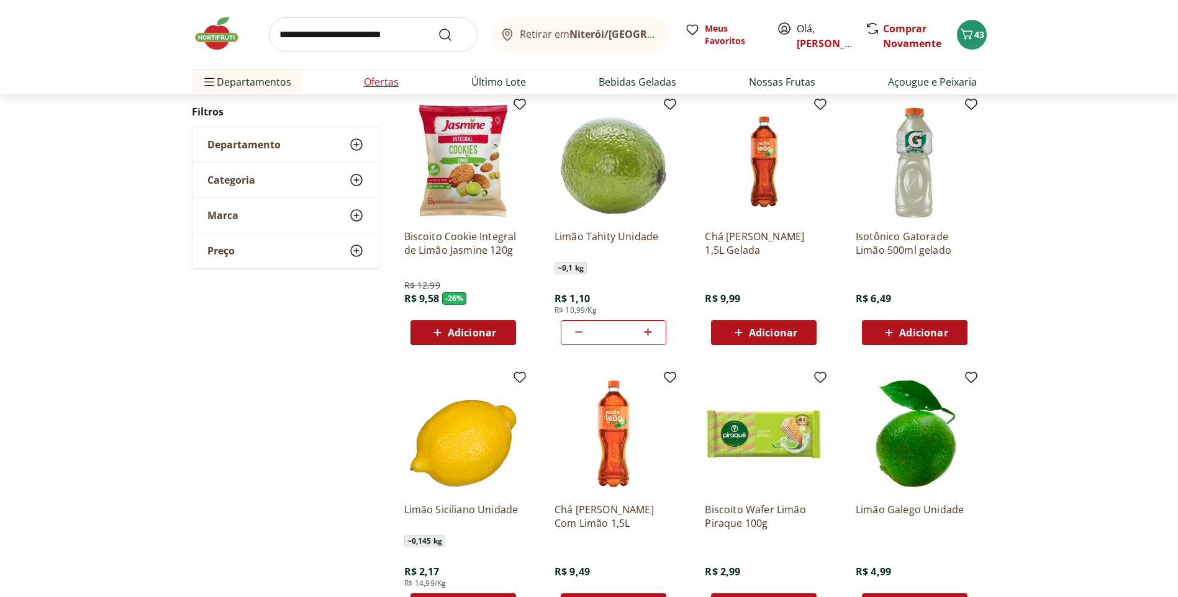
click at [381, 82] on link "Ofertas" at bounding box center [381, 81] width 35 height 15
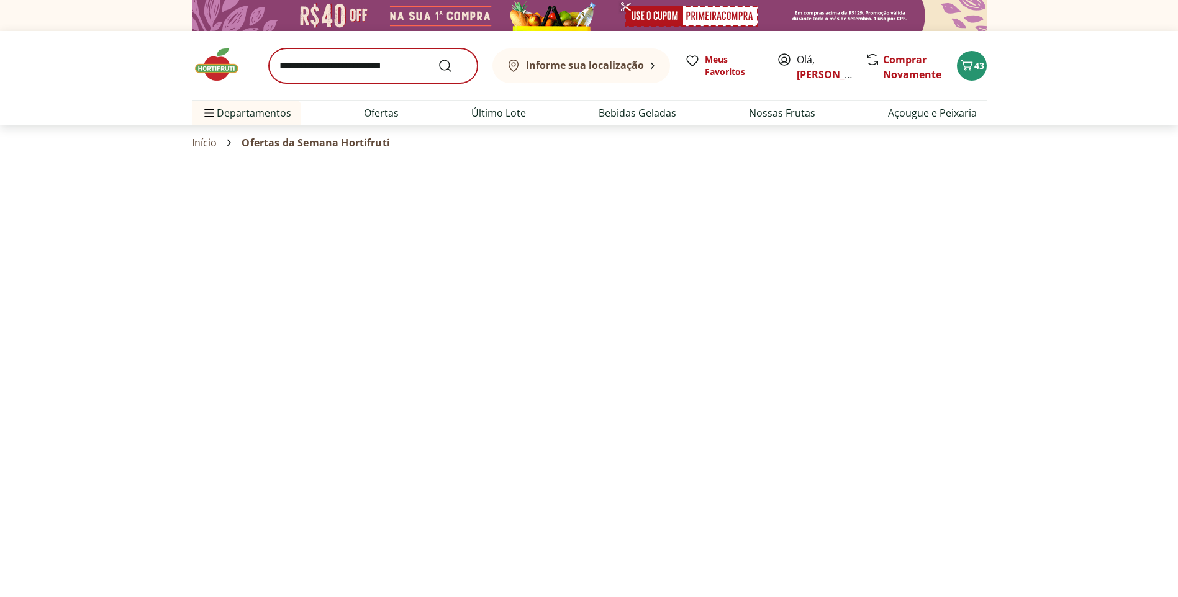
select select "**********"
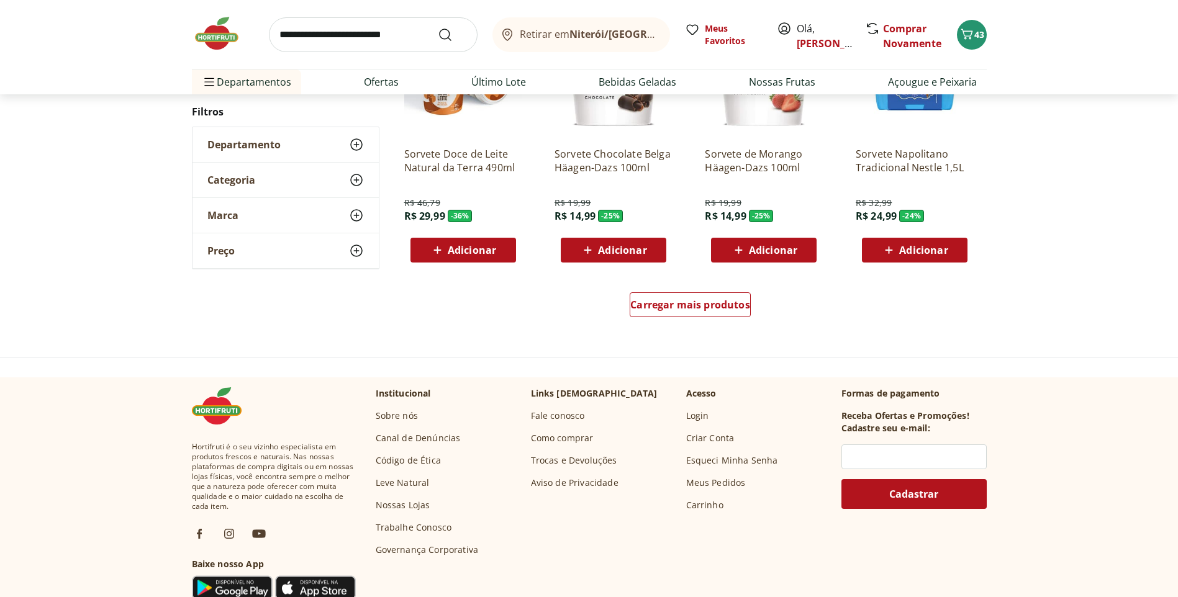
scroll to position [807, 0]
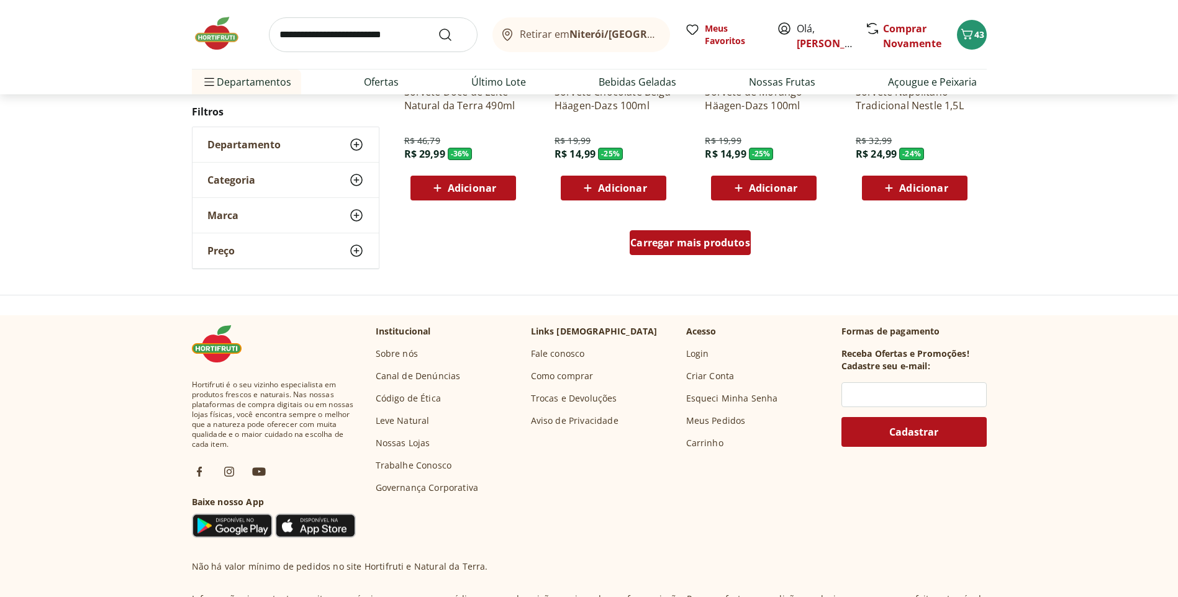
click at [683, 242] on span "Carregar mais produtos" at bounding box center [690, 243] width 120 height 10
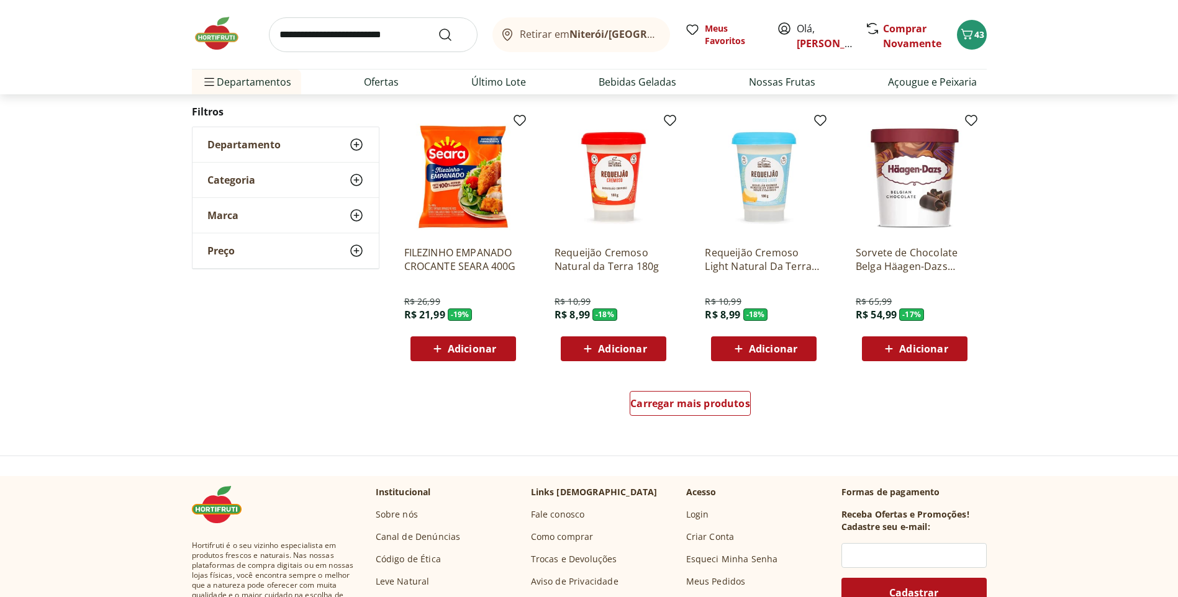
scroll to position [683, 0]
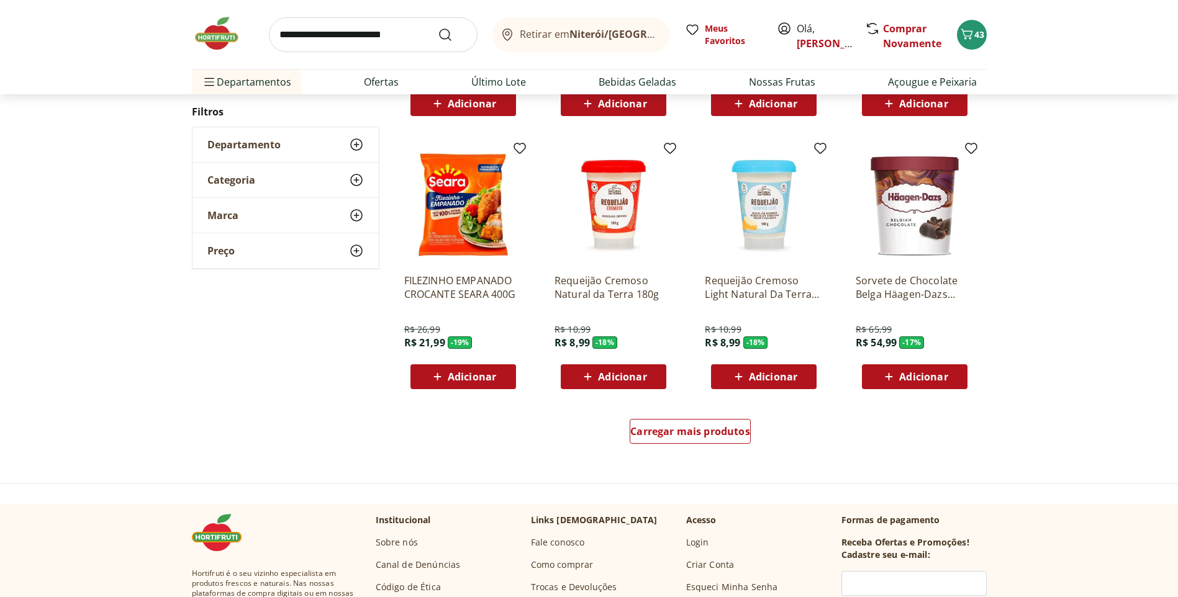
click at [776, 214] on img at bounding box center [764, 205] width 118 height 118
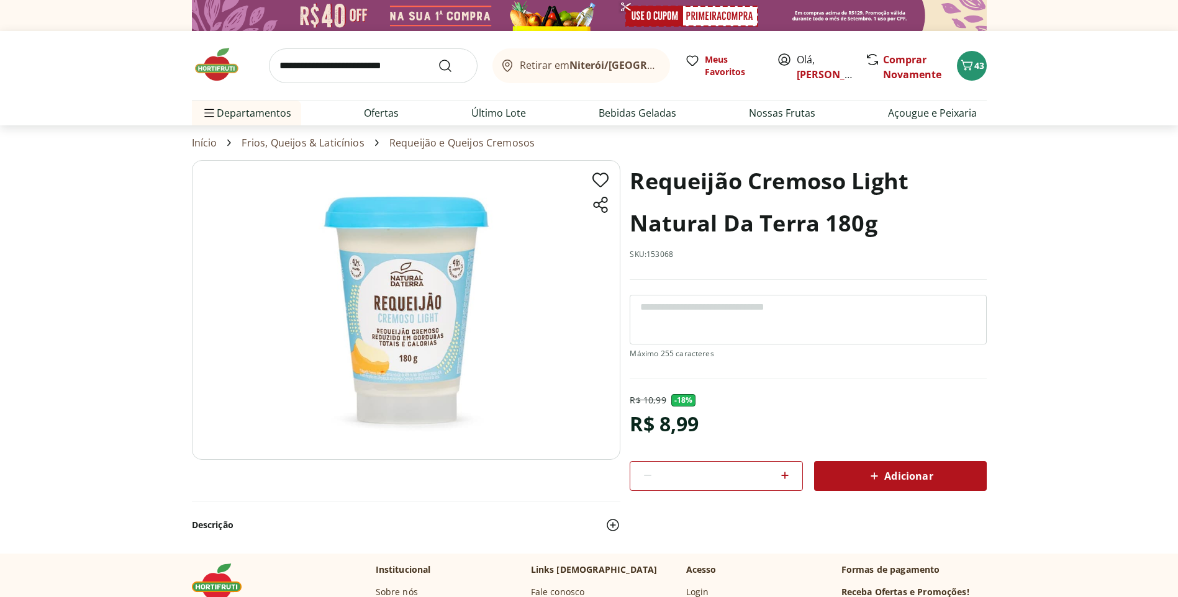
click at [915, 471] on span "Adicionar" at bounding box center [900, 476] width 66 height 15
select select "**********"
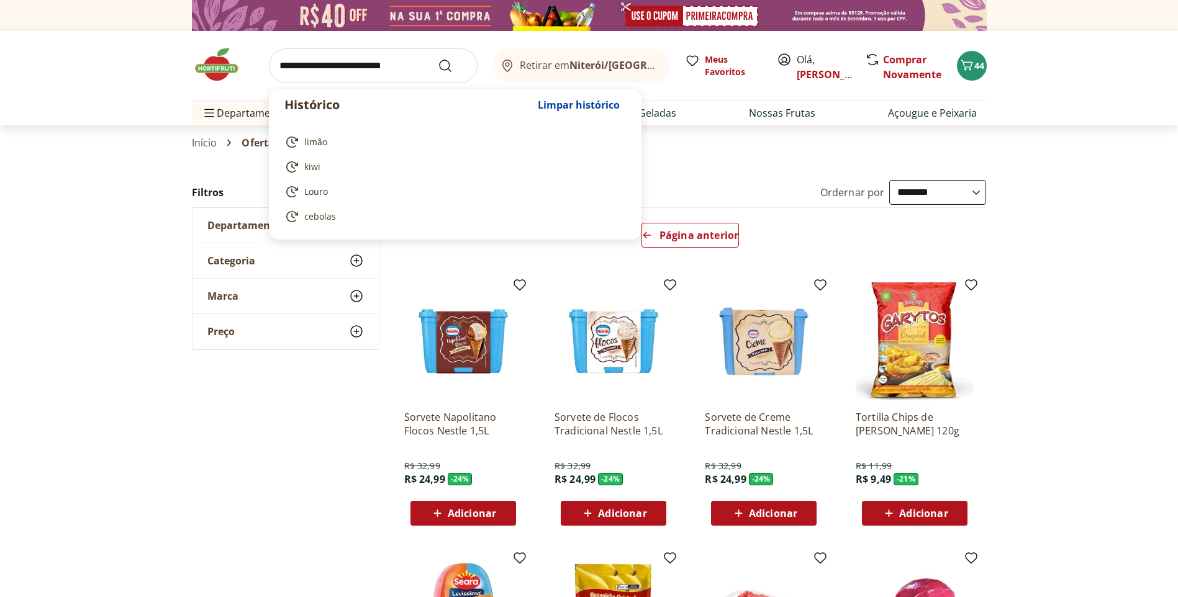
click at [320, 63] on input "search" at bounding box center [373, 65] width 209 height 35
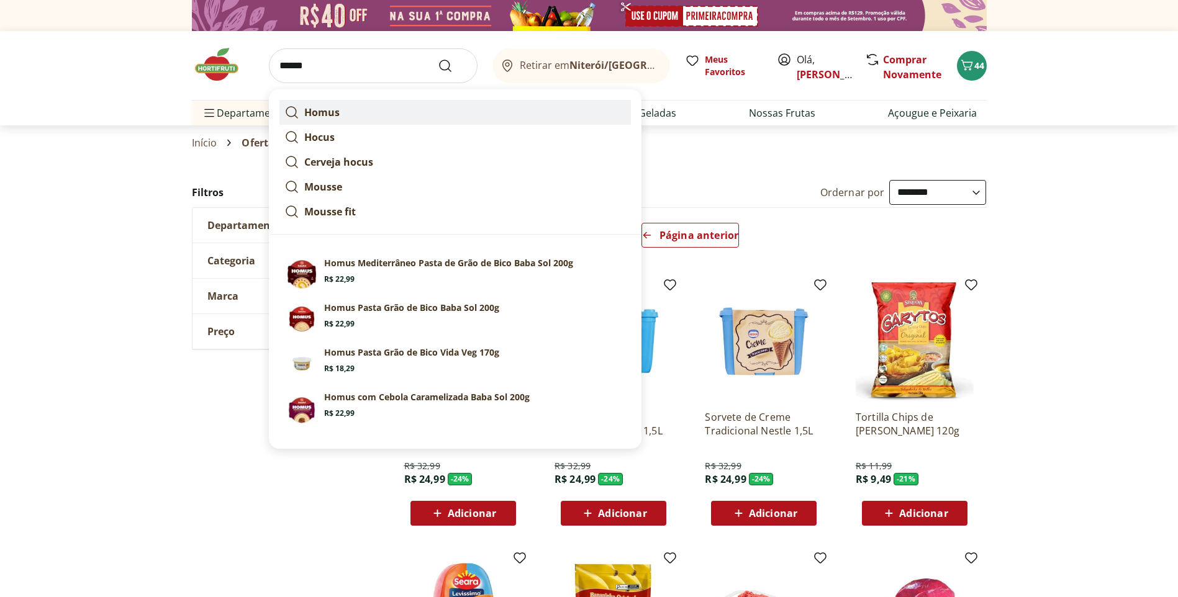
click at [307, 112] on strong "Homus" at bounding box center [321, 113] width 35 height 14
type input "*****"
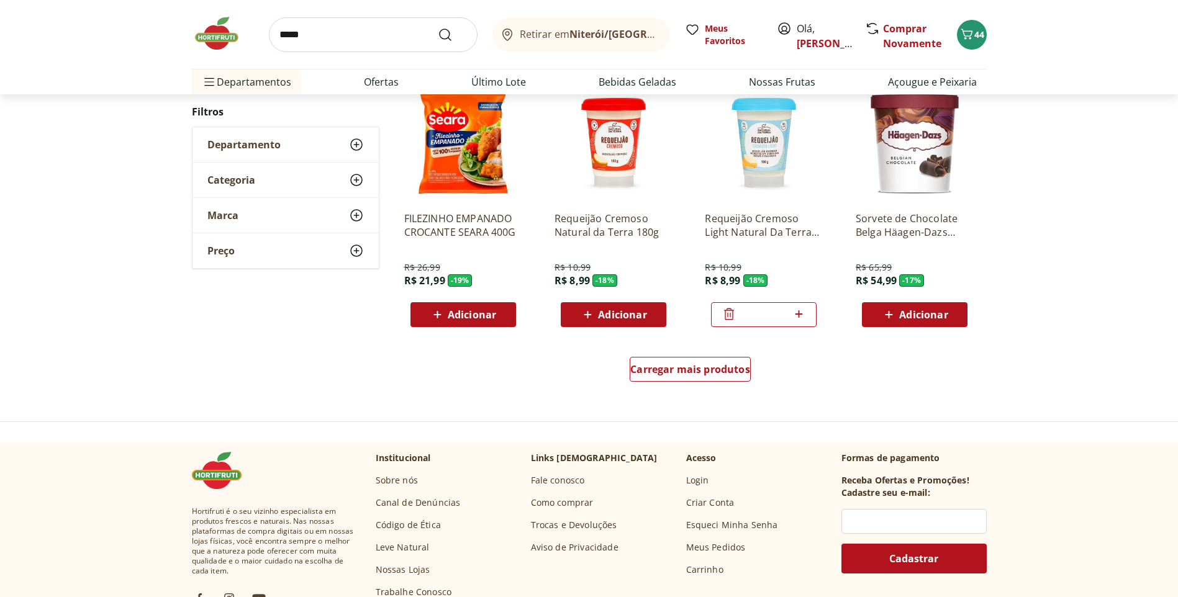
scroll to position [931, 0]
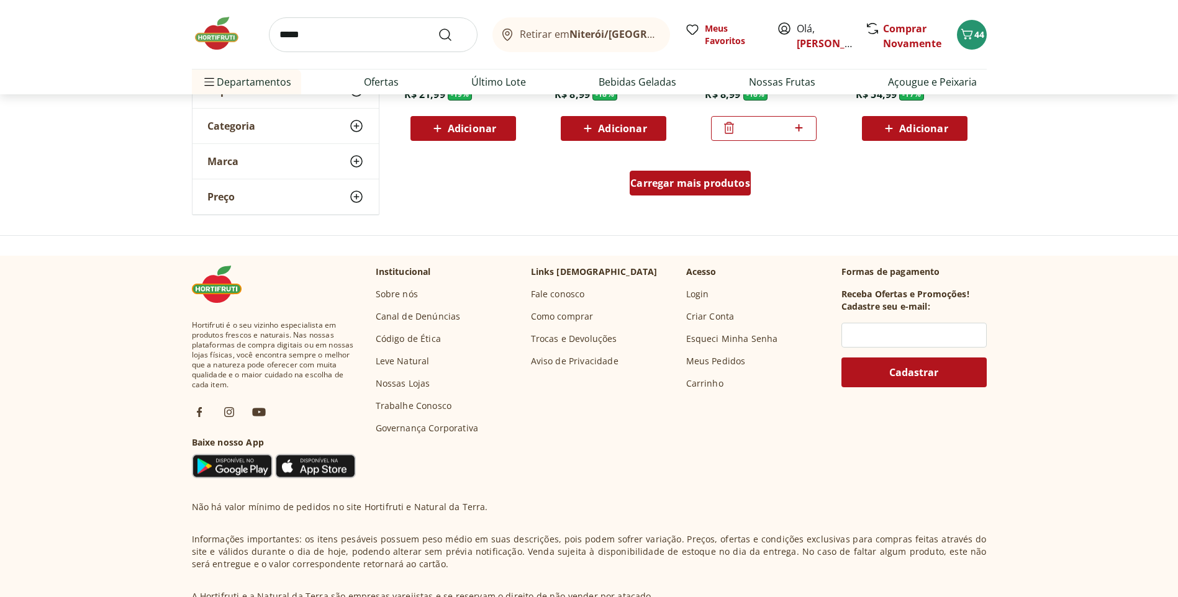
click at [697, 182] on span "Carregar mais produtos" at bounding box center [690, 183] width 120 height 10
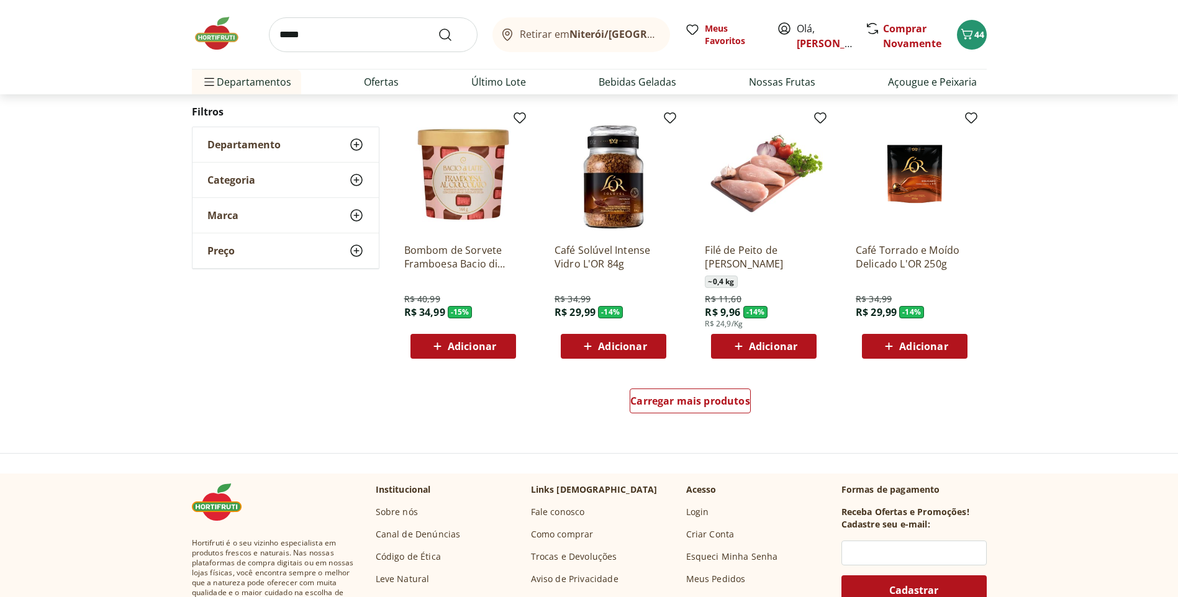
scroll to position [742, 0]
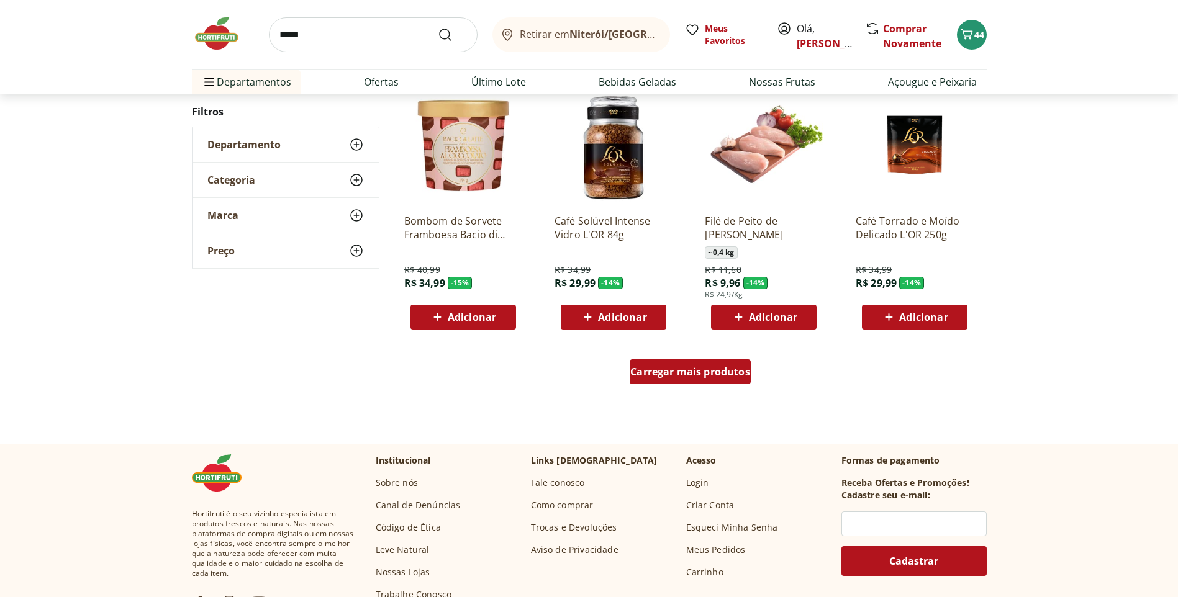
click at [668, 375] on span "Carregar mais produtos" at bounding box center [690, 372] width 120 height 10
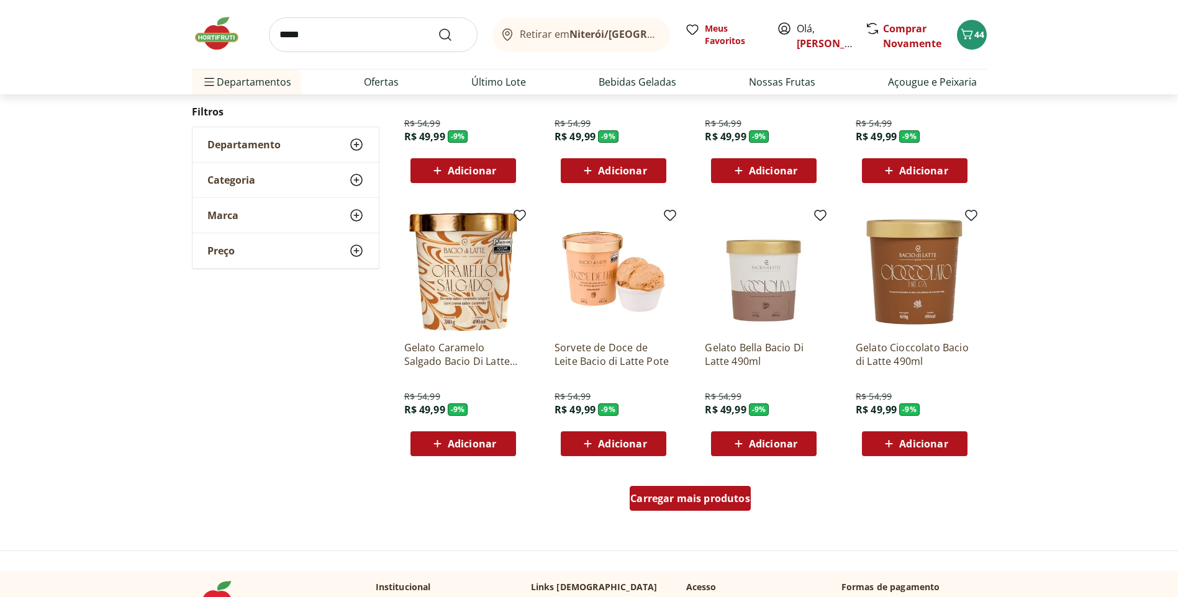
scroll to position [864, 0]
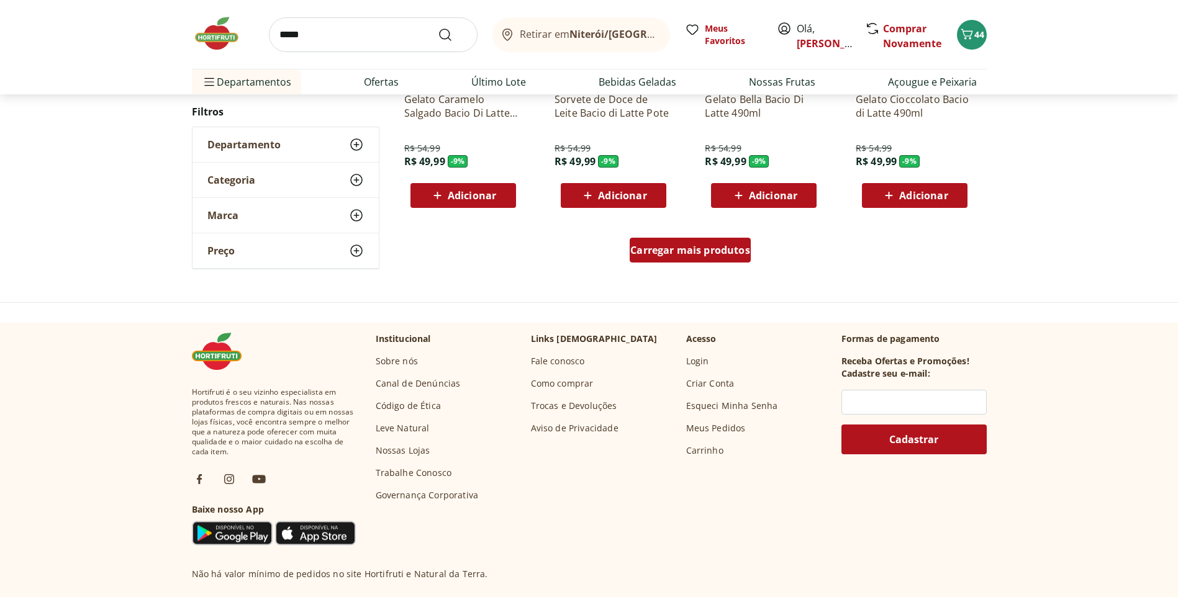
click at [695, 250] on span "Carregar mais produtos" at bounding box center [690, 250] width 120 height 10
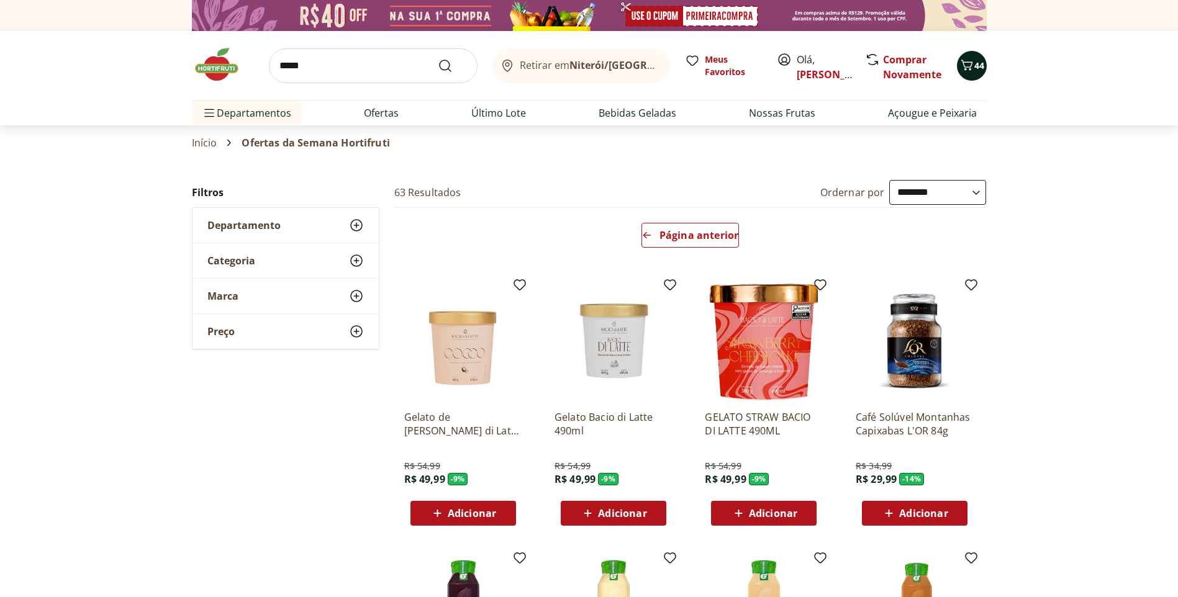
click at [976, 68] on span "44" at bounding box center [979, 66] width 10 height 12
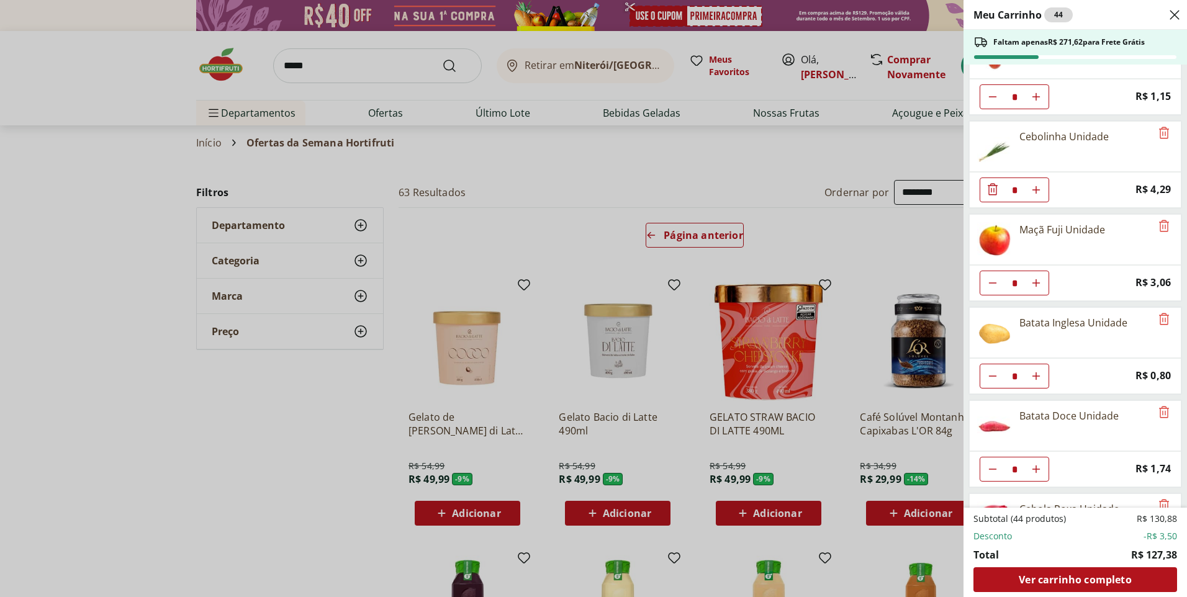
scroll to position [559, 0]
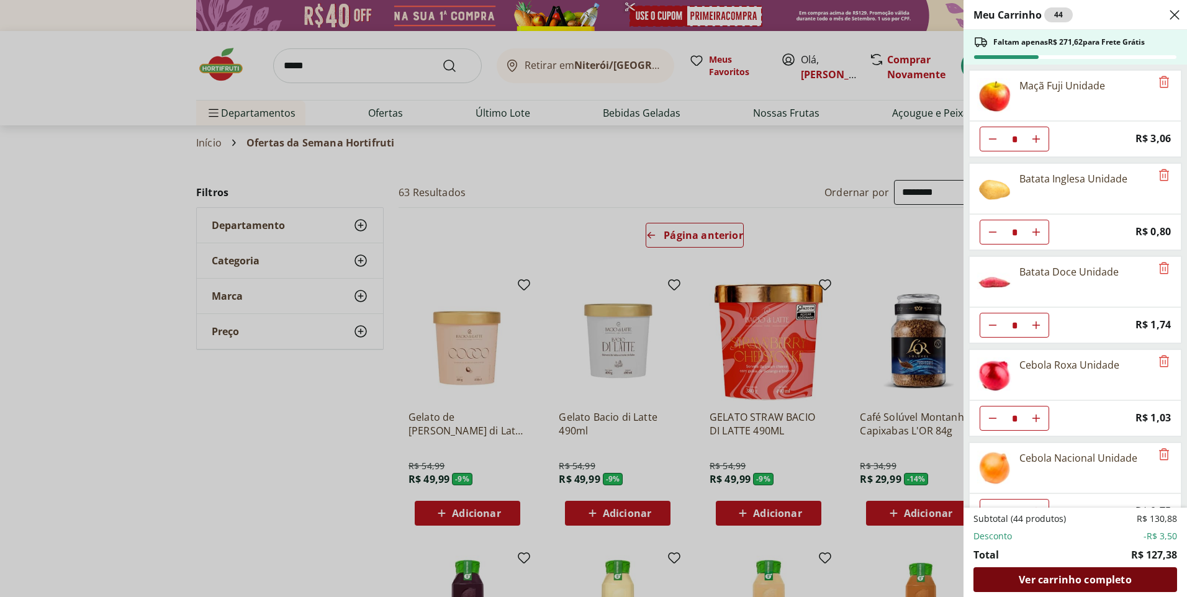
click at [1055, 580] on span "Ver carrinho completo" at bounding box center [1075, 580] width 112 height 10
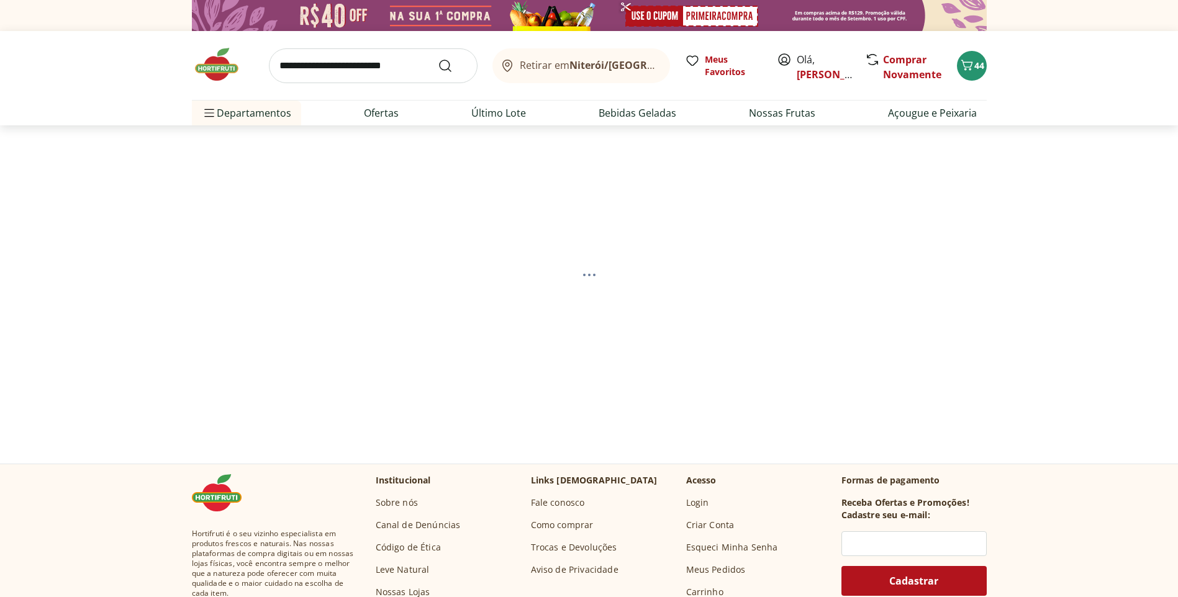
select select "**********"
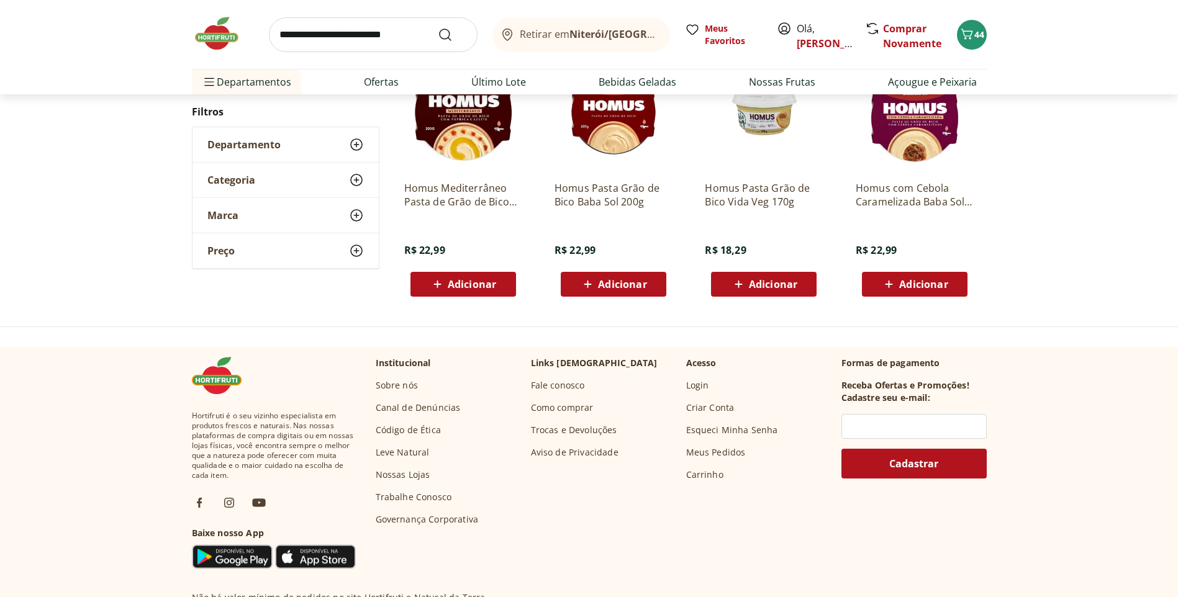
scroll to position [62, 0]
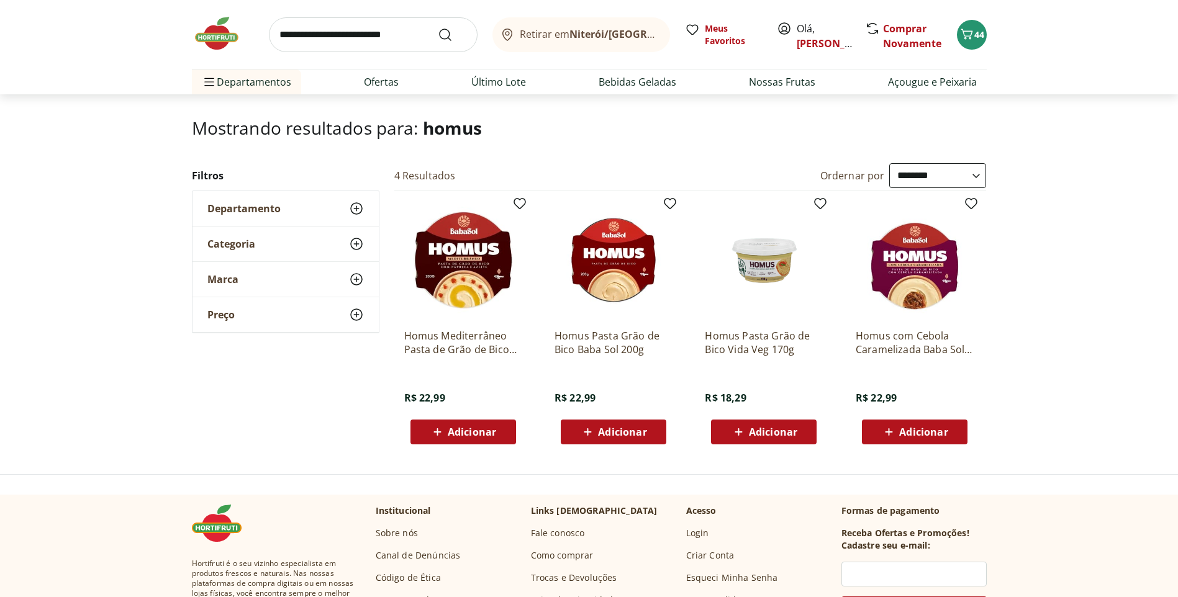
click at [484, 279] on img at bounding box center [463, 260] width 118 height 118
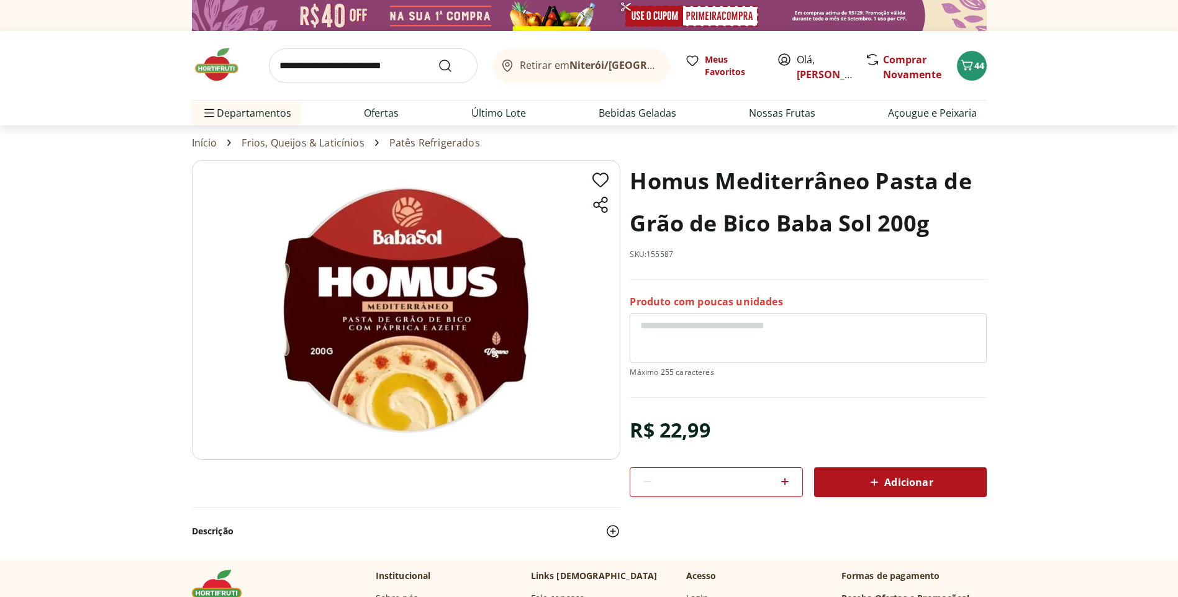
click at [907, 480] on span "Adicionar" at bounding box center [900, 482] width 66 height 15
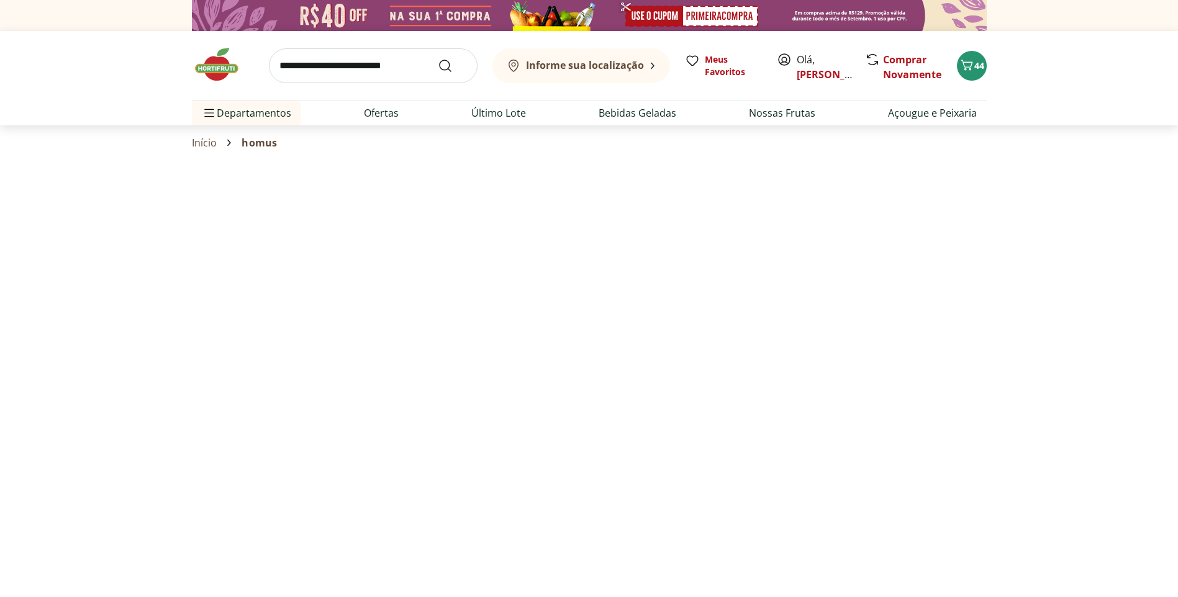
scroll to position [62, 0]
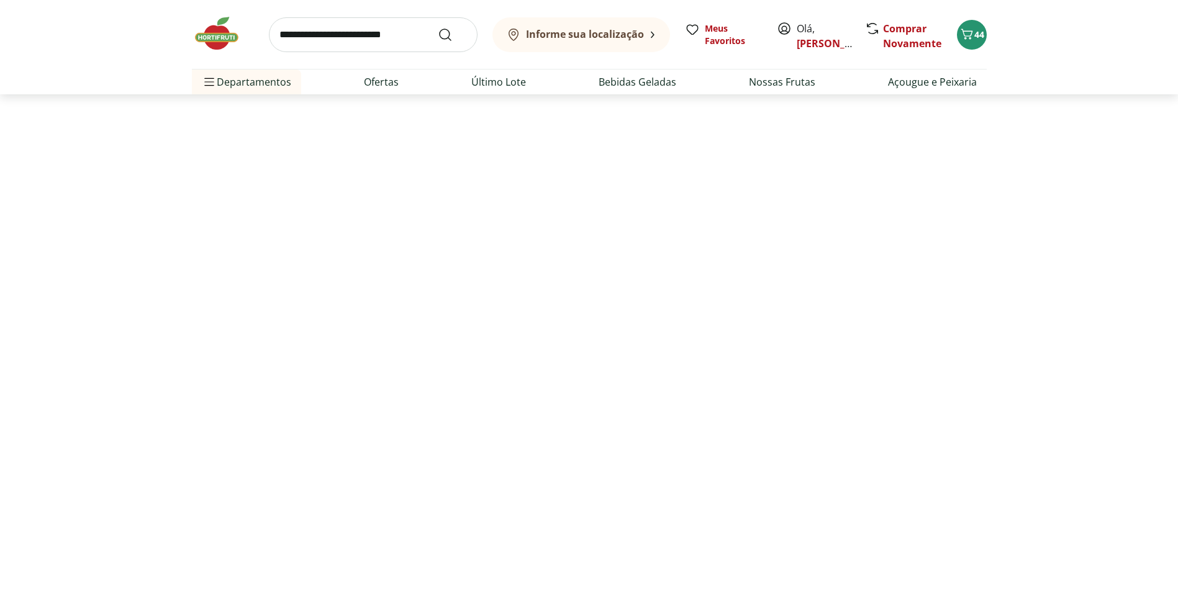
select select "**********"
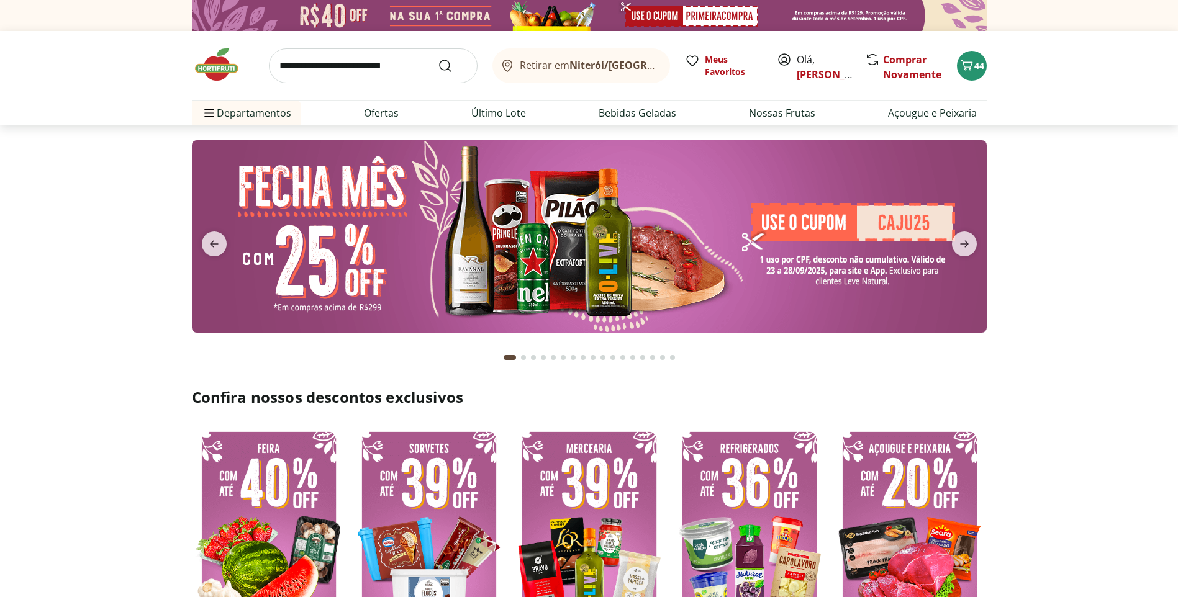
click at [349, 56] on input "search" at bounding box center [373, 65] width 209 height 35
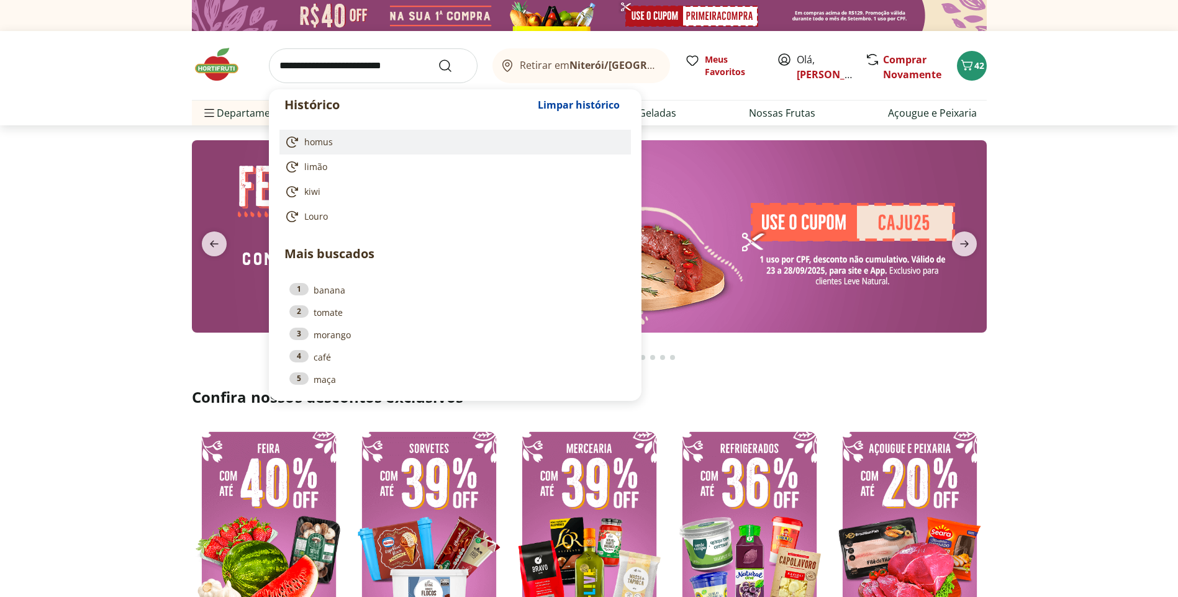
click at [314, 140] on span "homus" at bounding box center [318, 142] width 29 height 12
type input "*****"
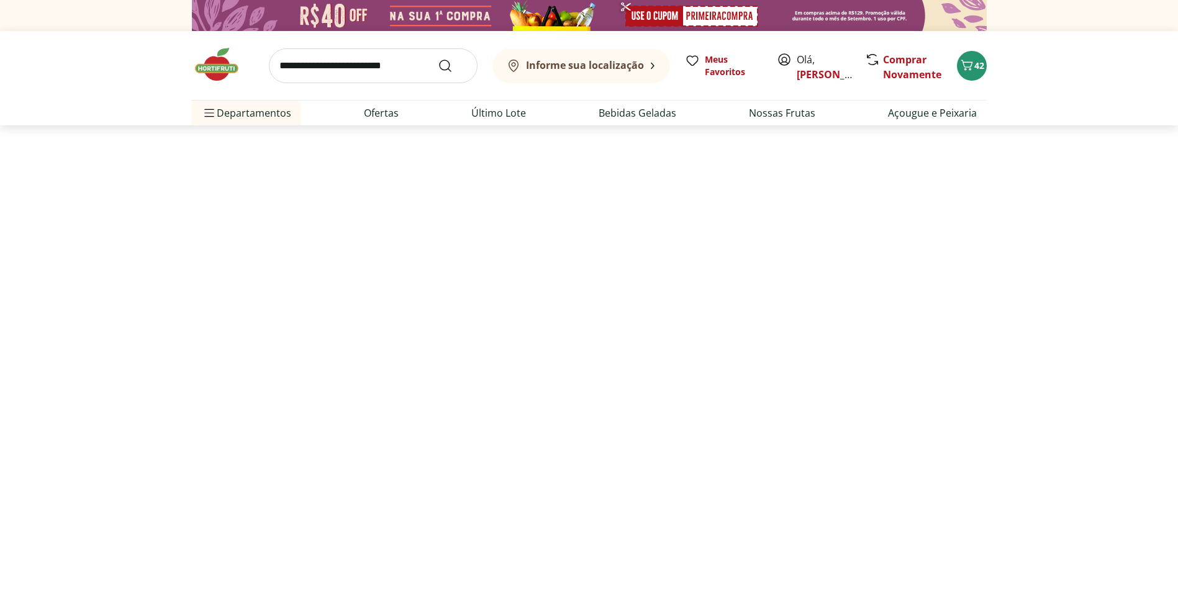
select select "**********"
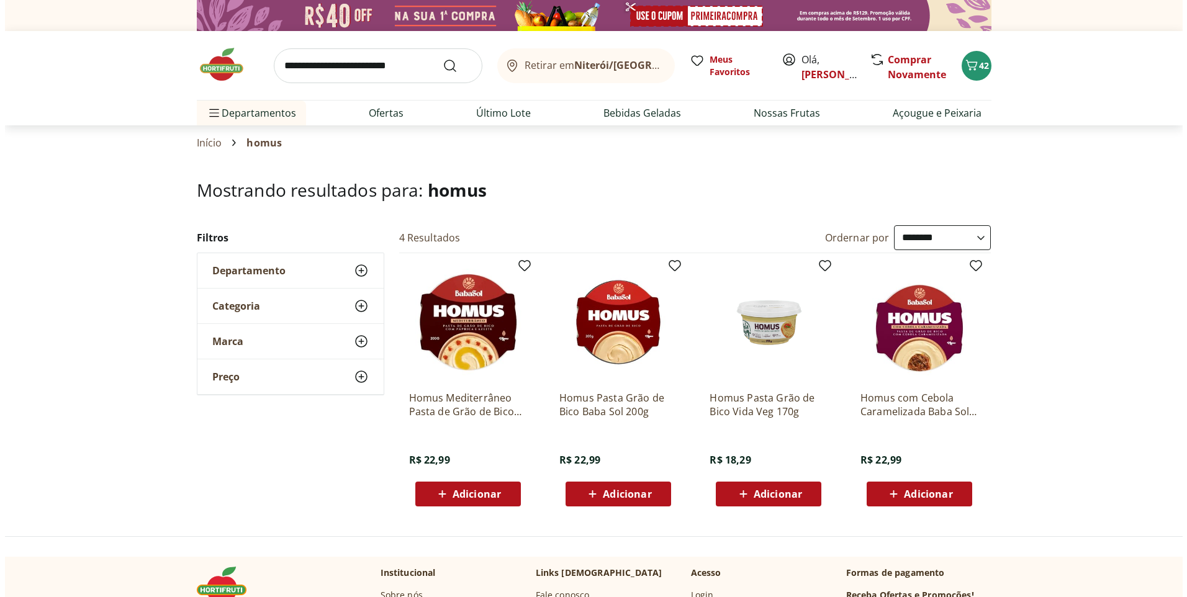
scroll to position [124, 0]
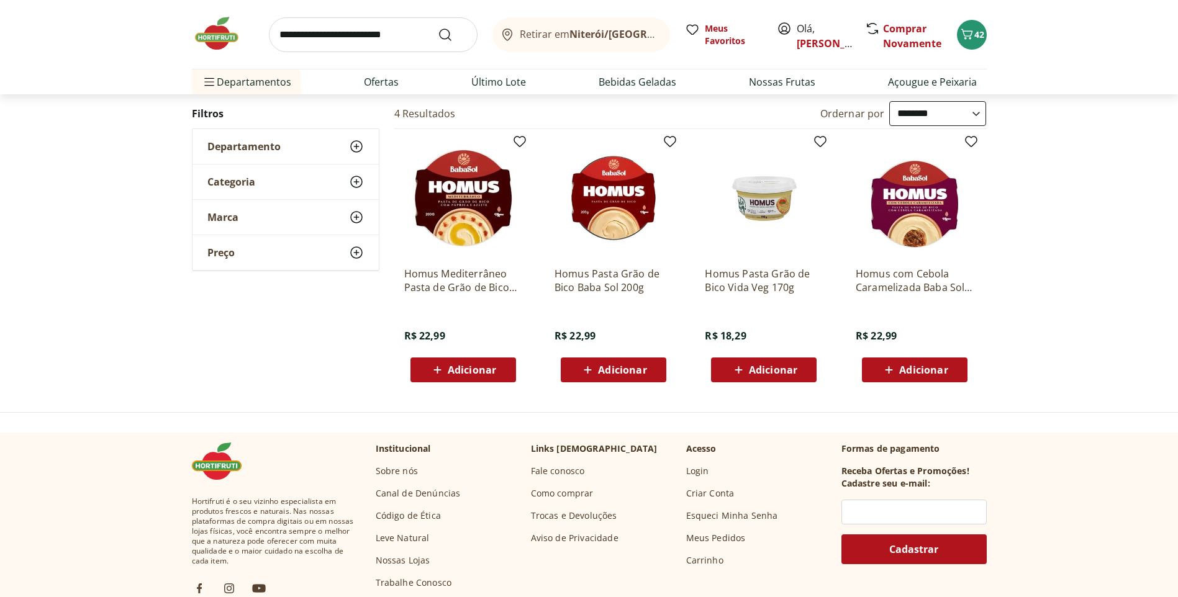
click at [485, 366] on span "Adicionar" at bounding box center [472, 370] width 48 height 10
click at [980, 32] on span "42" at bounding box center [979, 35] width 10 height 12
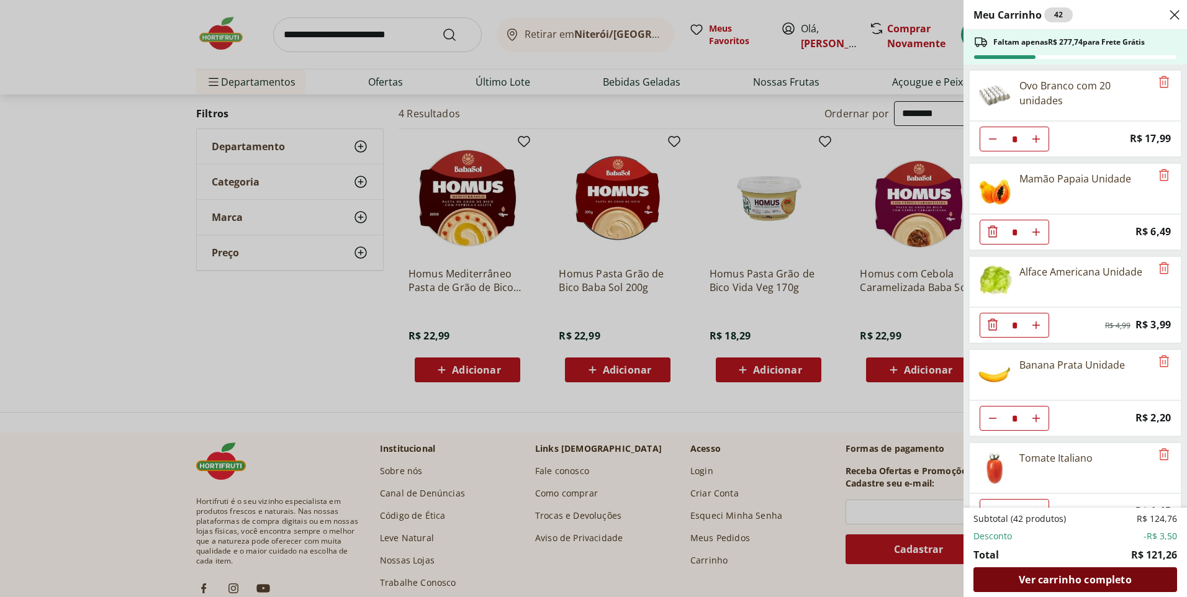
click at [1071, 579] on span "Ver carrinho completo" at bounding box center [1075, 580] width 112 height 10
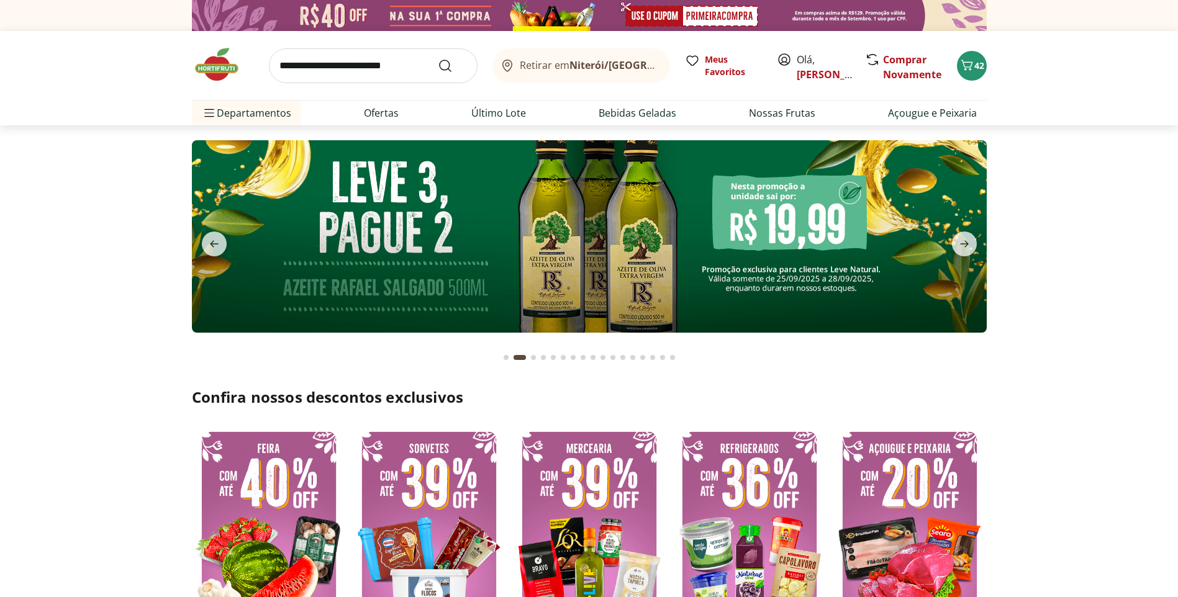
click at [356, 63] on input "search" at bounding box center [373, 65] width 209 height 35
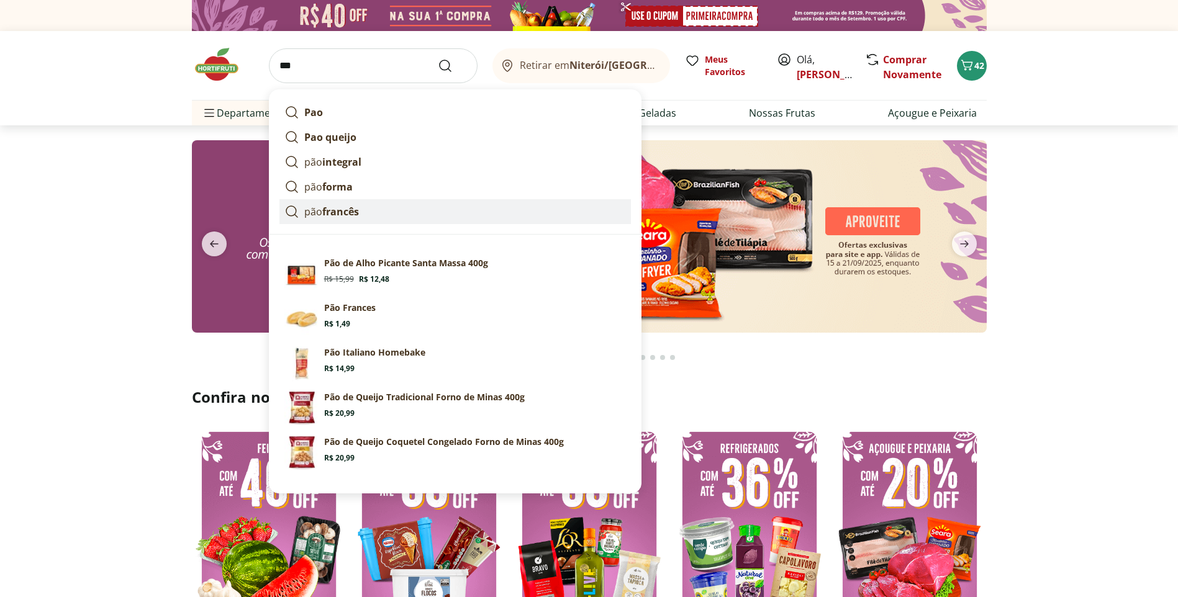
click at [349, 207] on strong "francês" at bounding box center [340, 212] width 37 height 14
type input "**********"
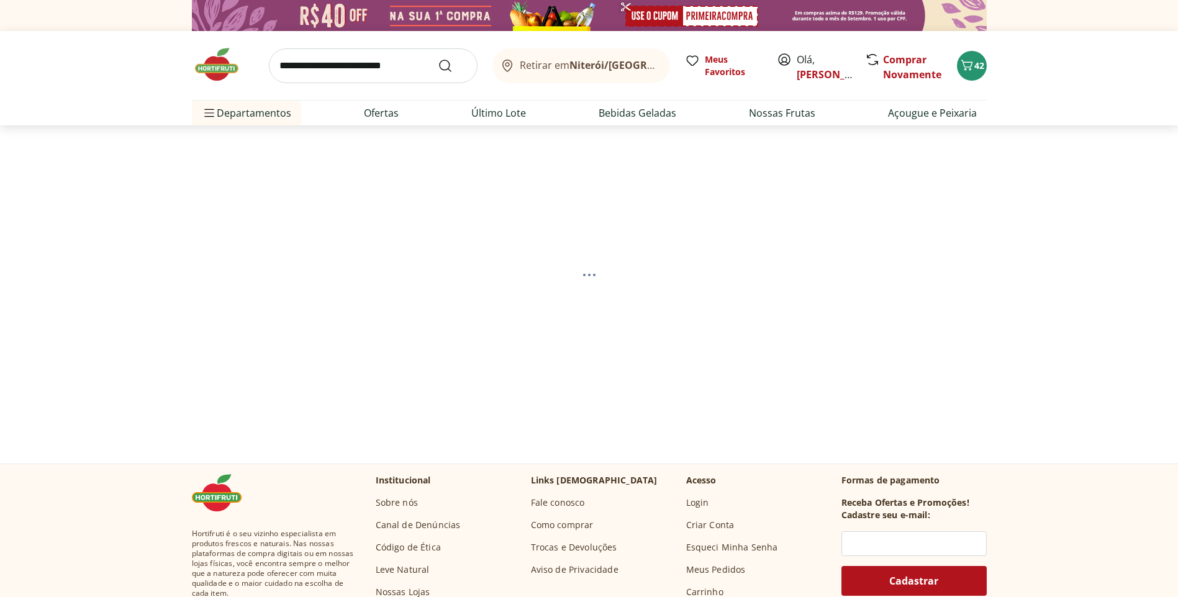
select select "**********"
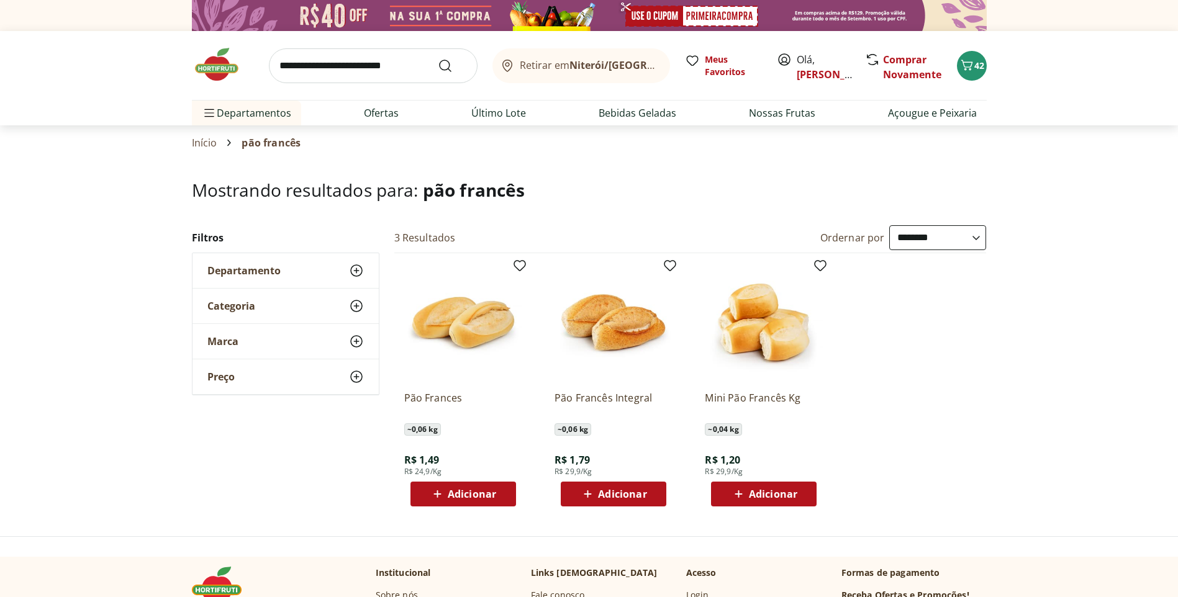
click at [471, 490] on span "Adicionar" at bounding box center [472, 494] width 48 height 10
click at [471, 490] on input "*" at bounding box center [463, 494] width 55 height 14
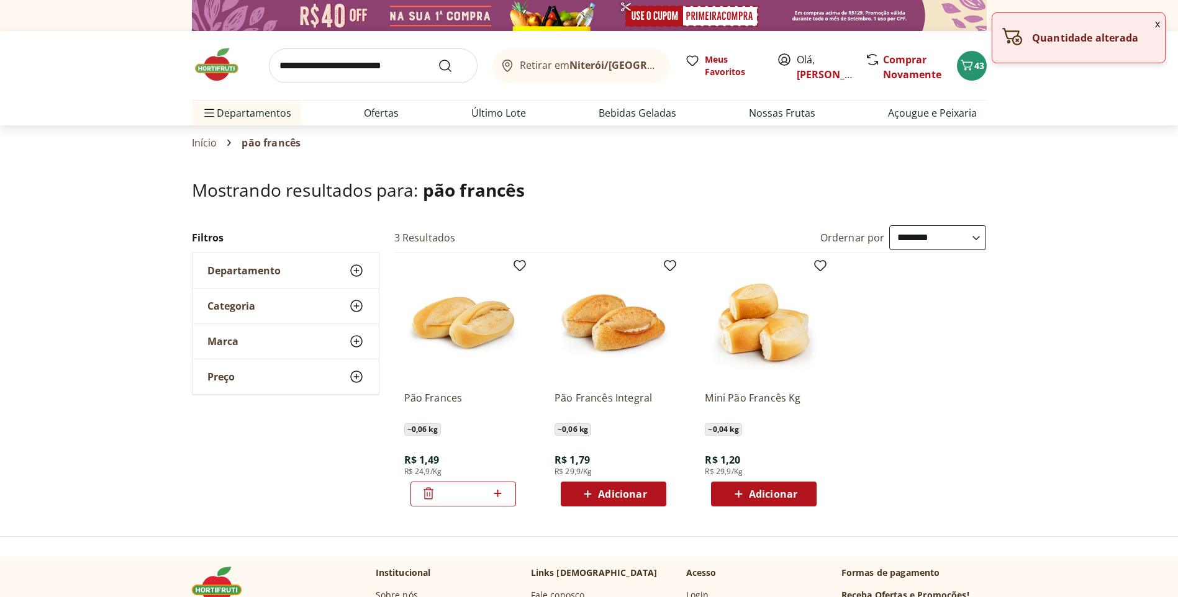
click at [495, 493] on icon at bounding box center [497, 493] width 7 height 7
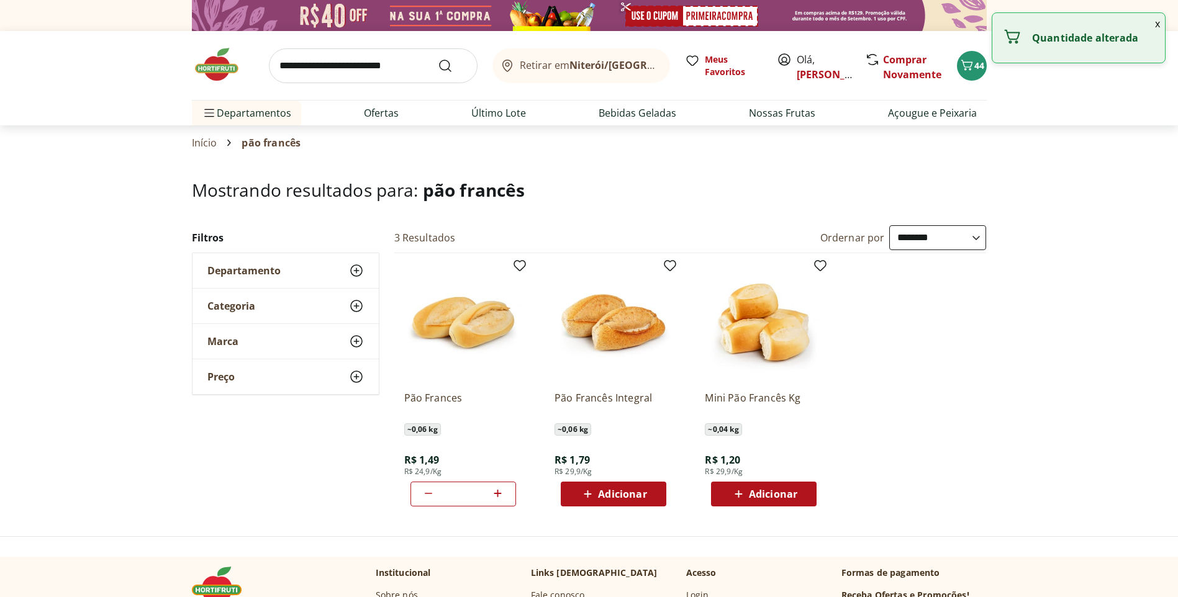
click at [495, 493] on icon at bounding box center [497, 493] width 7 height 7
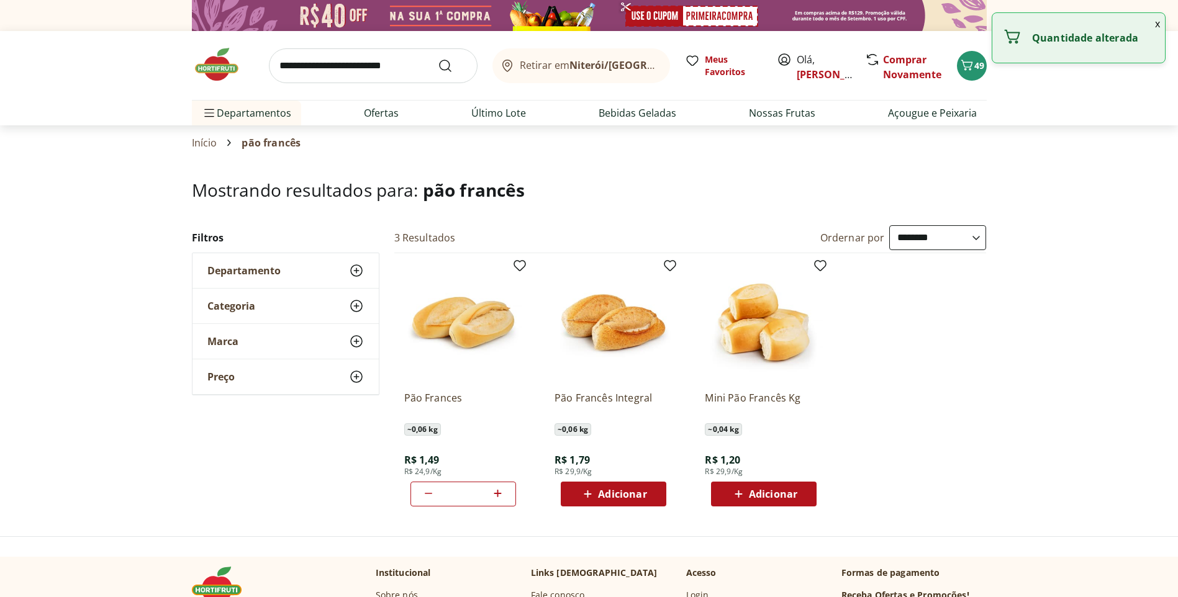
click at [495, 493] on icon at bounding box center [497, 493] width 7 height 7
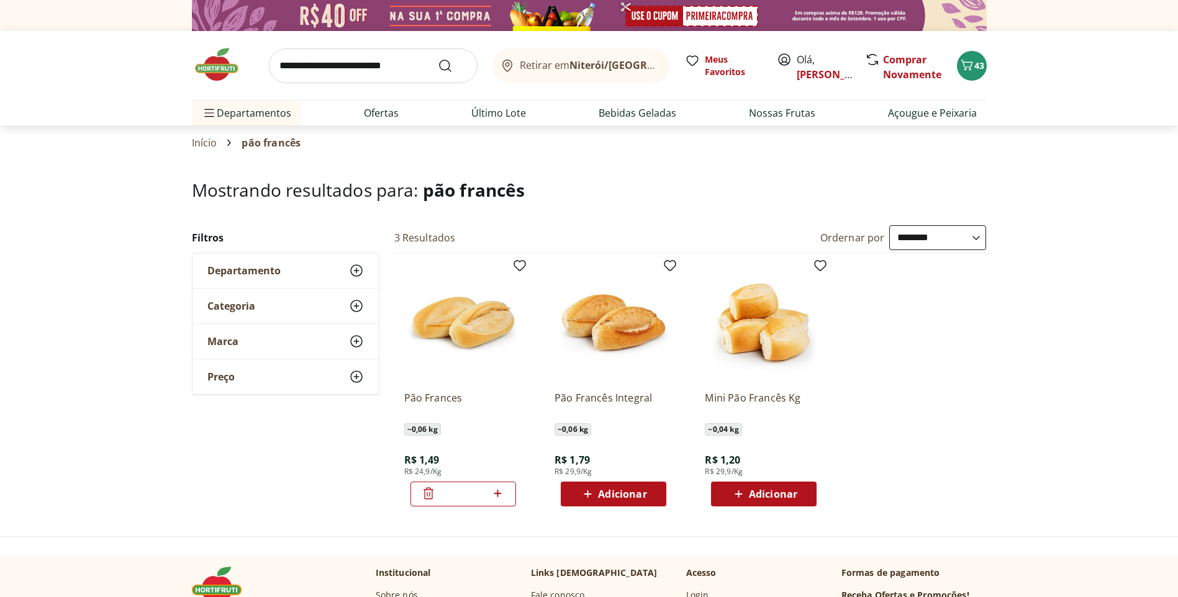
click at [497, 496] on icon at bounding box center [498, 493] width 16 height 15
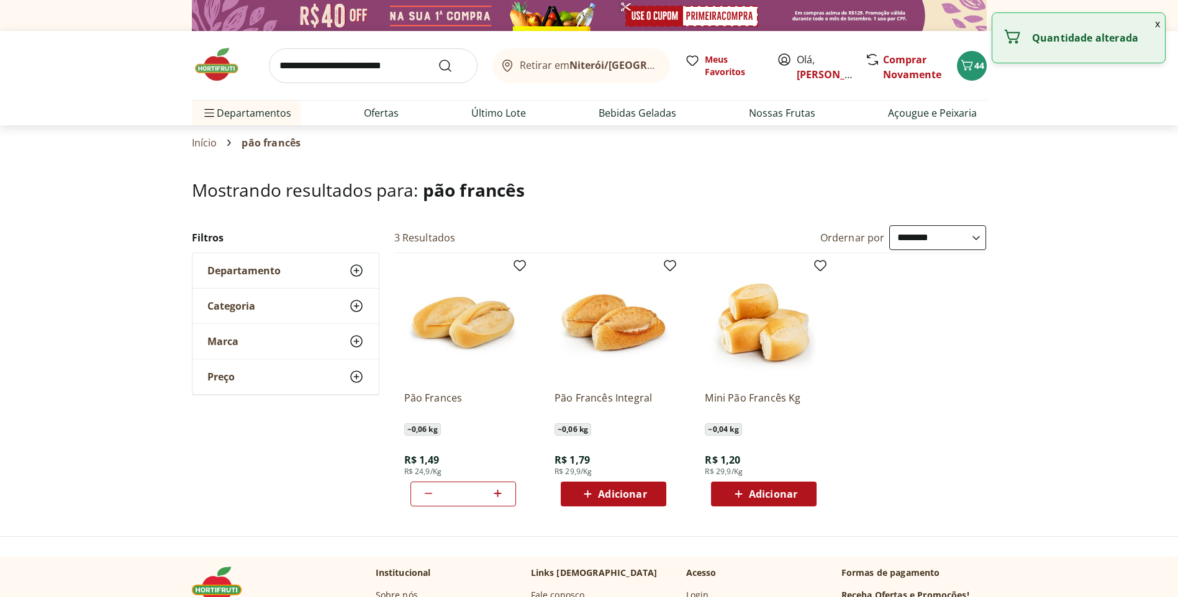
click at [497, 496] on icon at bounding box center [498, 493] width 16 height 15
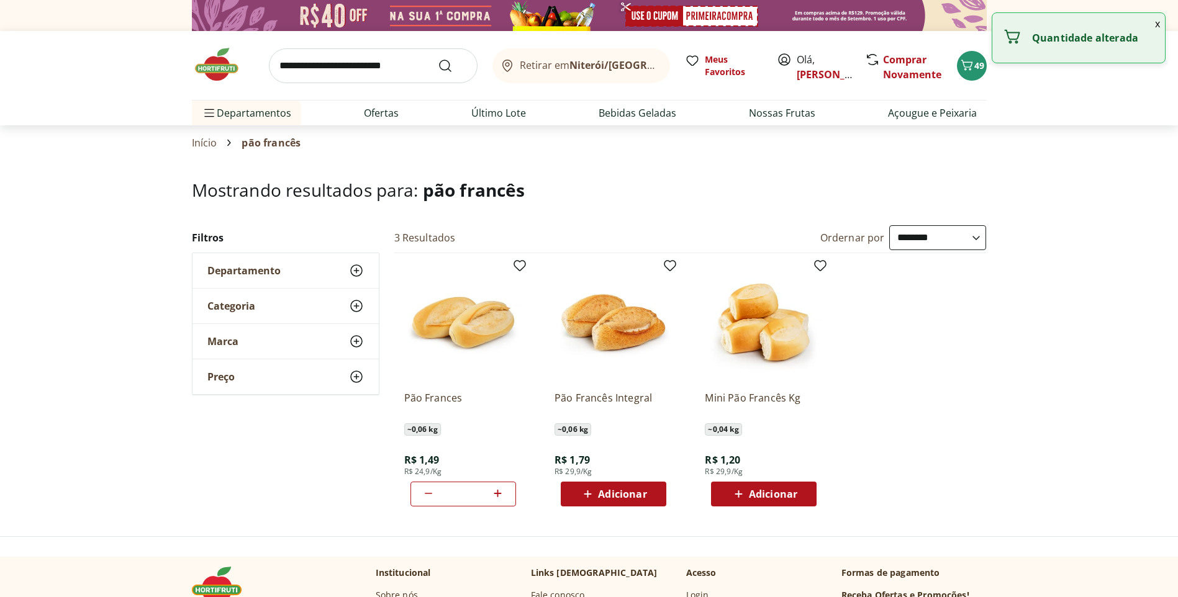
click at [497, 496] on icon at bounding box center [498, 493] width 16 height 15
type input "*"
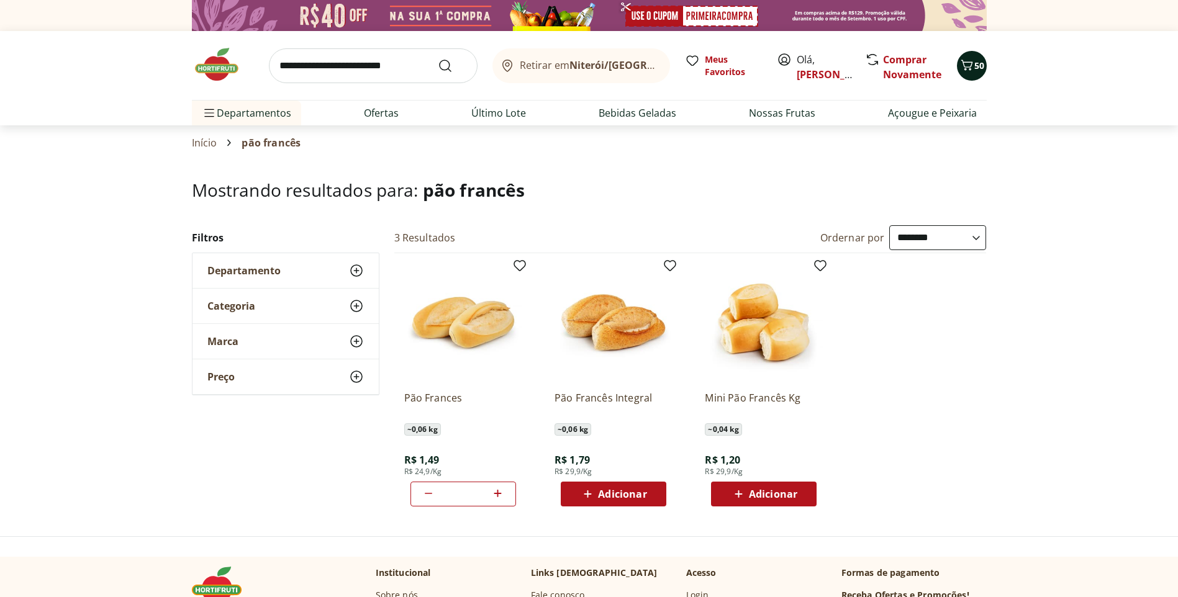
click at [978, 66] on span "50" at bounding box center [979, 66] width 10 height 12
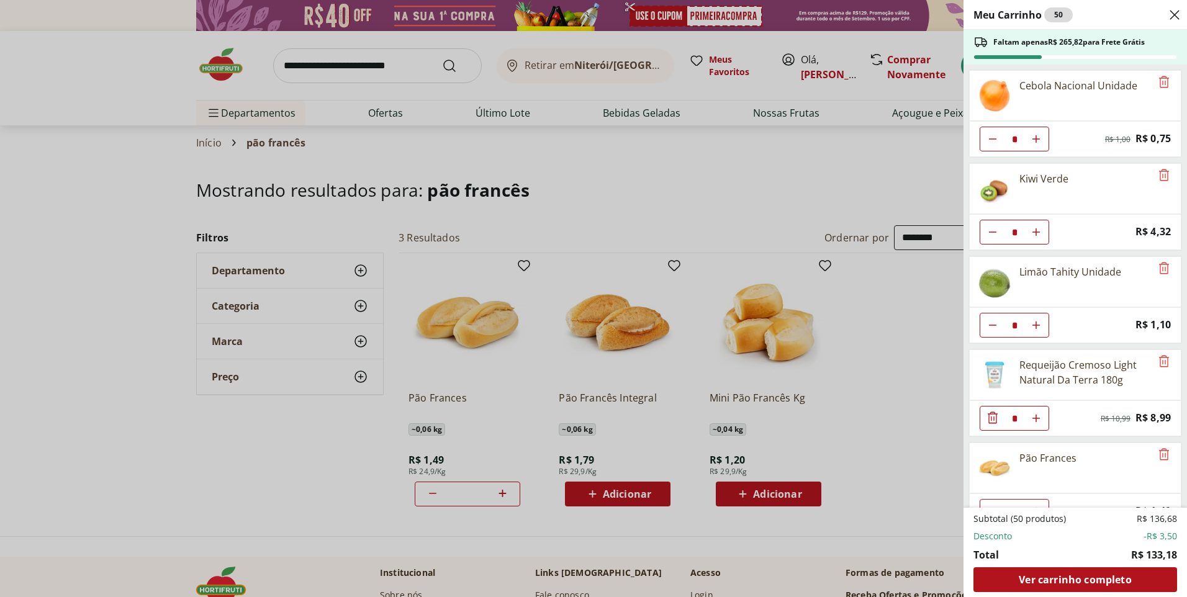
scroll to position [958, 0]
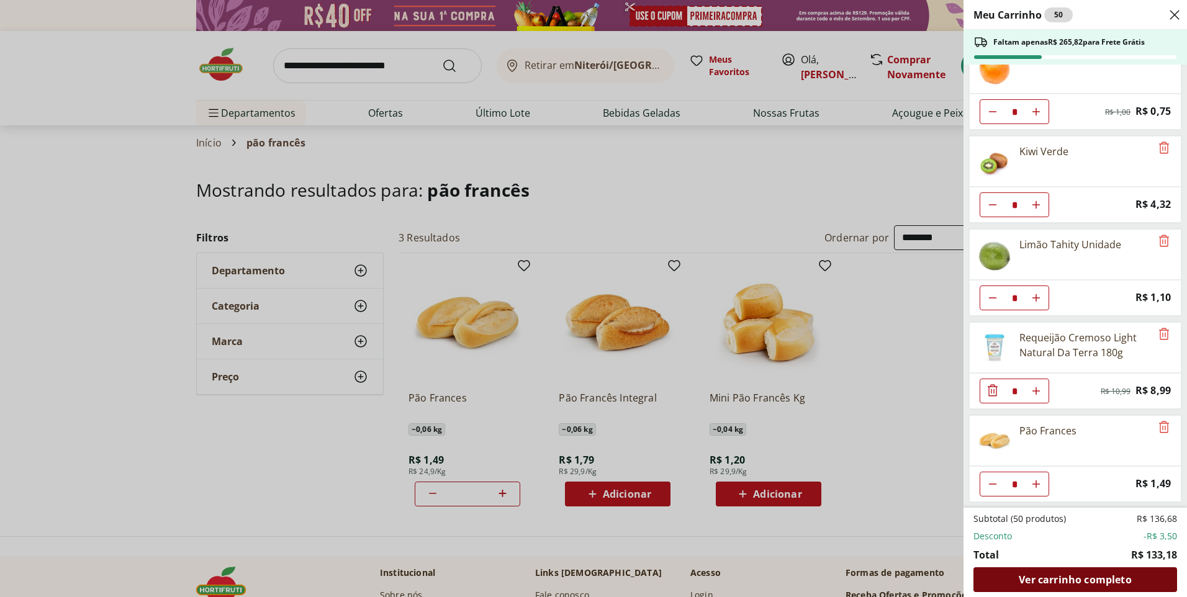
click at [1062, 583] on span "Ver carrinho completo" at bounding box center [1075, 580] width 112 height 10
